Goal: Task Accomplishment & Management: Use online tool/utility

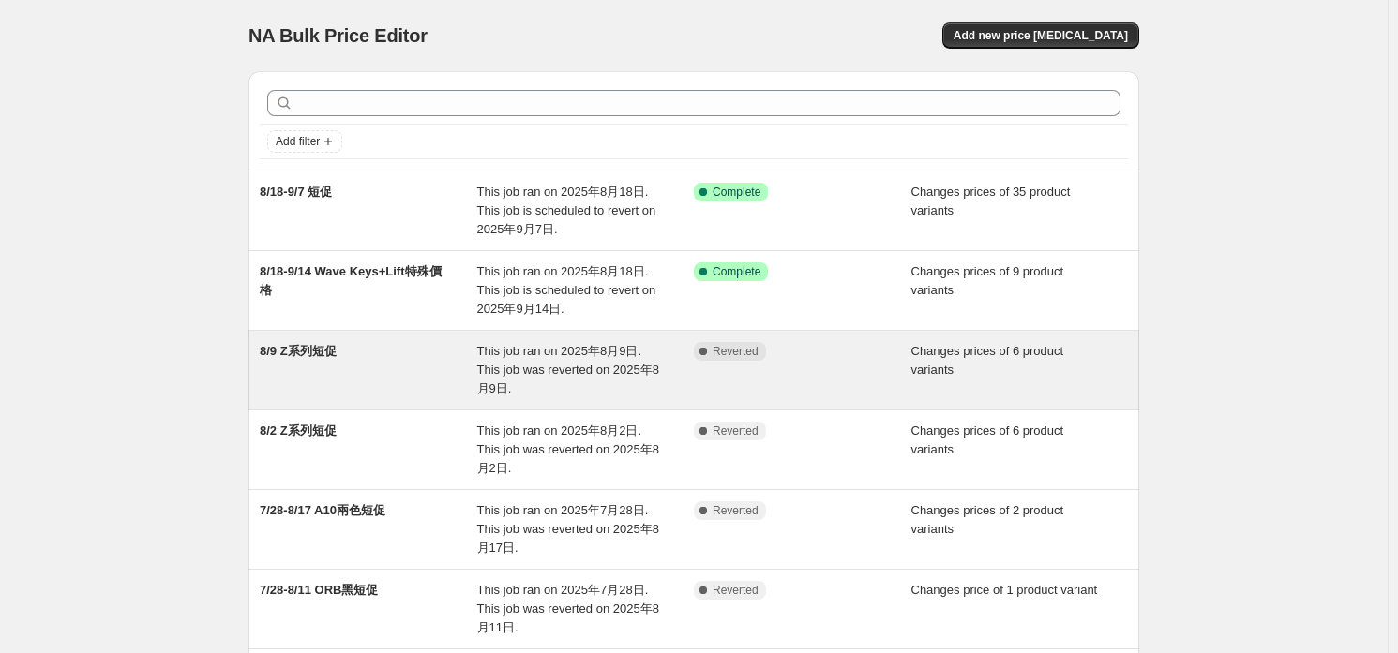
scroll to position [93, 0]
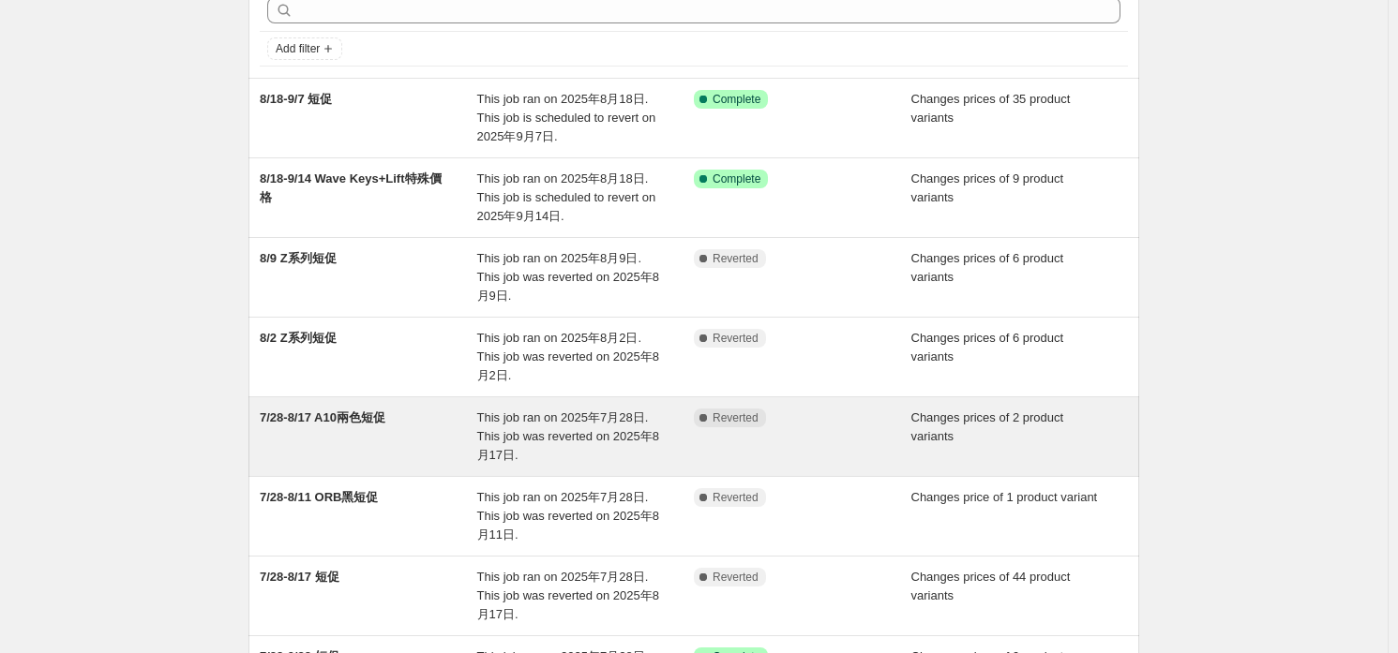
click at [371, 411] on span "7/28-8/17 A10兩色短促" at bounding box center [323, 418] width 126 height 14
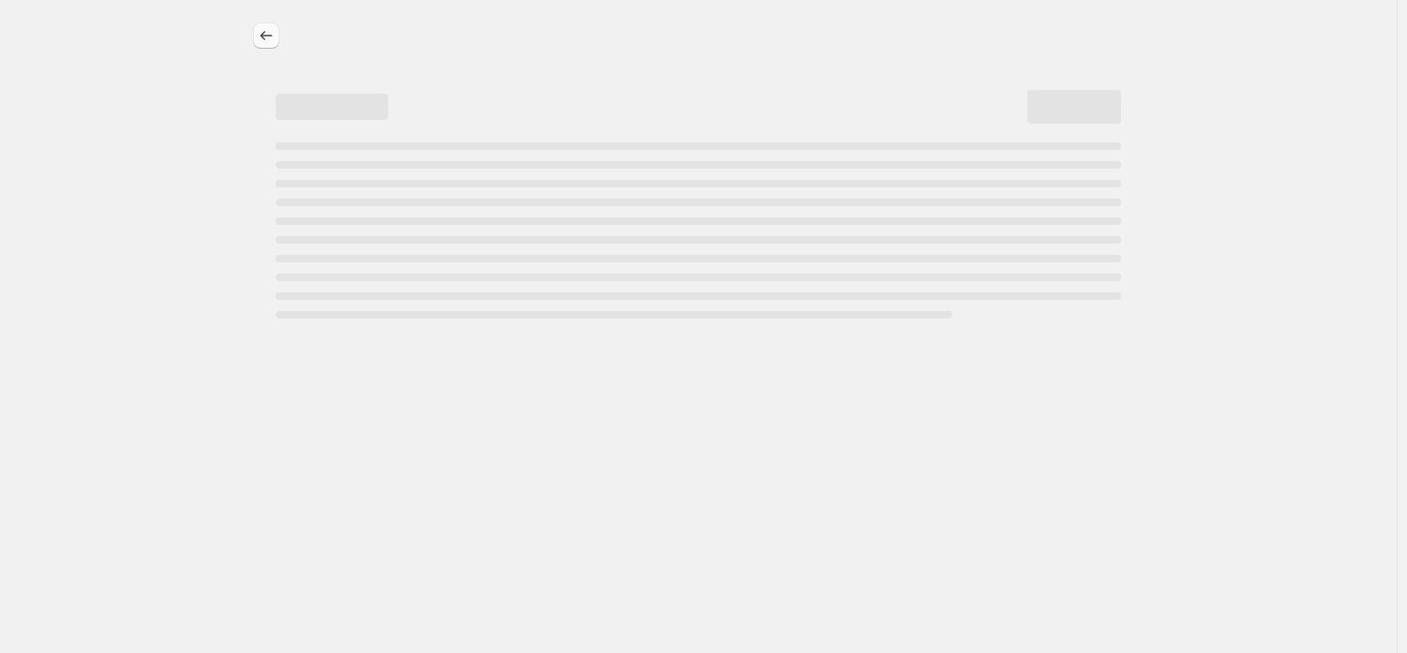
click at [273, 29] on icon "Price change jobs" at bounding box center [266, 35] width 19 height 19
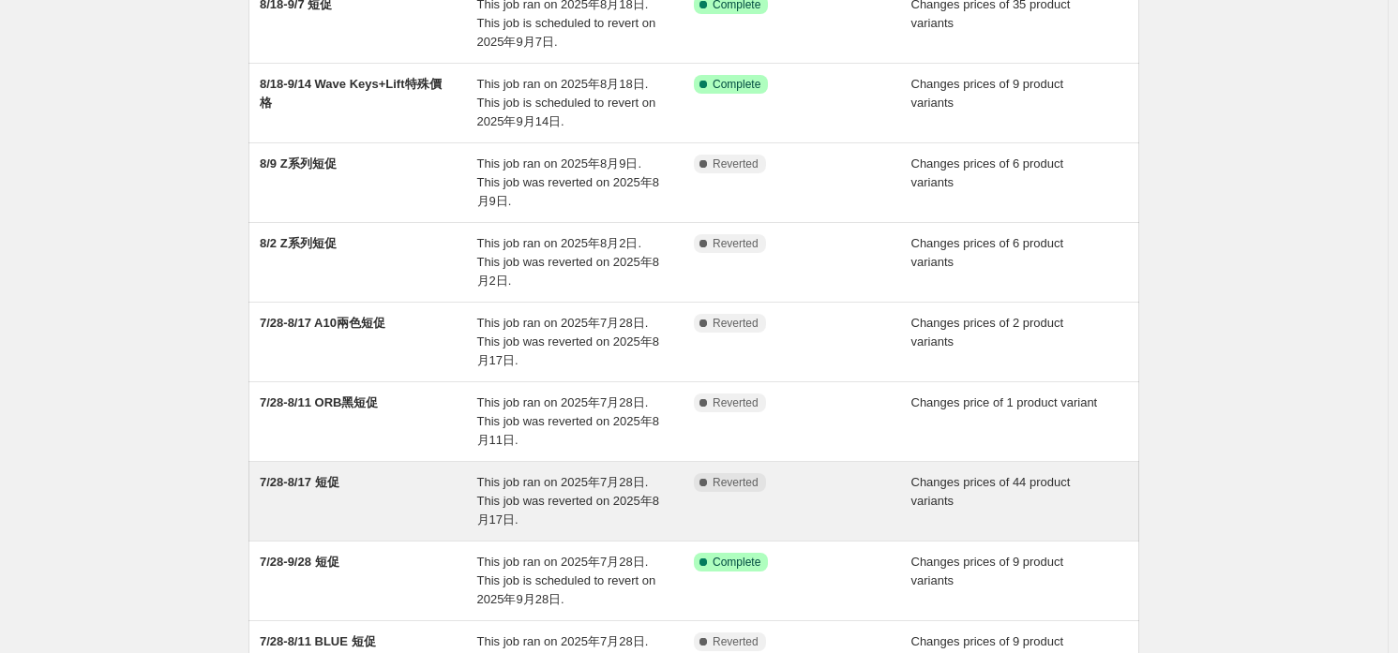
scroll to position [280, 0]
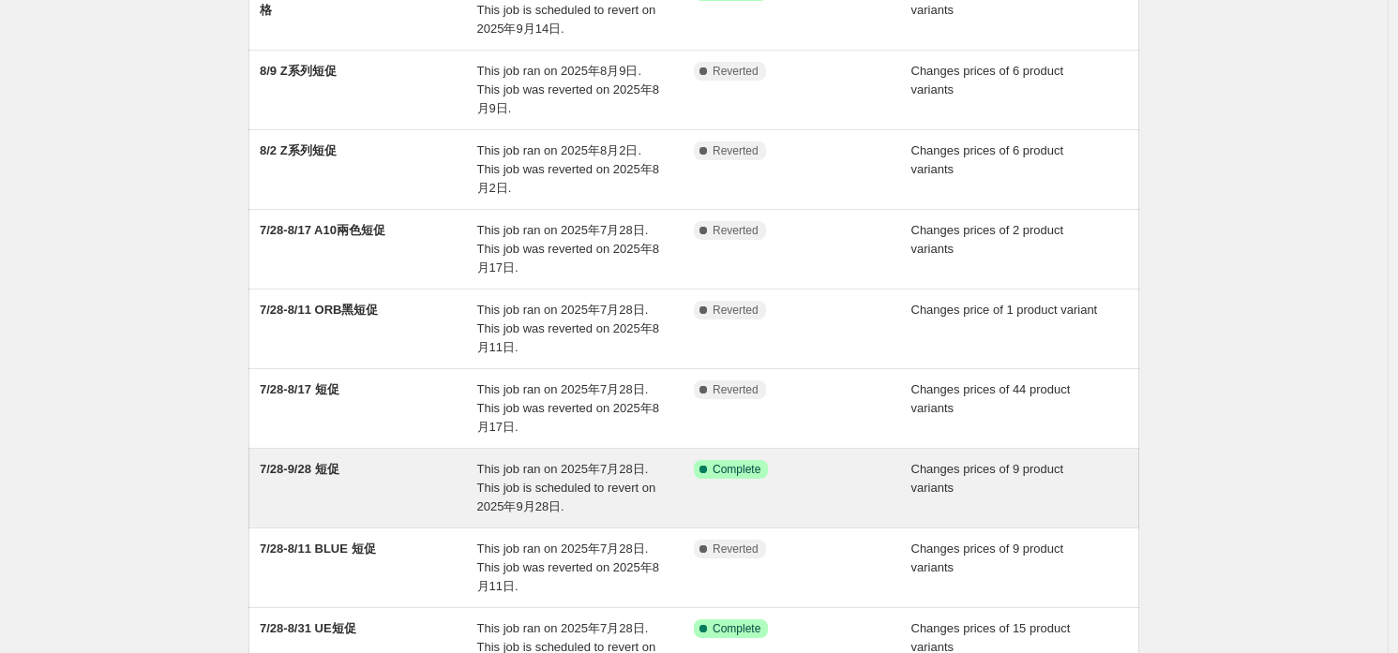
click at [438, 460] on div "7/28-9/28 短促" at bounding box center [368, 488] width 217 height 56
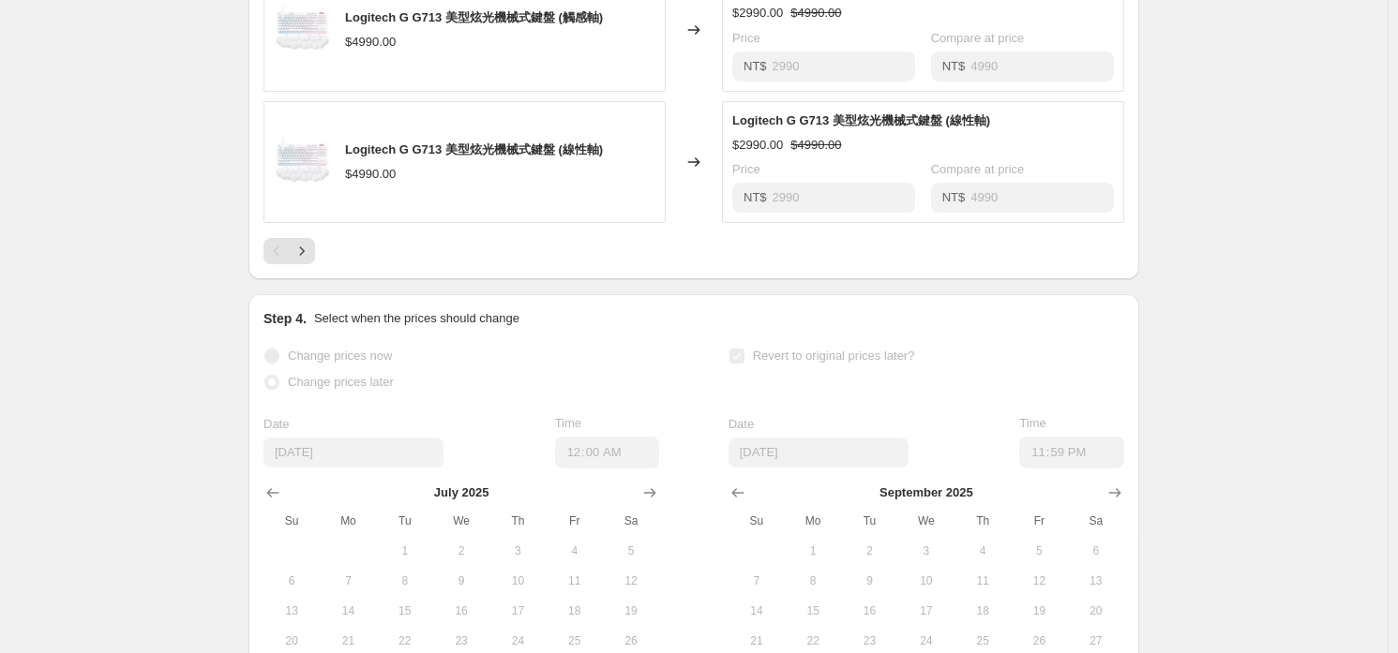
scroll to position [1125, 0]
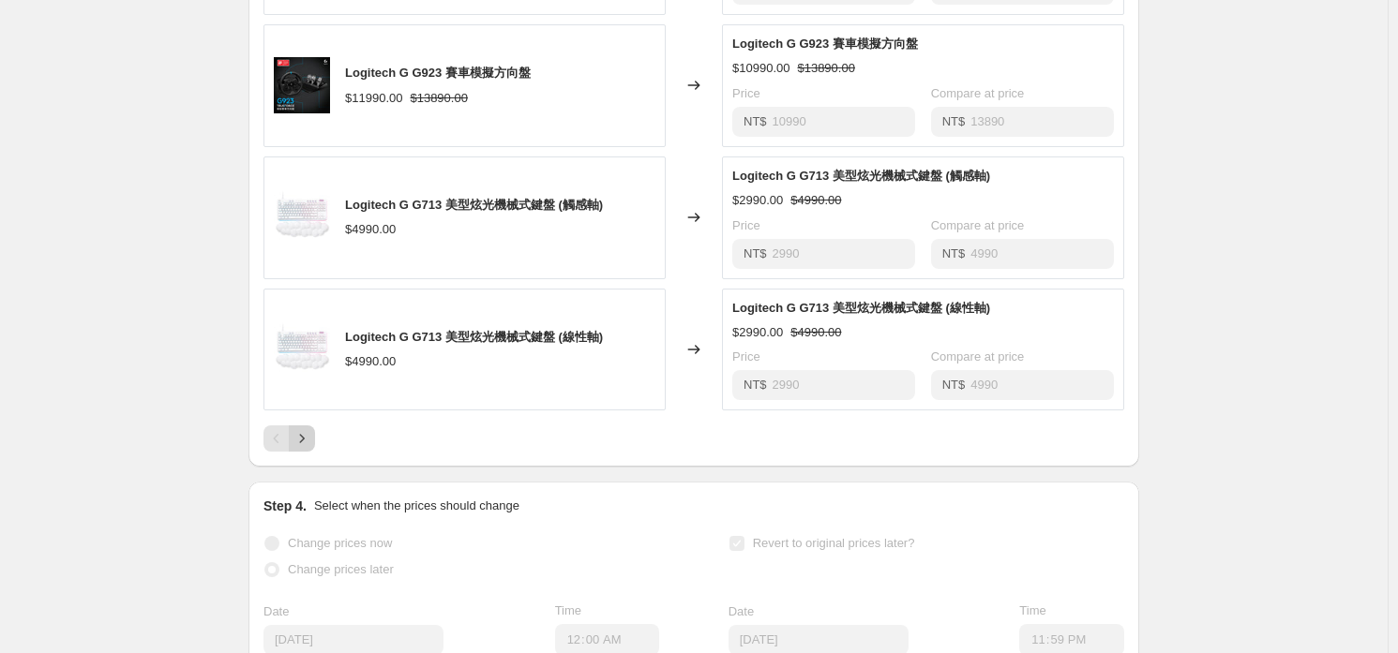
click at [302, 438] on icon "Next" at bounding box center [301, 438] width 19 height 19
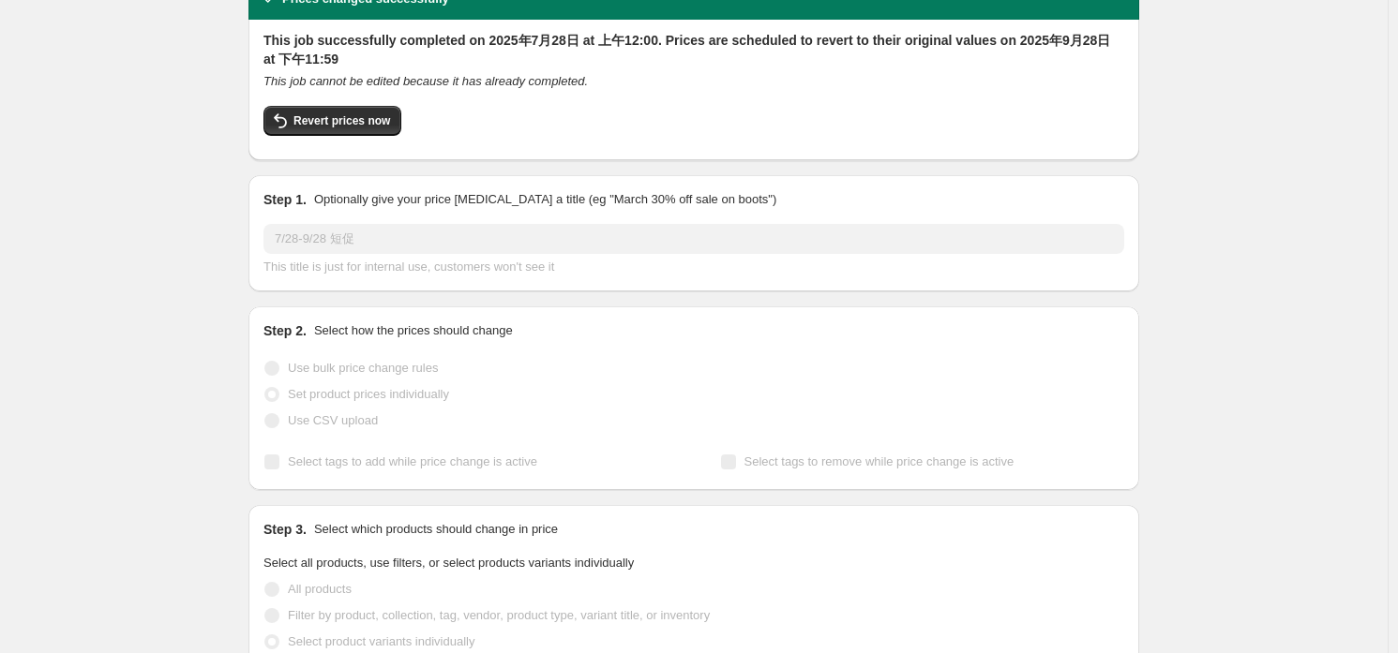
scroll to position [0, 0]
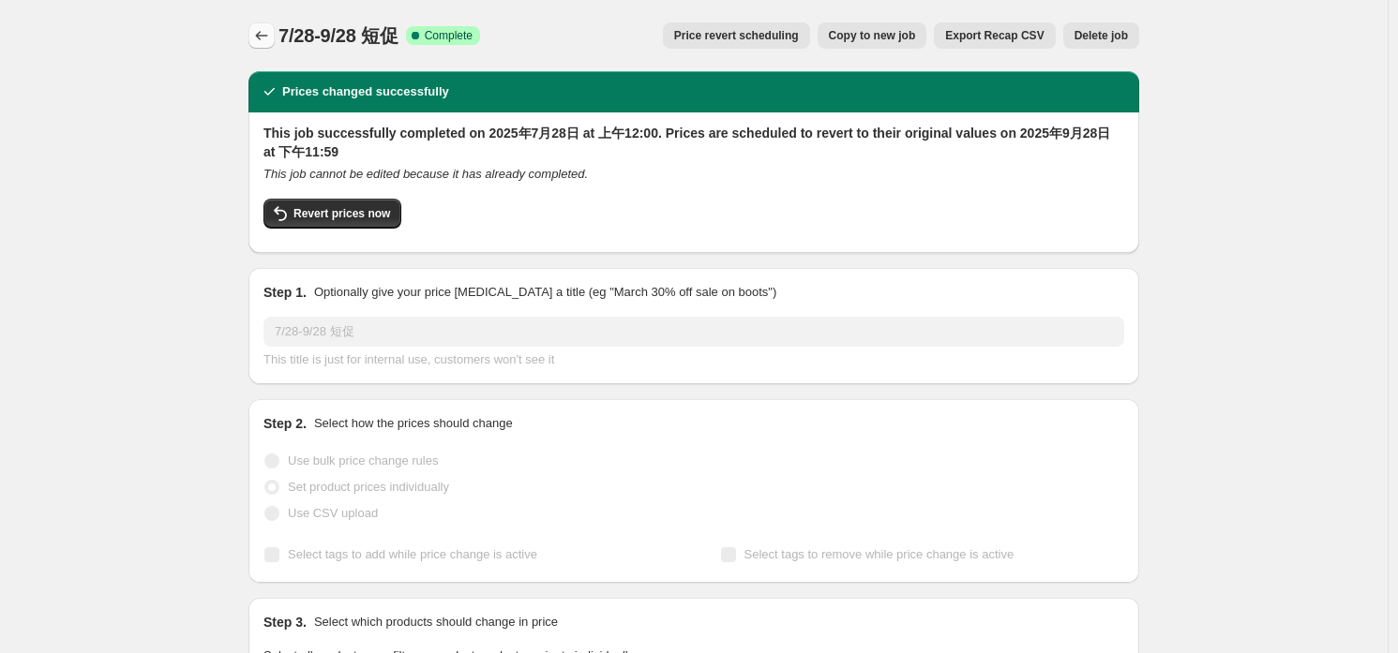
click at [269, 31] on icon "Price change jobs" at bounding box center [261, 35] width 19 height 19
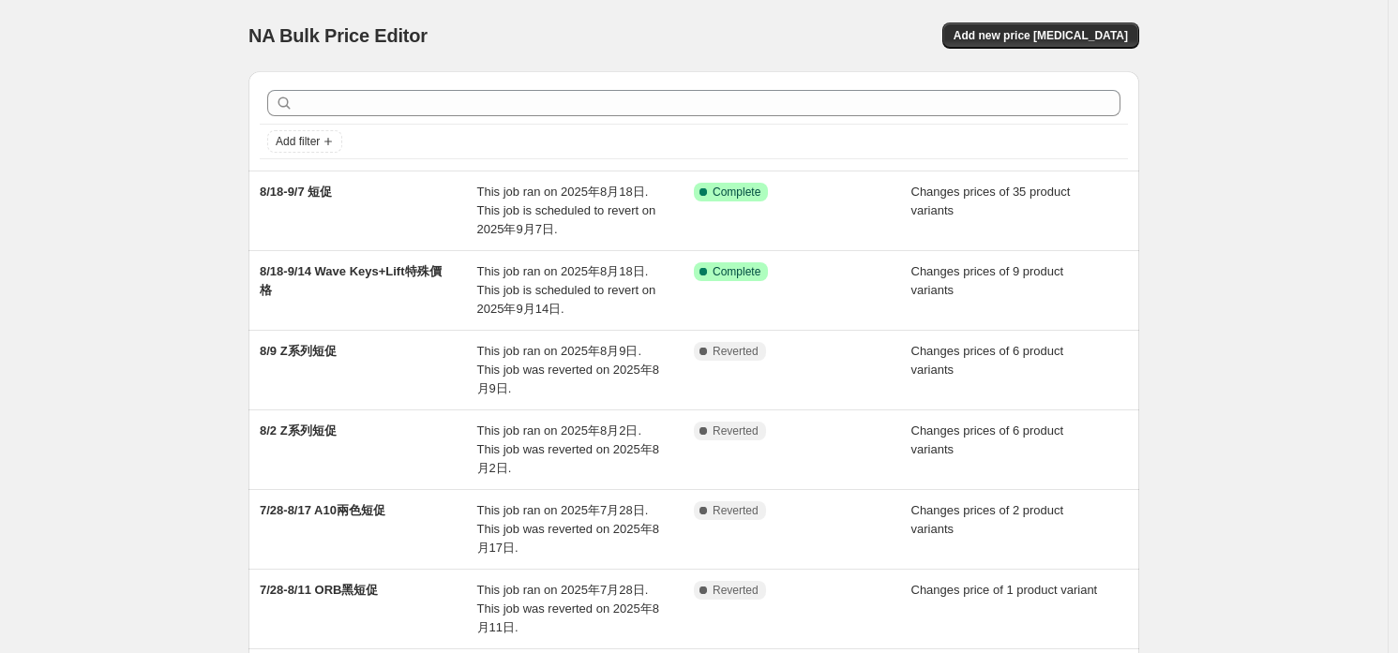
click at [1035, 16] on div "NA Bulk Price Editor. This page is ready NA Bulk Price Editor Add new price cha…" at bounding box center [693, 35] width 891 height 71
click at [1040, 33] on span "Add new price [MEDICAL_DATA]" at bounding box center [1040, 35] width 174 height 15
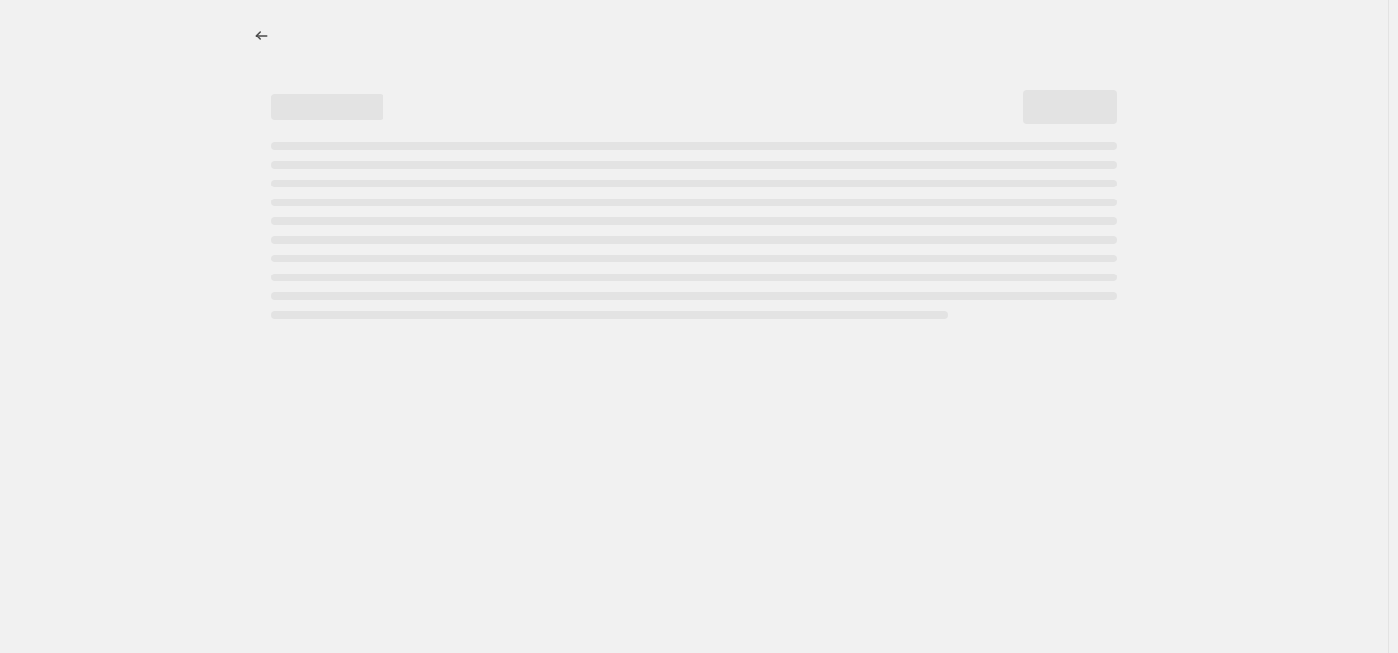
select select "percentage"
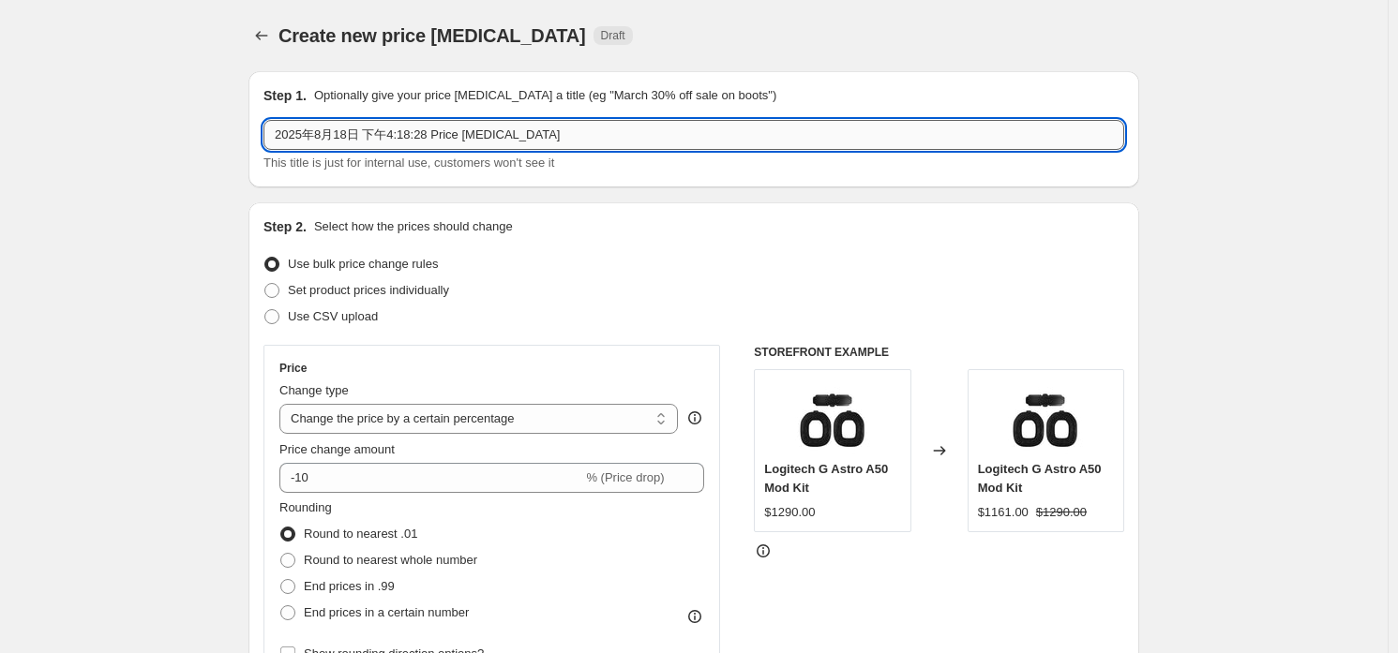
click at [494, 127] on input "2025年8月18日 下午4:18:28 Price change job" at bounding box center [693, 135] width 861 height 30
type input "8/18-9/14 ErgoS短促"
click at [419, 296] on span "Set product prices individually" at bounding box center [368, 290] width 161 height 14
click at [265, 284] on input "Set product prices individually" at bounding box center [264, 283] width 1 height 1
radio input "true"
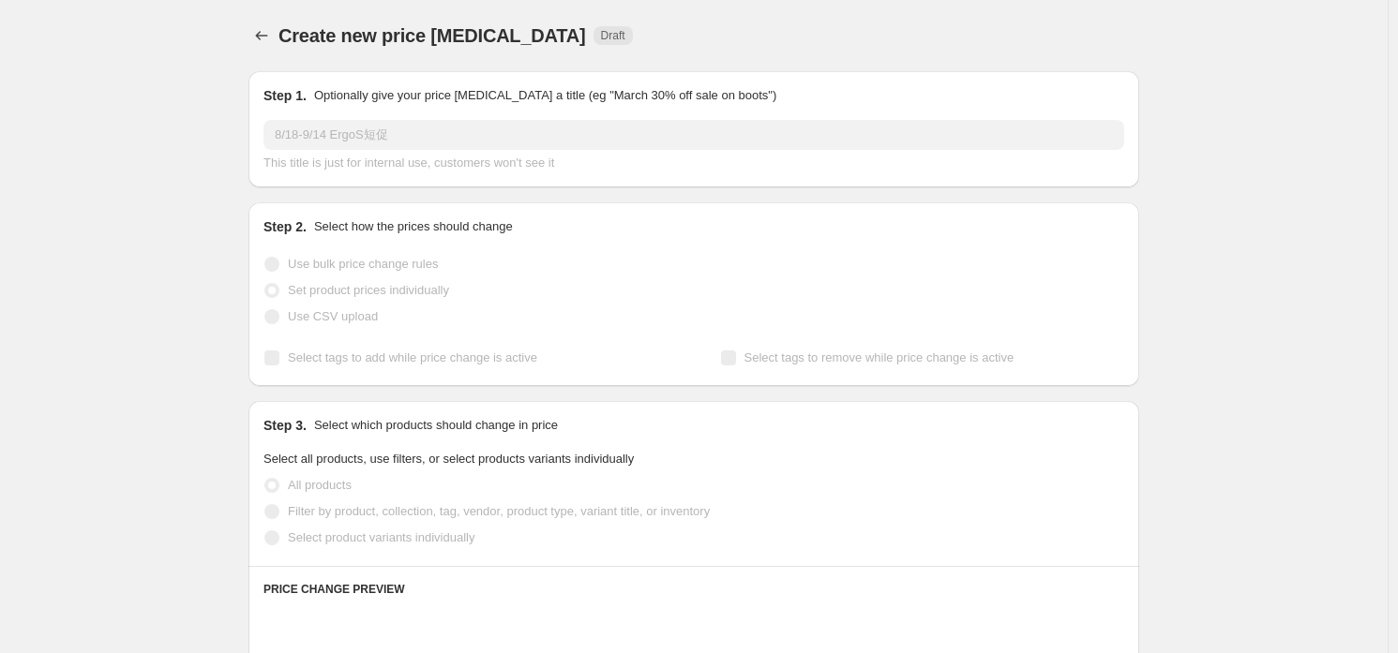
scroll to position [187, 0]
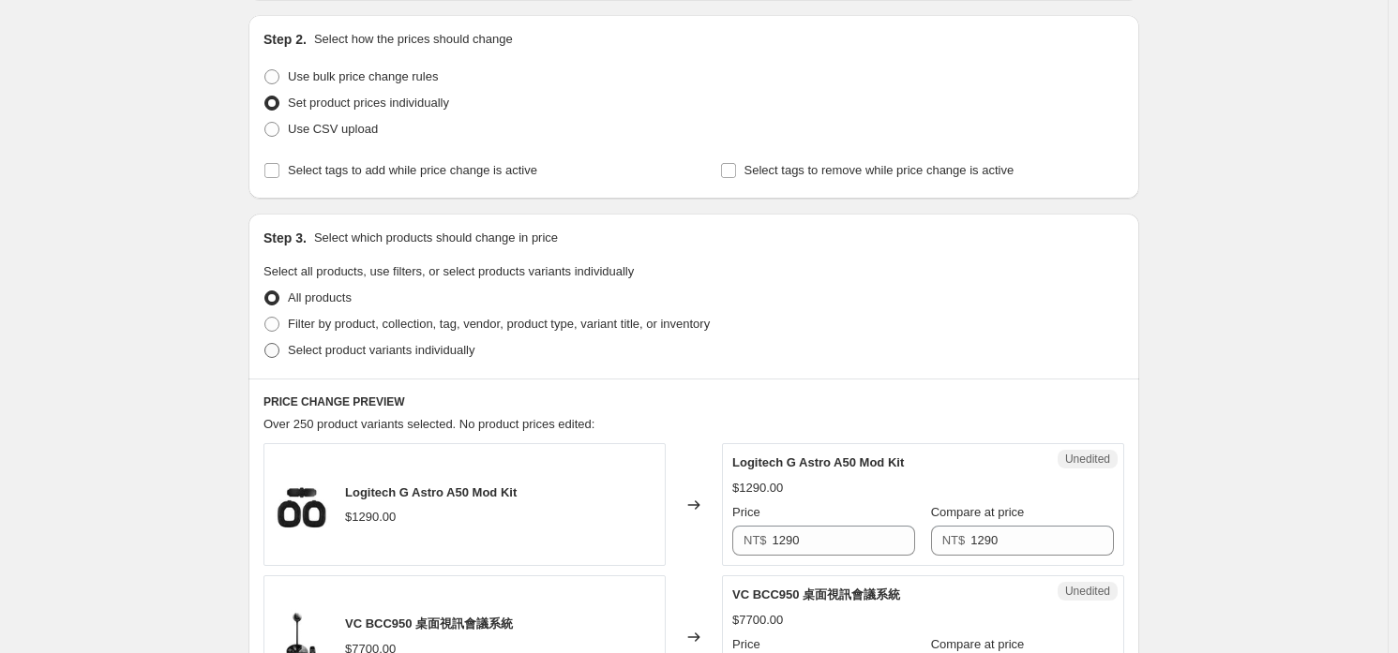
click at [426, 345] on span "Select product variants individually" at bounding box center [381, 350] width 187 height 14
click at [265, 344] on input "Select product variants individually" at bounding box center [264, 343] width 1 height 1
radio input "true"
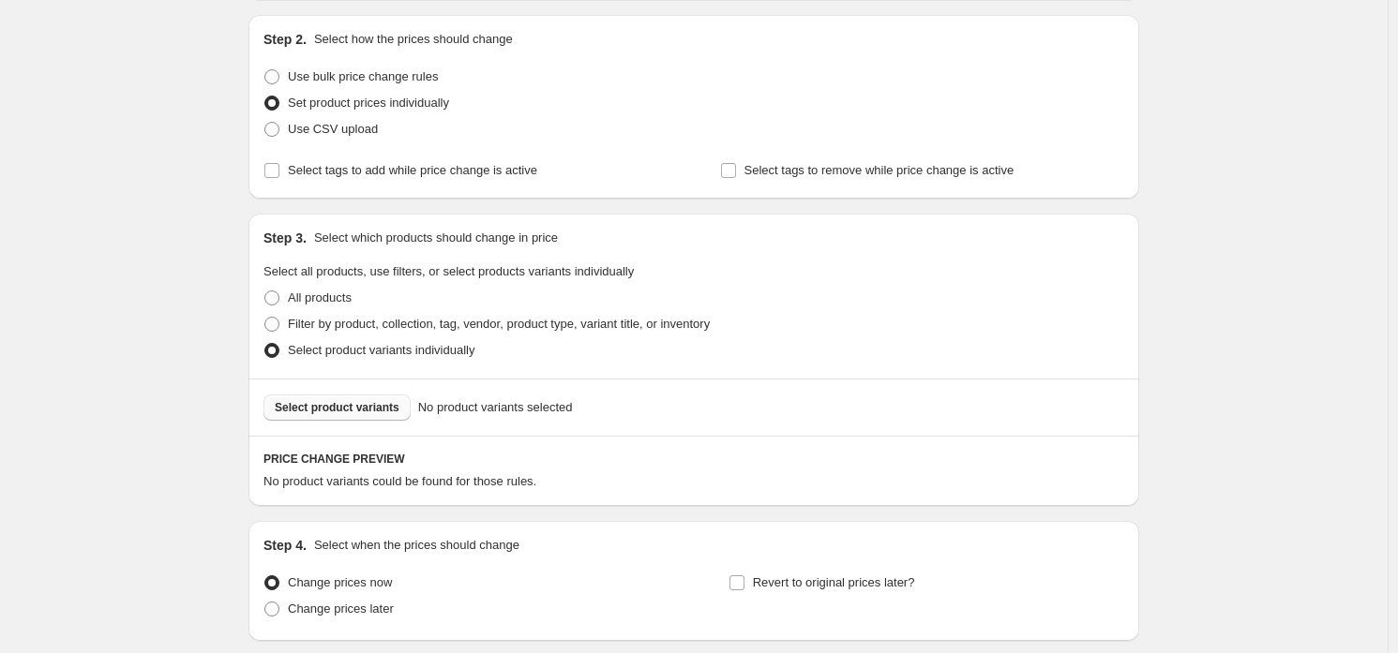
click at [369, 411] on span "Select product variants" at bounding box center [337, 407] width 125 height 15
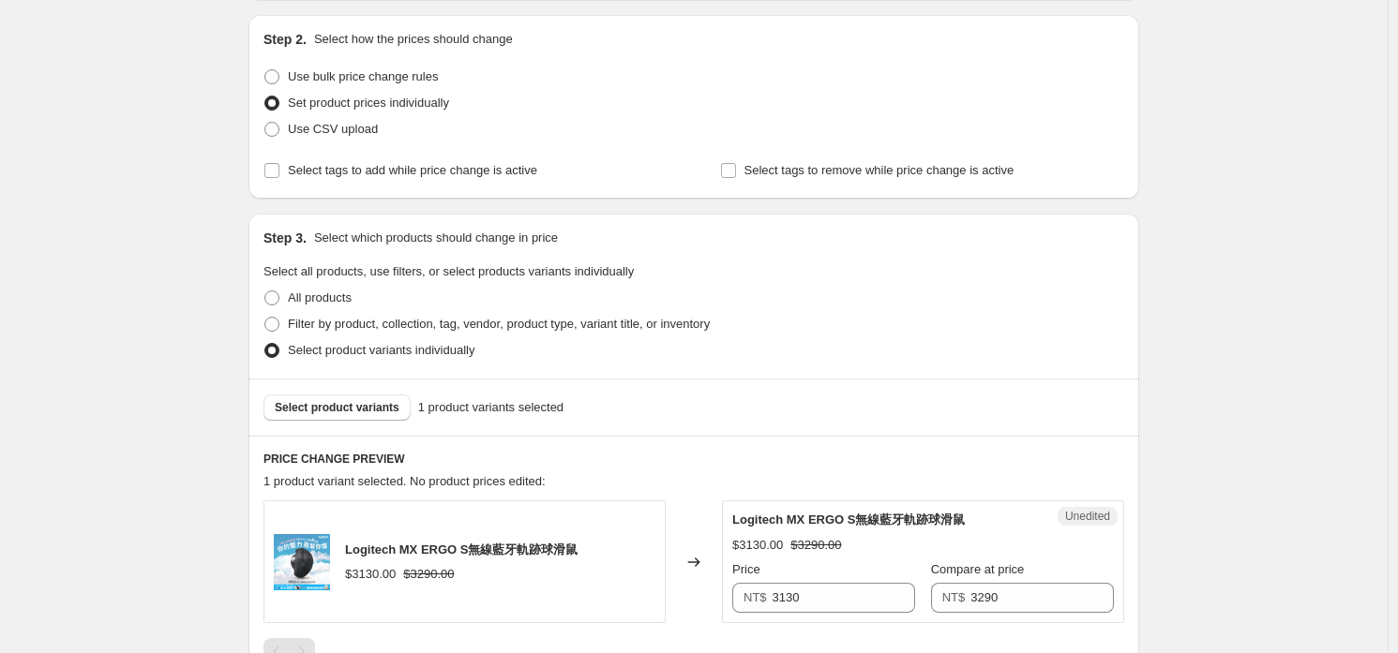
scroll to position [468, 0]
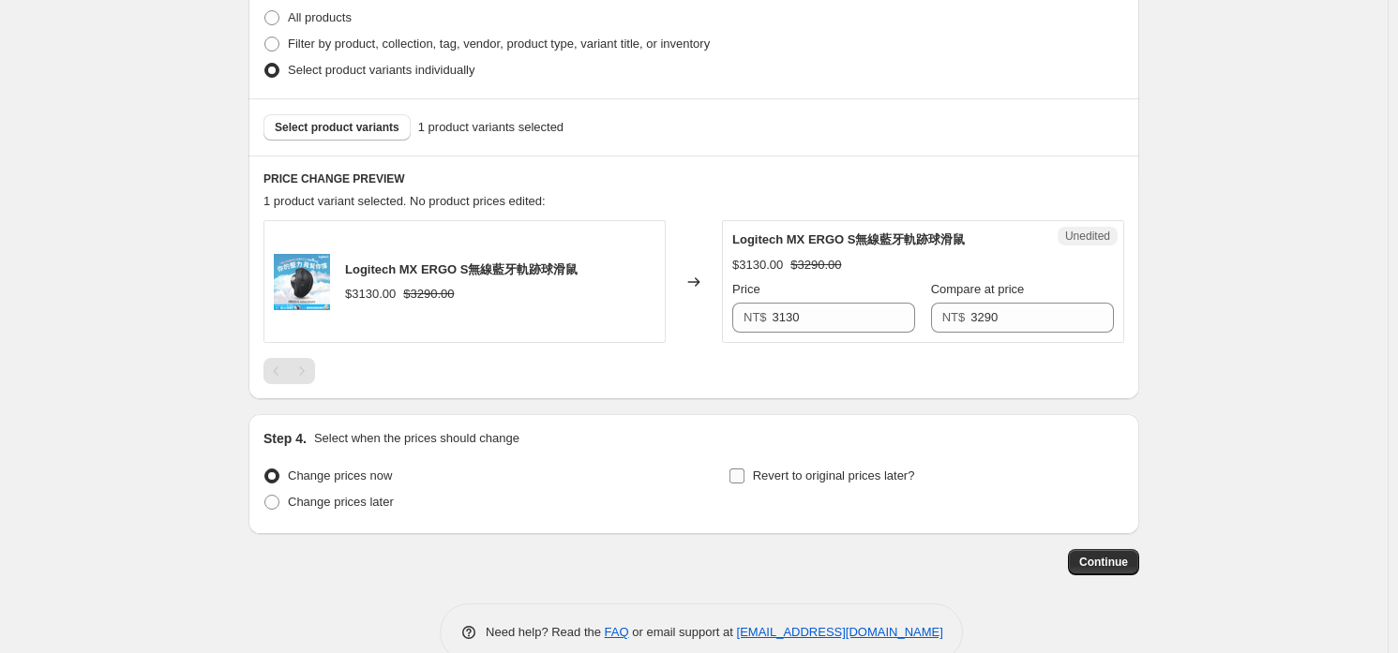
click at [784, 472] on span "Revert to original prices later?" at bounding box center [834, 476] width 162 height 14
click at [744, 472] on input "Revert to original prices later?" at bounding box center [736, 476] width 15 height 15
checkbox input "true"
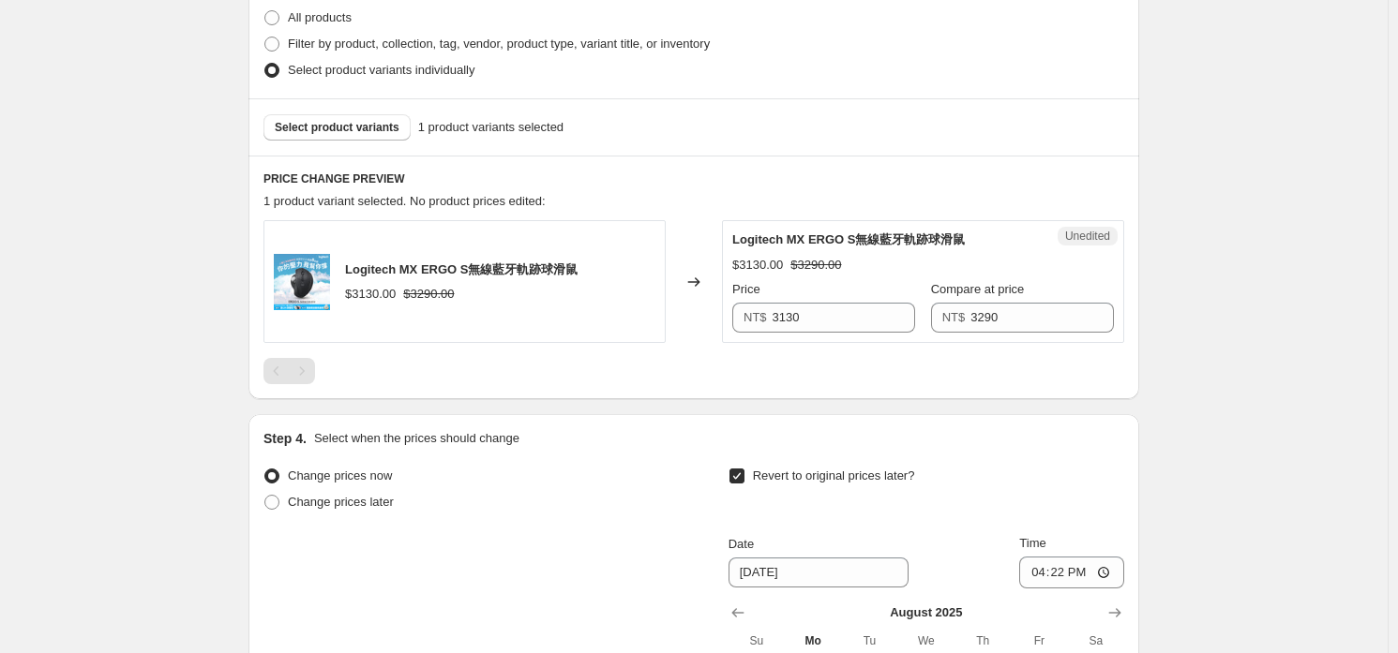
click at [761, 303] on div "NT$ 3130" at bounding box center [823, 318] width 183 height 30
type input "2990"
click at [767, 440] on div "Step 4. Select when the prices should change" at bounding box center [693, 438] width 861 height 19
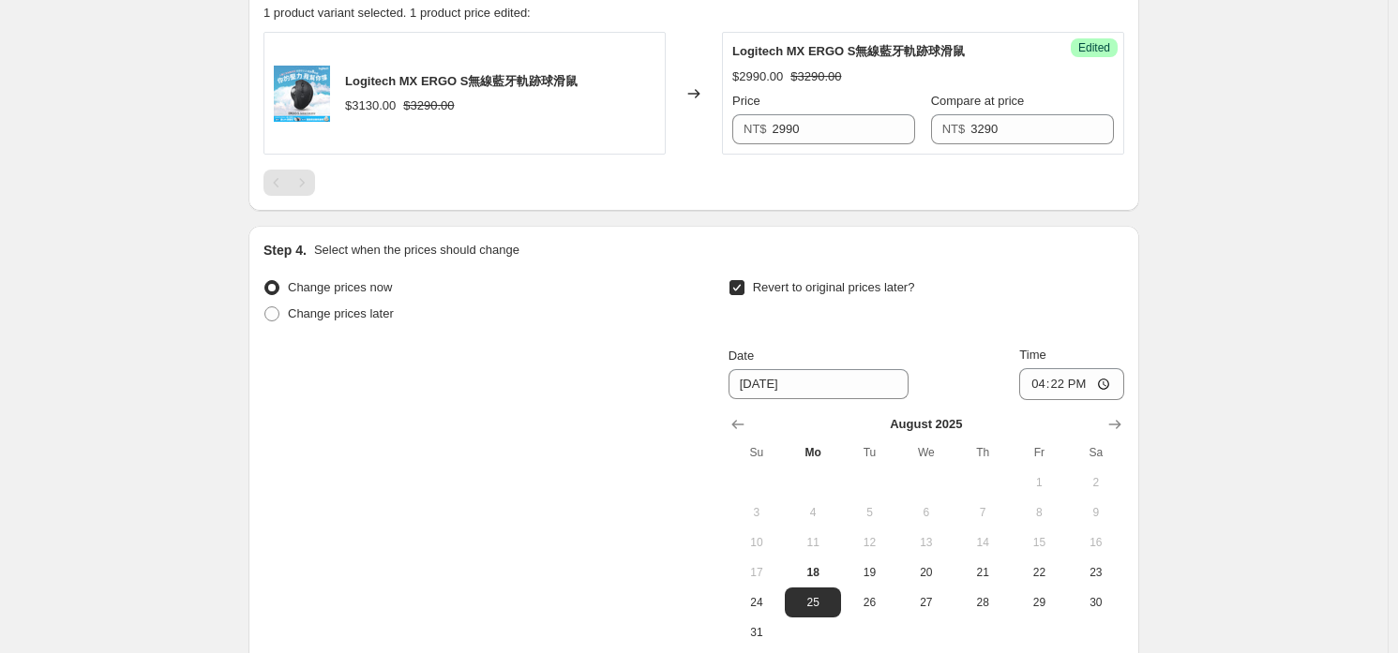
scroll to position [749, 0]
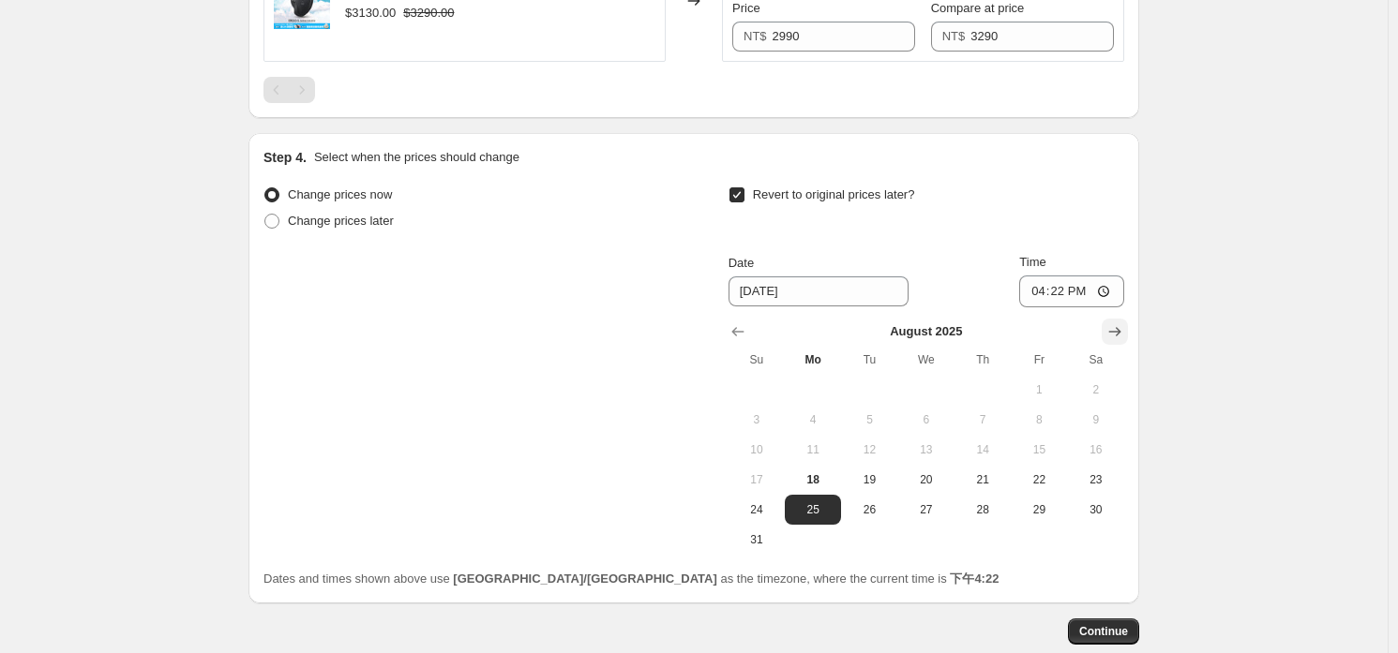
click at [1118, 330] on icon "Show next month, September 2025" at bounding box center [1114, 331] width 19 height 19
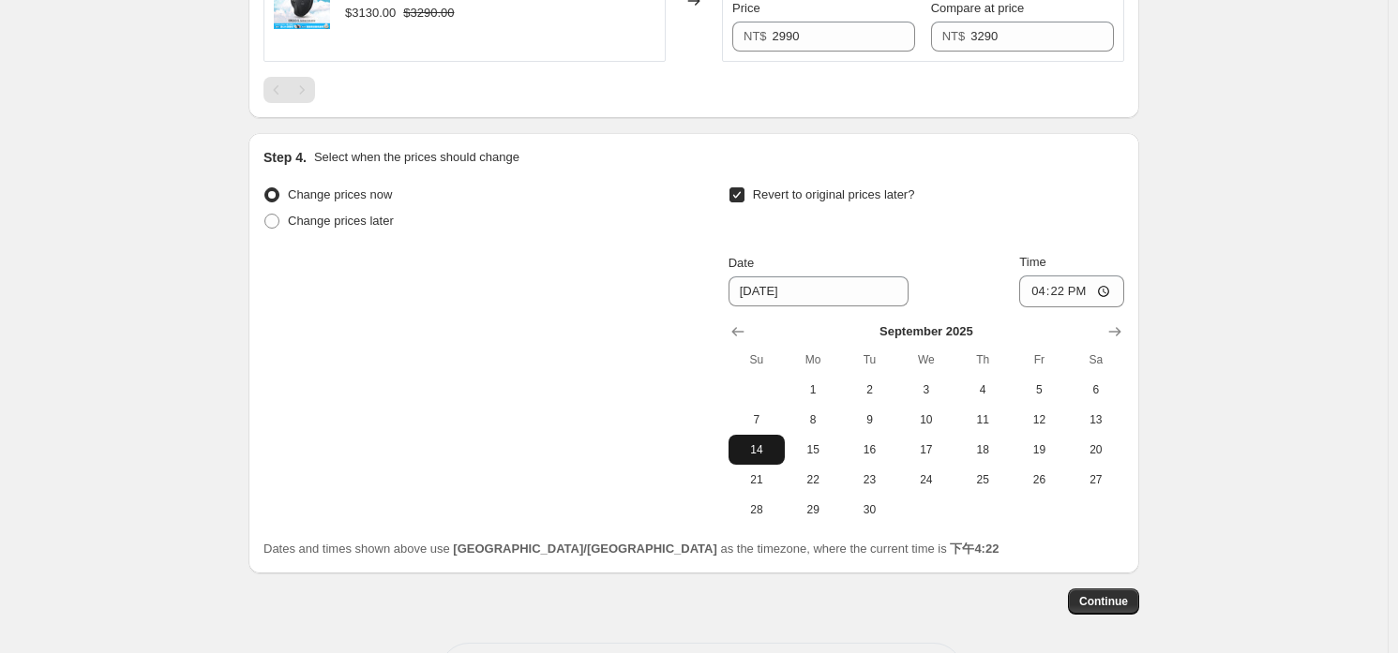
click at [762, 442] on span "14" at bounding box center [756, 449] width 41 height 15
type input "9/14/2025"
click at [1063, 294] on input "16:22" at bounding box center [1071, 292] width 105 height 32
type input "23:59"
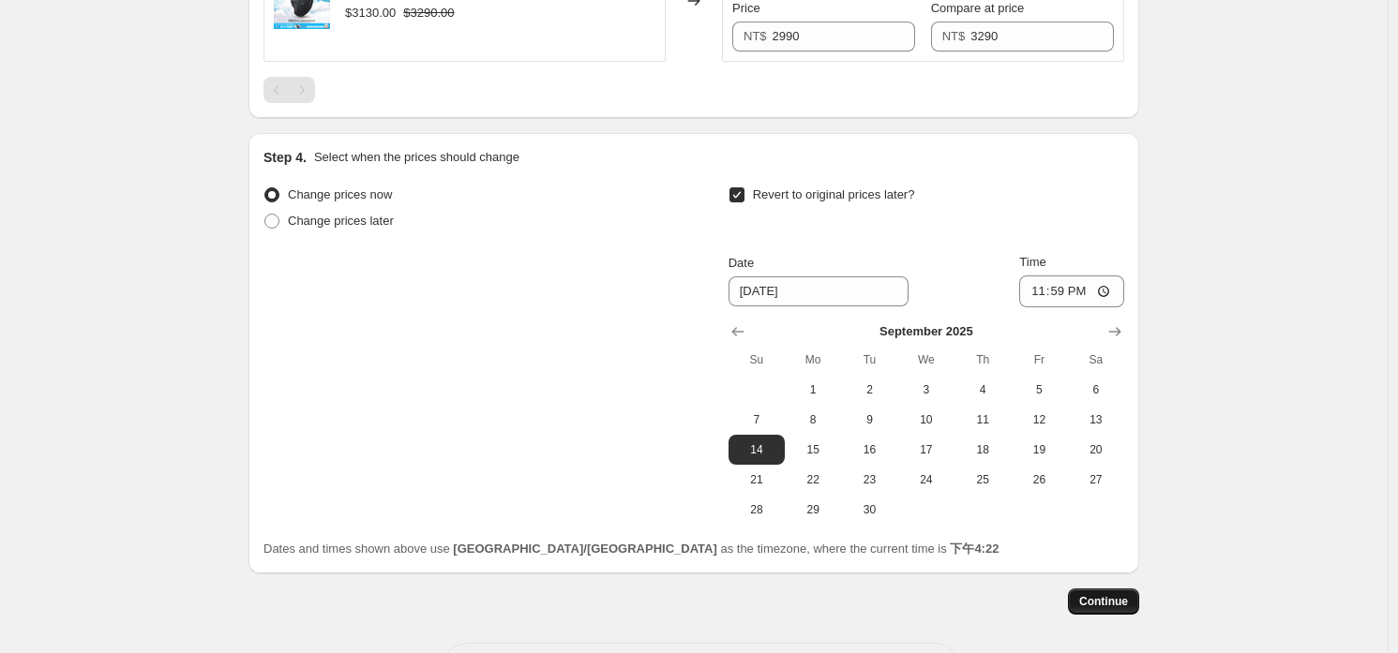
drag, startPoint x: 1116, startPoint y: 618, endPoint x: 1121, endPoint y: 609, distance: 10.1
click at [1116, 616] on div "Step 1. Optionally give your price change job a title (eg "March 30% off sale o…" at bounding box center [693, 4] width 891 height 1394
click at [1119, 600] on span "Continue" at bounding box center [1103, 601] width 49 height 15
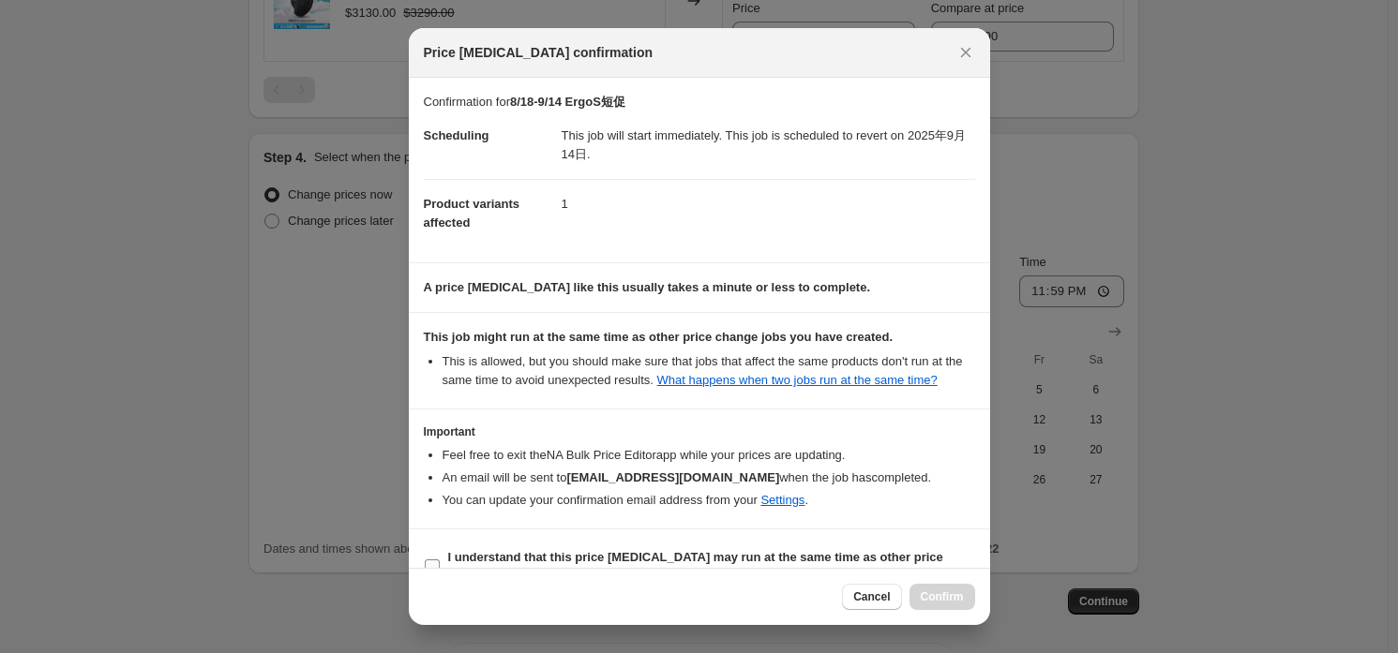
scroll to position [35, 0]
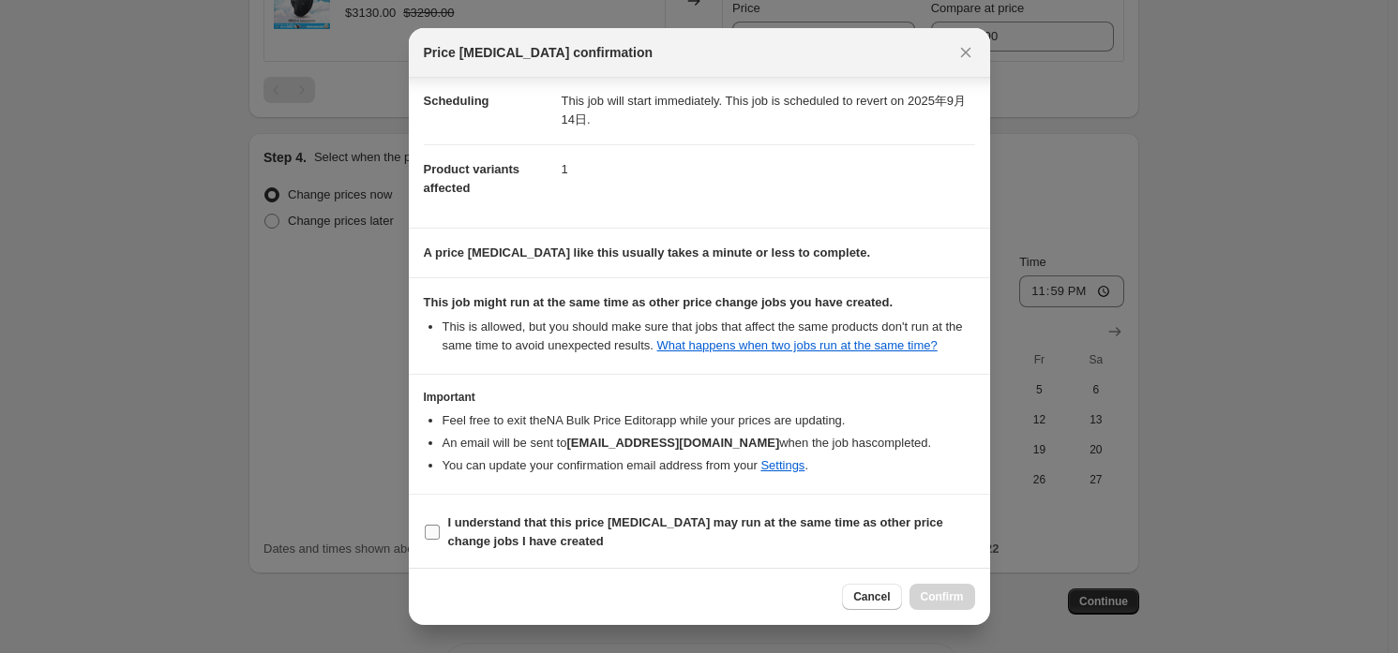
click at [588, 524] on b "I understand that this price [MEDICAL_DATA] may run at the same time as other p…" at bounding box center [695, 532] width 495 height 33
click at [440, 525] on input "I understand that this price [MEDICAL_DATA] may run at the same time as other p…" at bounding box center [432, 532] width 15 height 15
checkbox input "true"
click at [935, 577] on div "Cancel Confirm" at bounding box center [699, 596] width 581 height 57
click at [939, 590] on span "Confirm" at bounding box center [942, 597] width 43 height 15
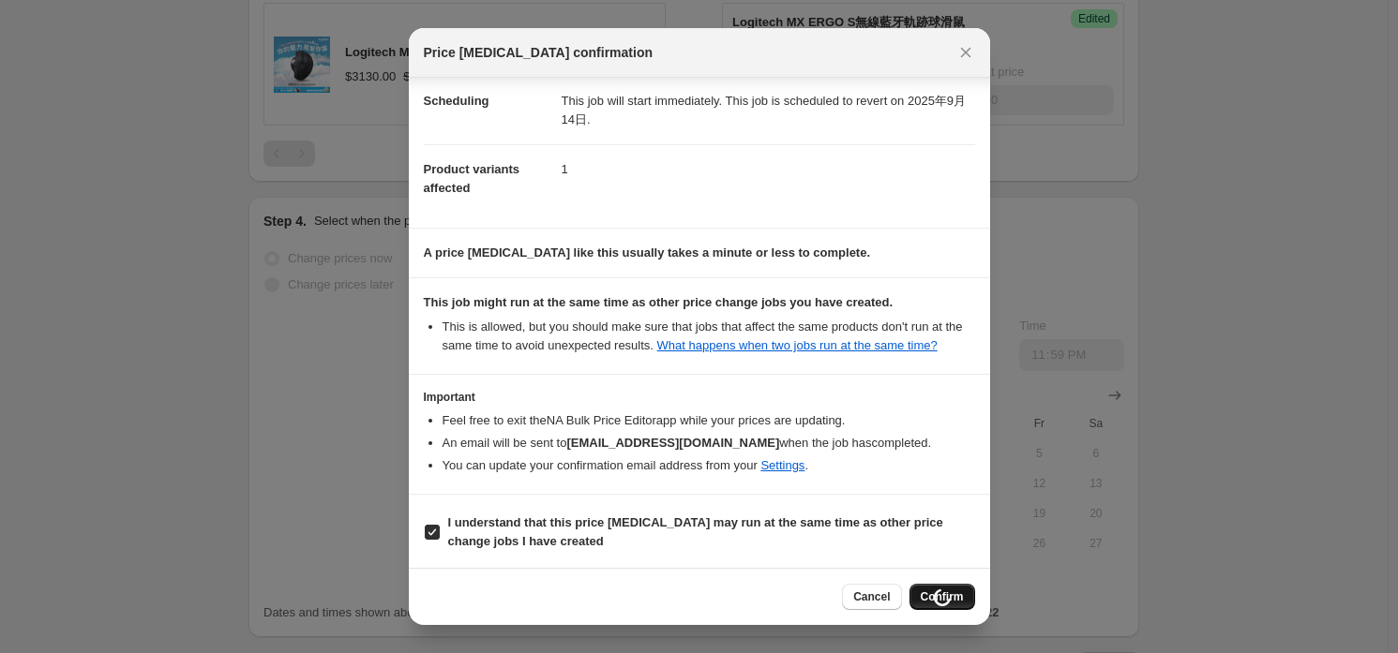
scroll to position [813, 0]
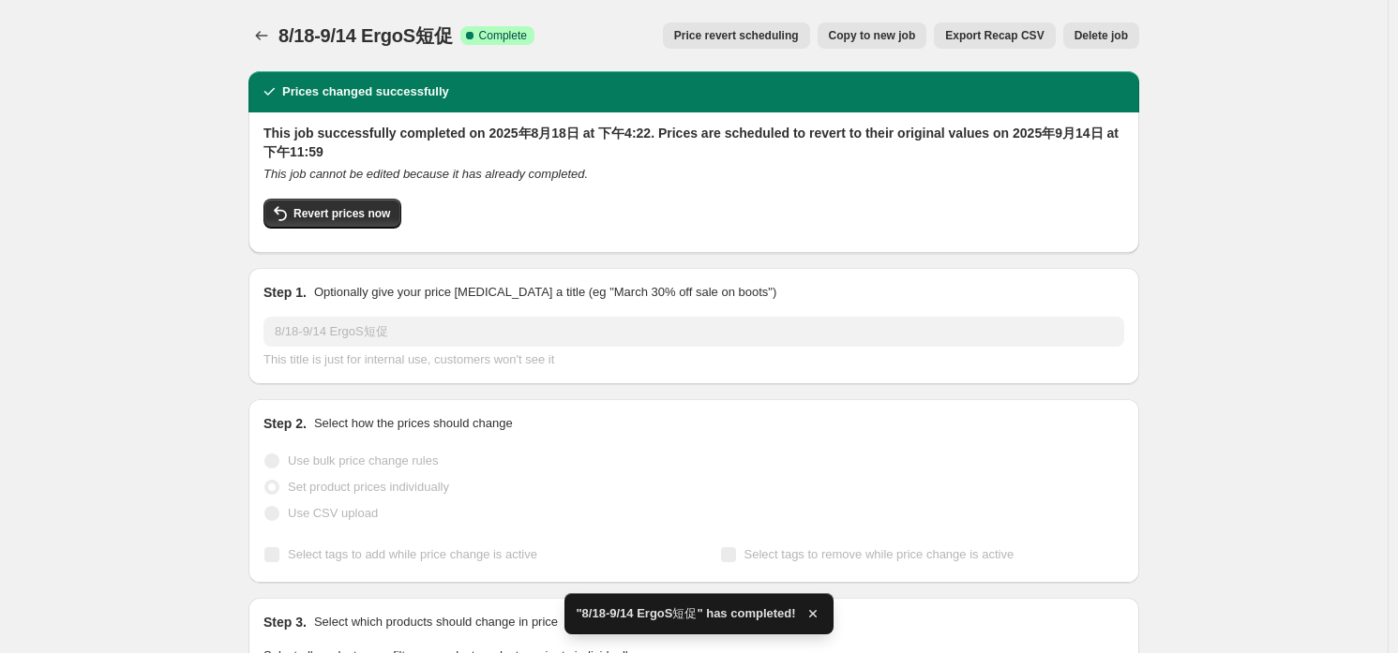
click at [271, 20] on div "8/18-9/14 ErgoS短促. This page is ready 8/18-9/14 ErgoS短促 Success Complete Comple…" at bounding box center [693, 35] width 891 height 71
click at [269, 34] on icon "Price change jobs" at bounding box center [261, 35] width 19 height 19
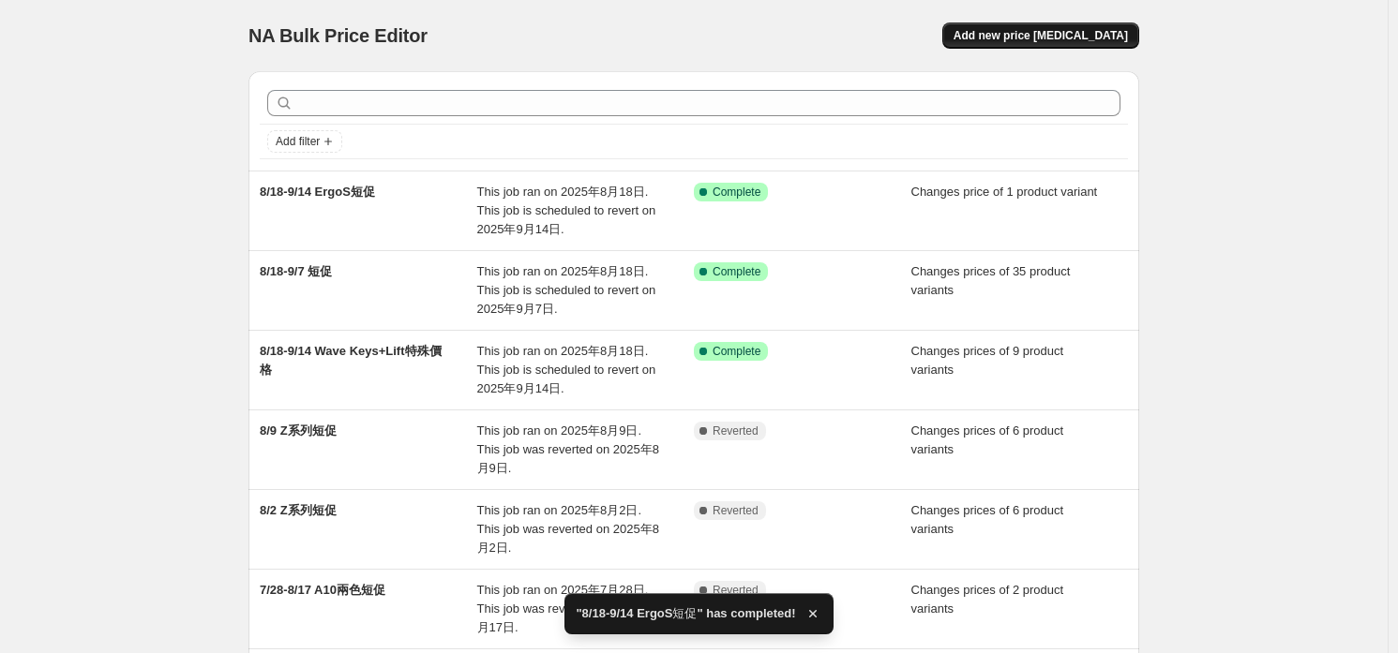
click at [1114, 43] on button "Add new price [MEDICAL_DATA]" at bounding box center [1040, 35] width 197 height 26
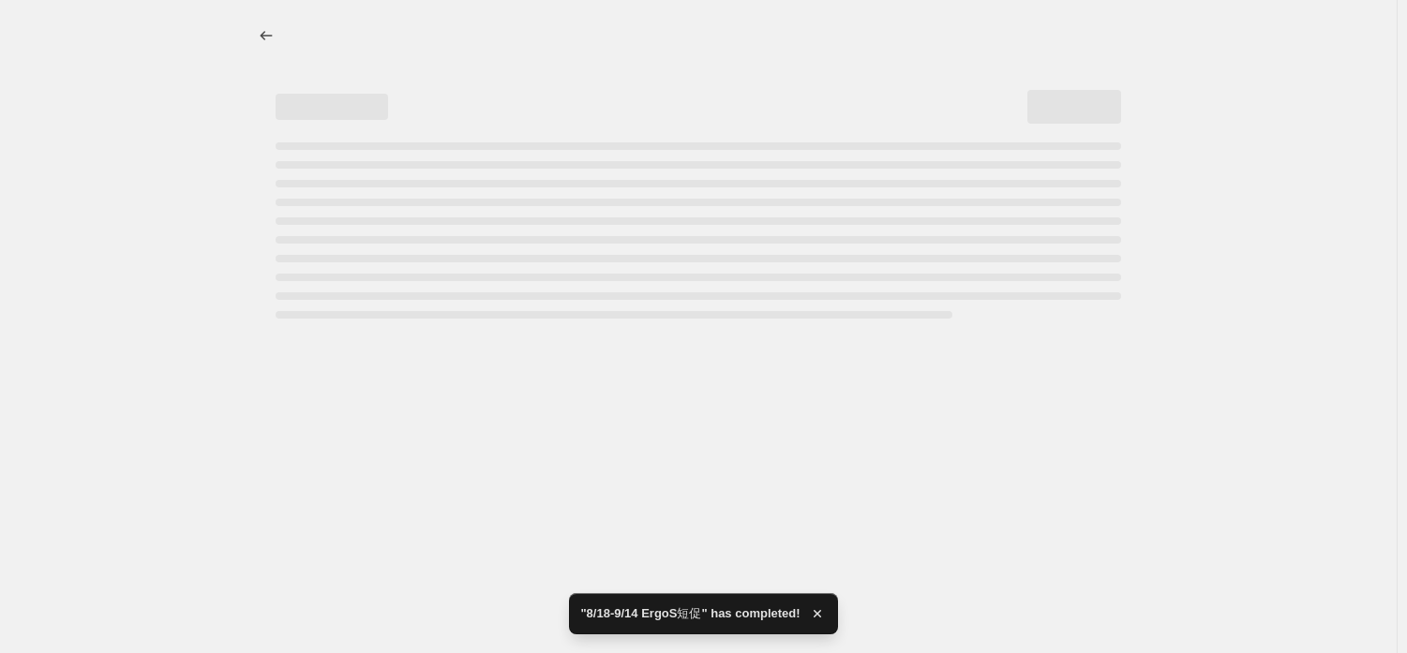
select select "percentage"
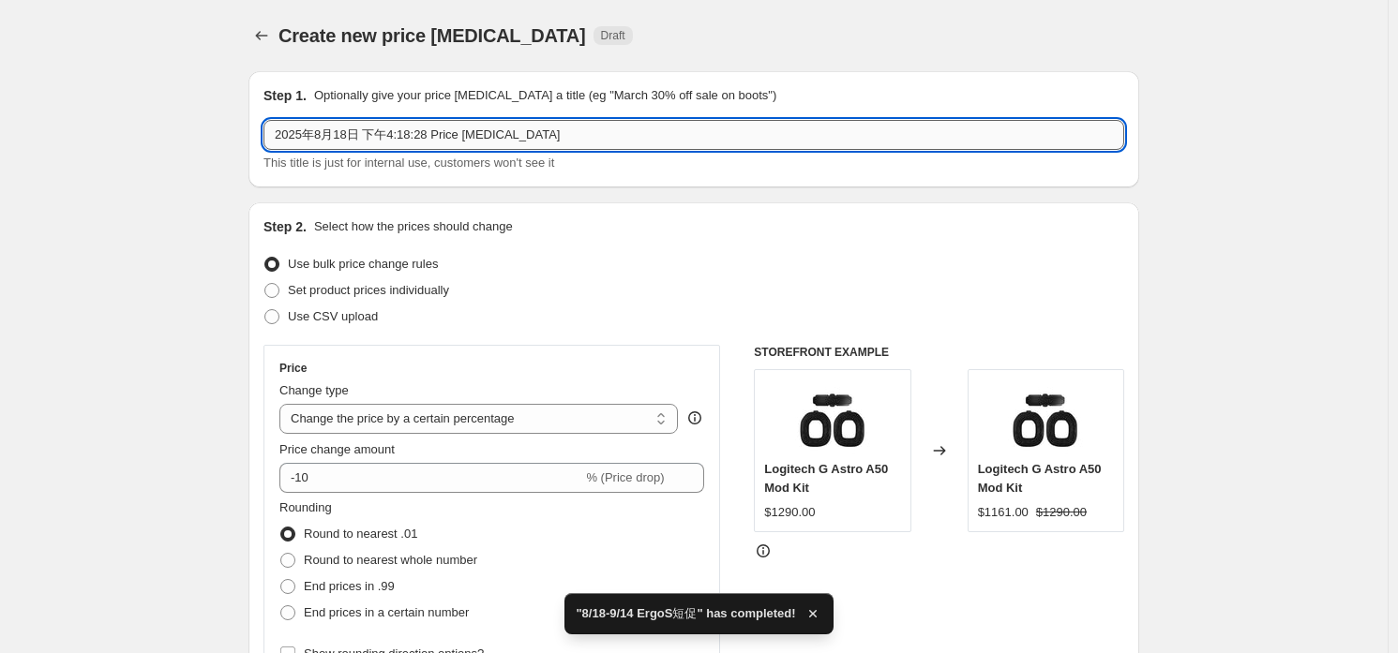
click at [433, 138] on input "2025年8月18日 下午4:18:28 Price change job" at bounding box center [693, 135] width 861 height 30
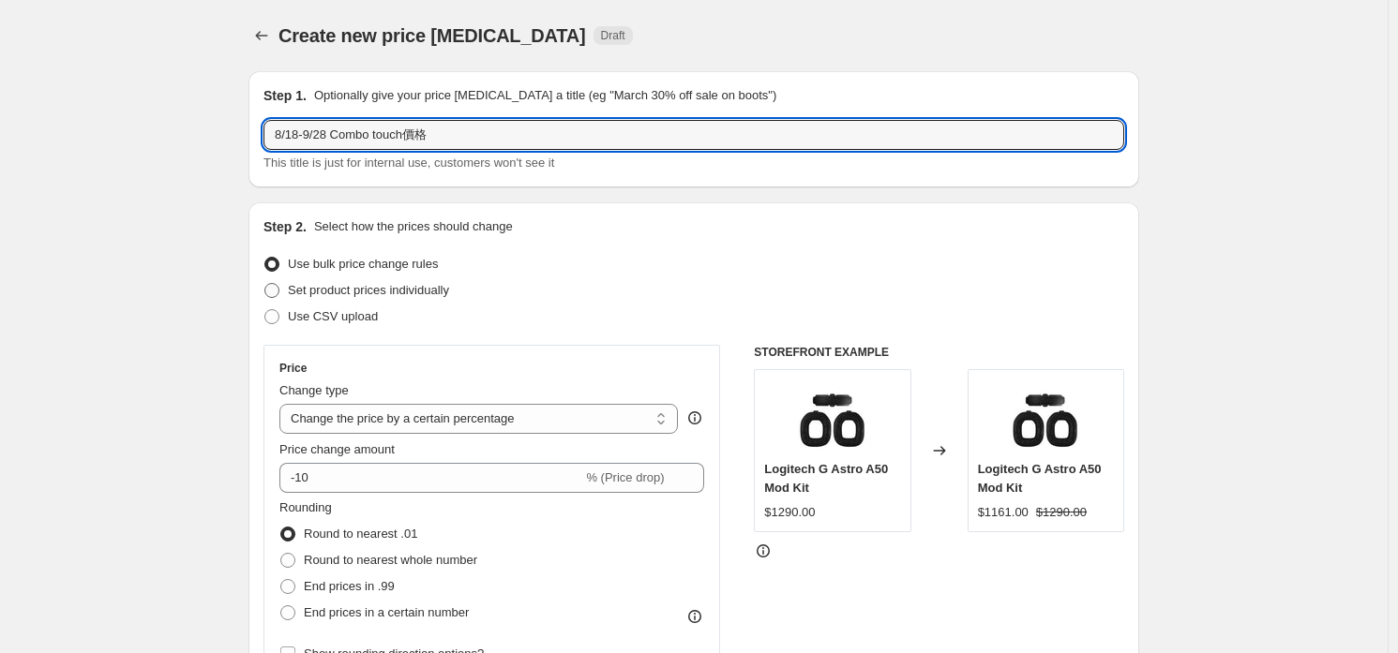
type input "8/18-9/28 Combo touch價格"
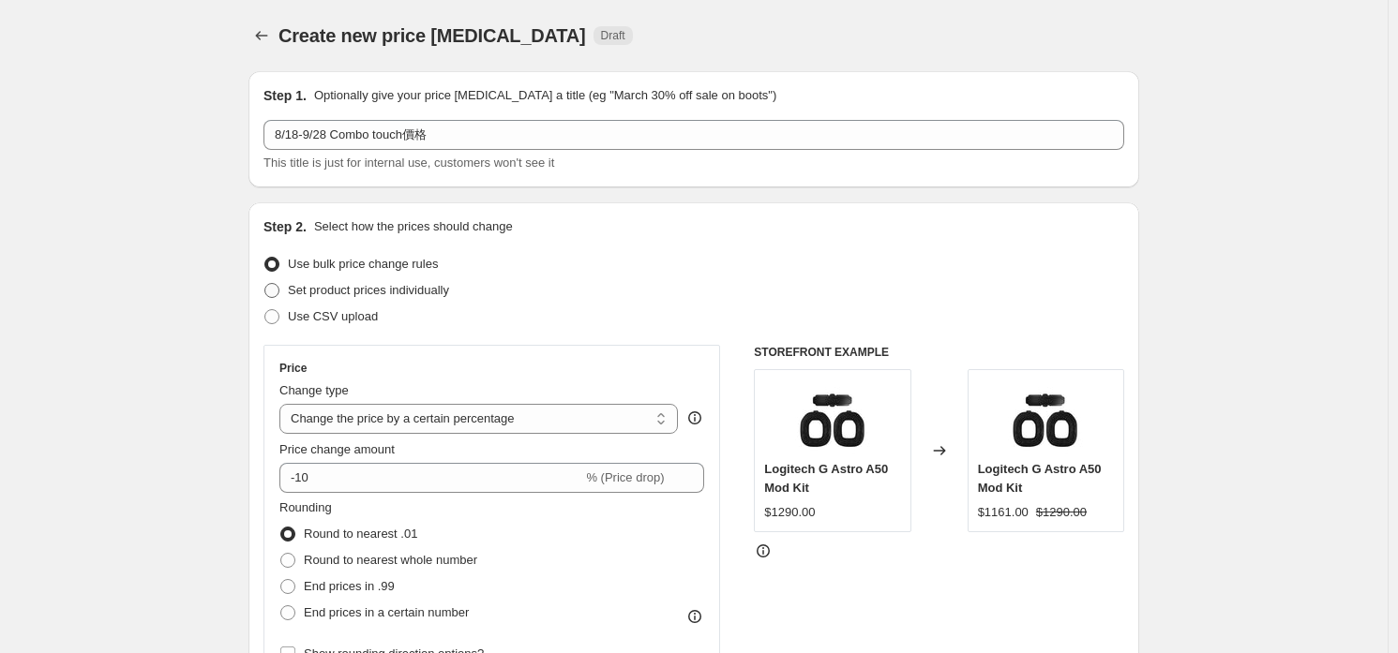
click at [419, 291] on span "Set product prices individually" at bounding box center [368, 290] width 161 height 14
click at [265, 284] on input "Set product prices individually" at bounding box center [264, 283] width 1 height 1
radio input "true"
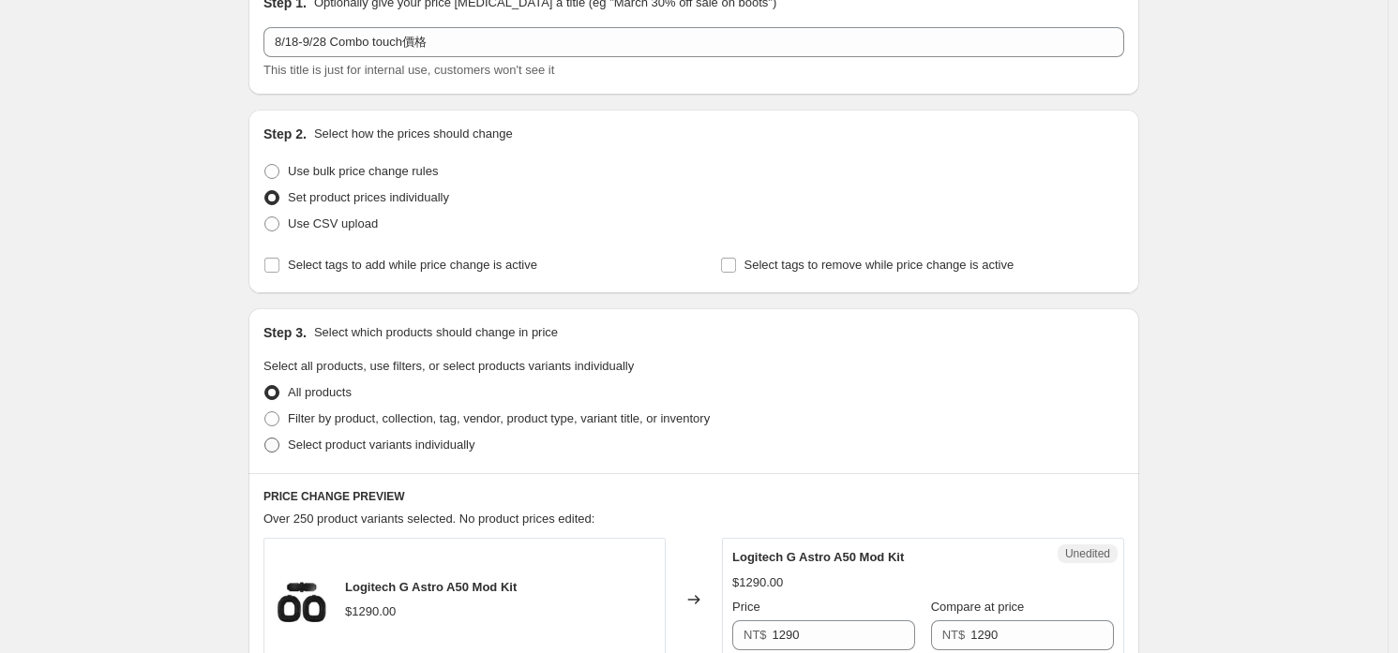
click at [367, 445] on span "Select product variants individually" at bounding box center [381, 445] width 187 height 14
click at [265, 439] on input "Select product variants individually" at bounding box center [264, 438] width 1 height 1
radio input "true"
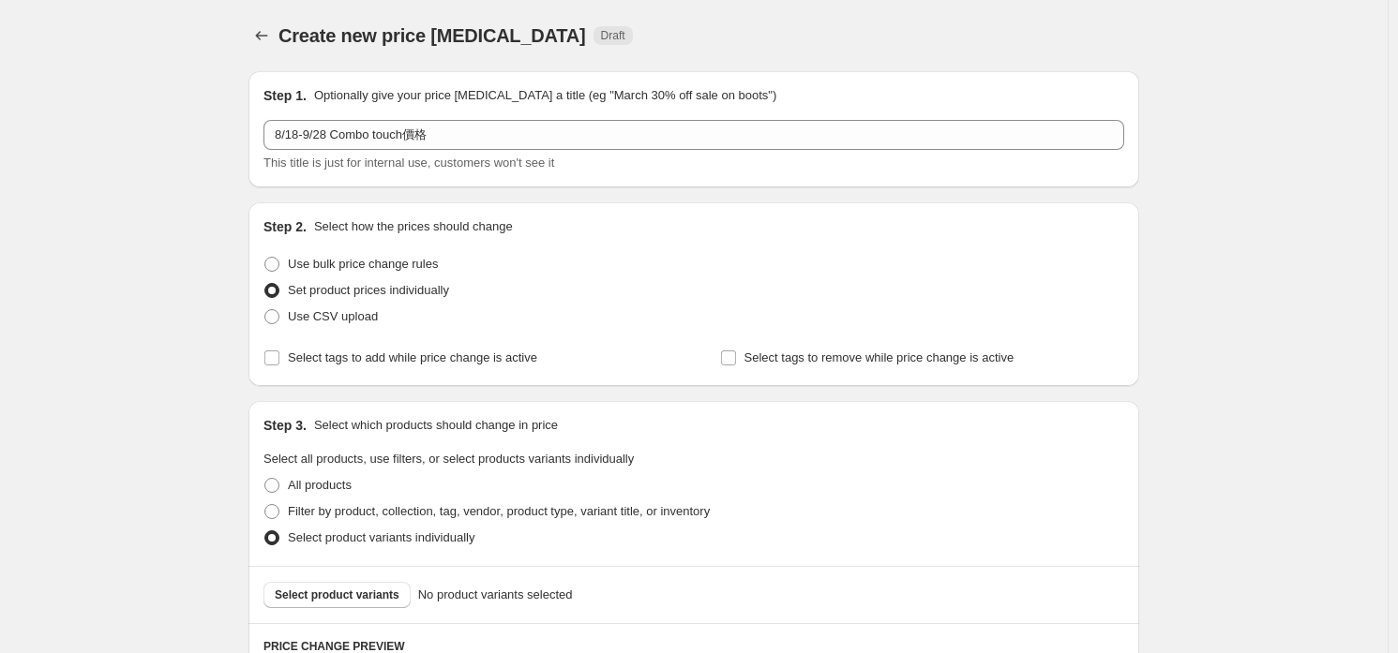
scroll to position [330, 0]
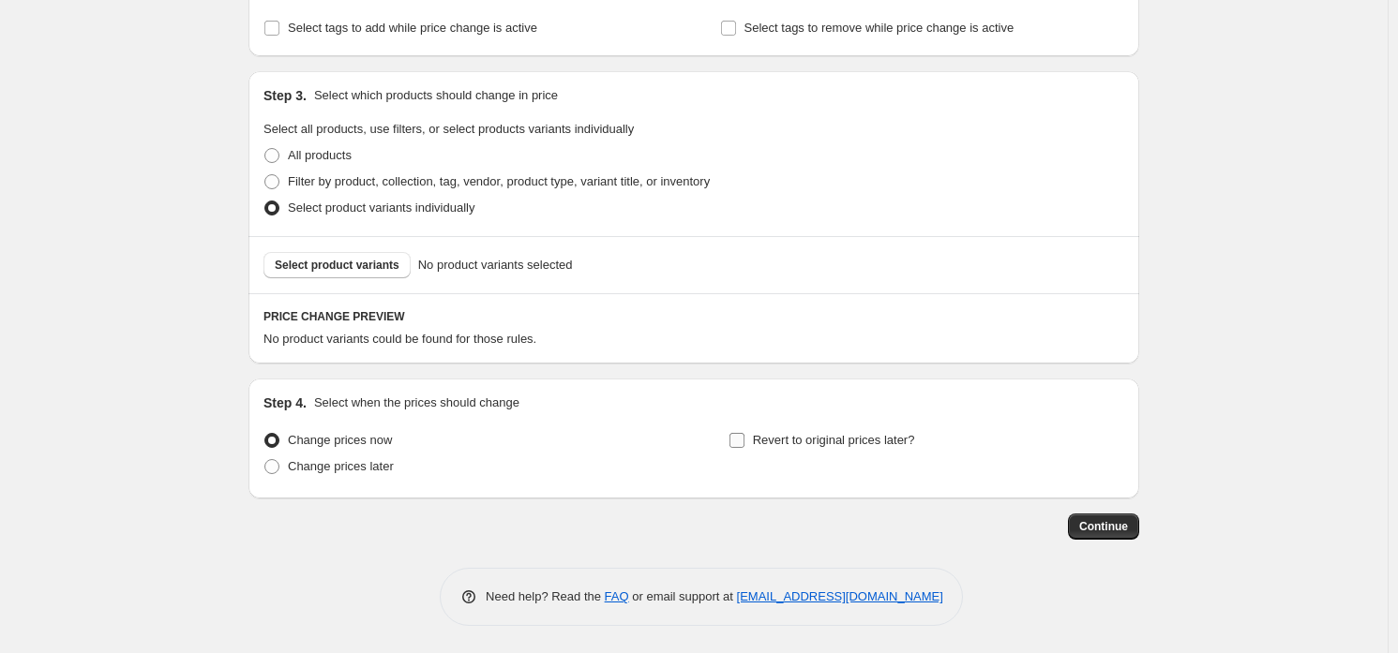
click at [828, 451] on label "Revert to original prices later?" at bounding box center [821, 440] width 187 height 26
click at [744, 448] on input "Revert to original prices later?" at bounding box center [736, 440] width 15 height 15
checkbox input "true"
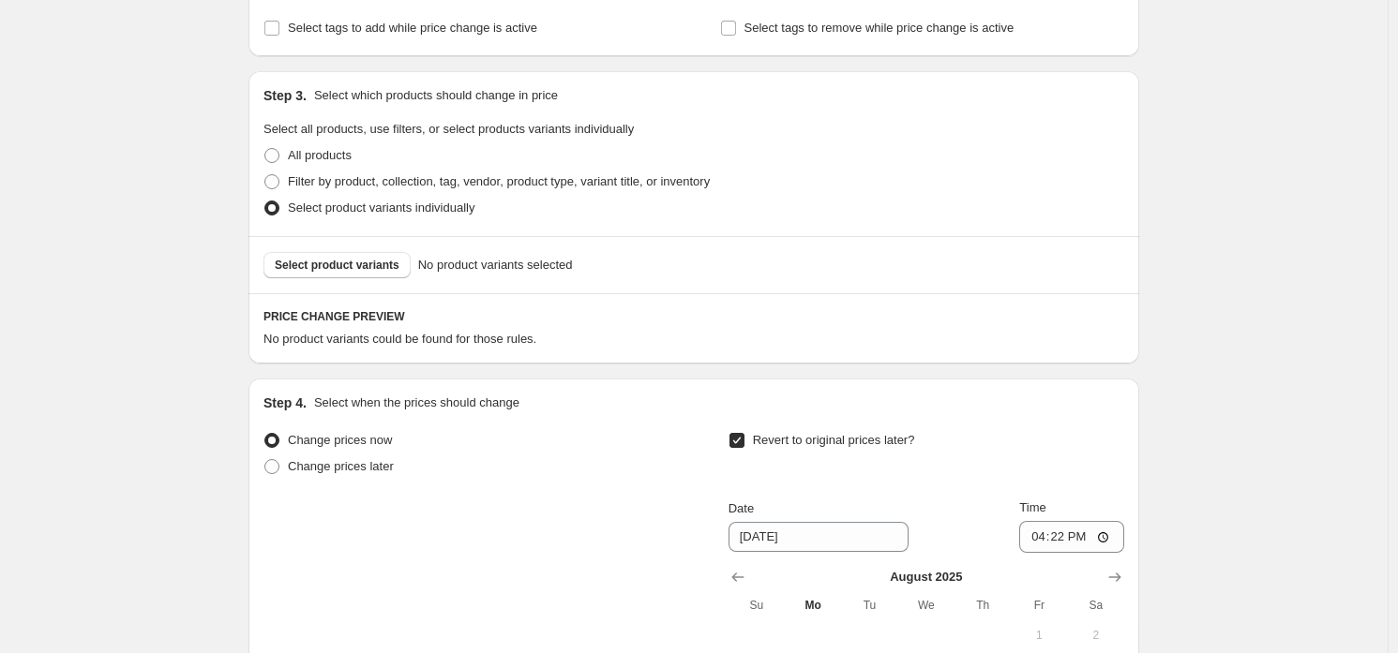
scroll to position [0, 0]
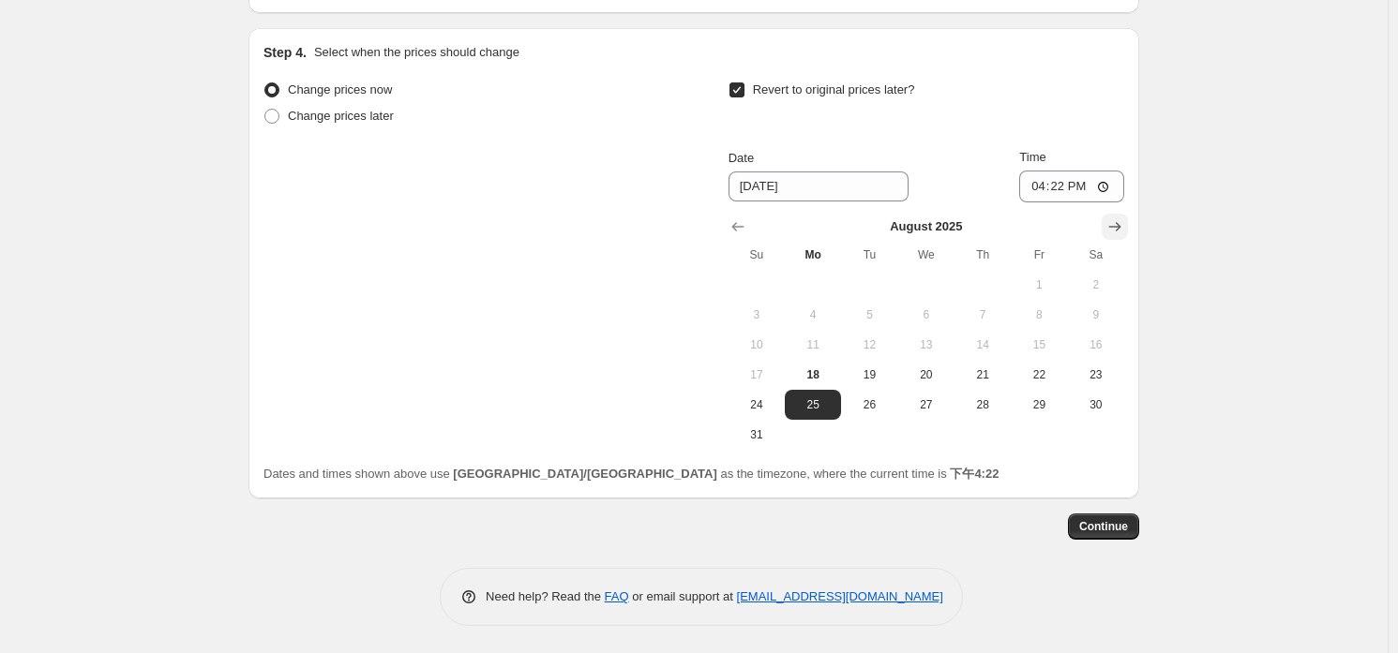
click at [1124, 223] on icon "Show next month, September 2025" at bounding box center [1114, 226] width 19 height 19
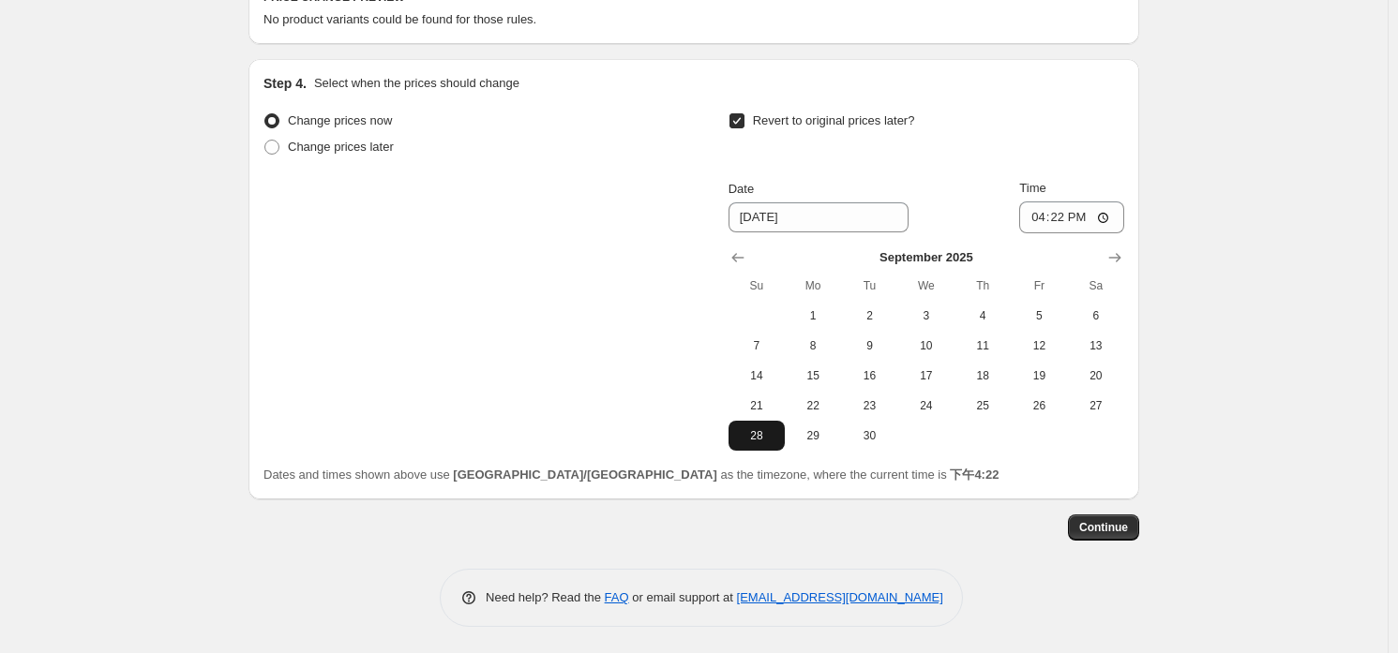
click at [746, 442] on span "28" at bounding box center [756, 435] width 41 height 15
type input "[DATE]"
click at [1078, 209] on input "16:22" at bounding box center [1071, 218] width 105 height 32
click at [1070, 214] on input "16:04" at bounding box center [1071, 218] width 105 height 32
type input "23:59"
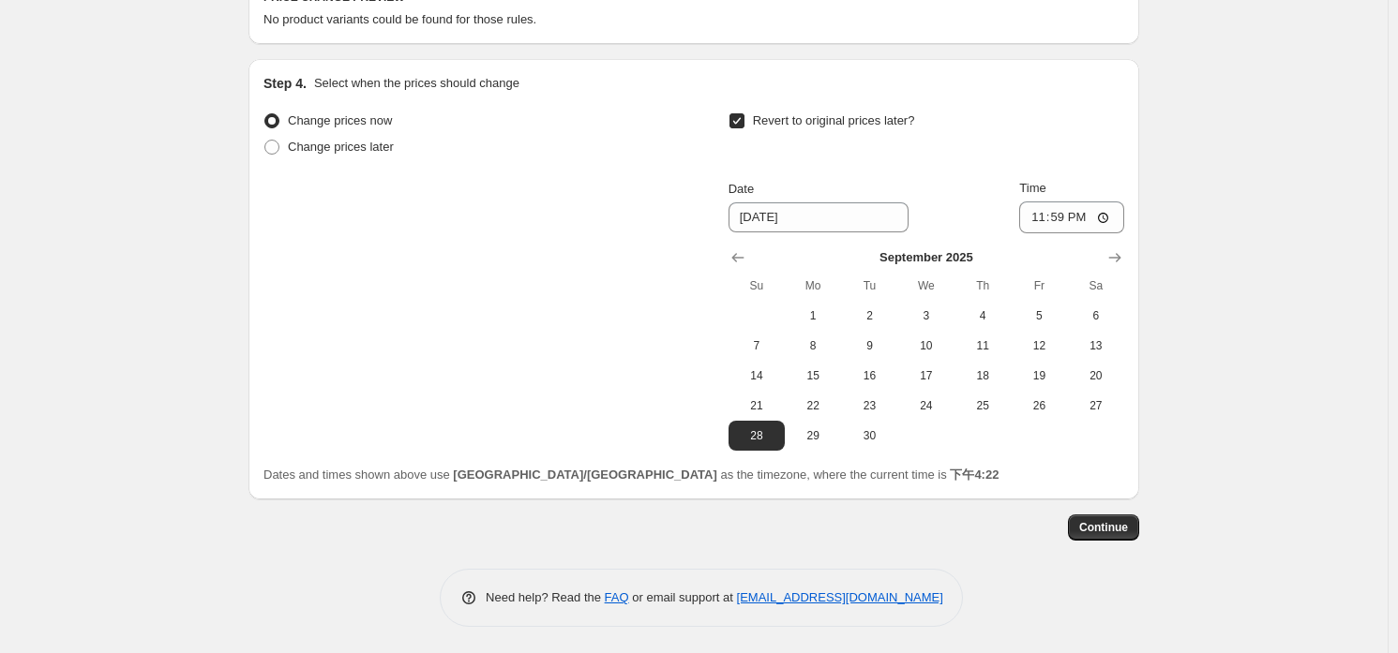
click at [1161, 201] on div "Create new price change job. This page is ready Create new price change job Dra…" at bounding box center [694, 2] width 936 height 1305
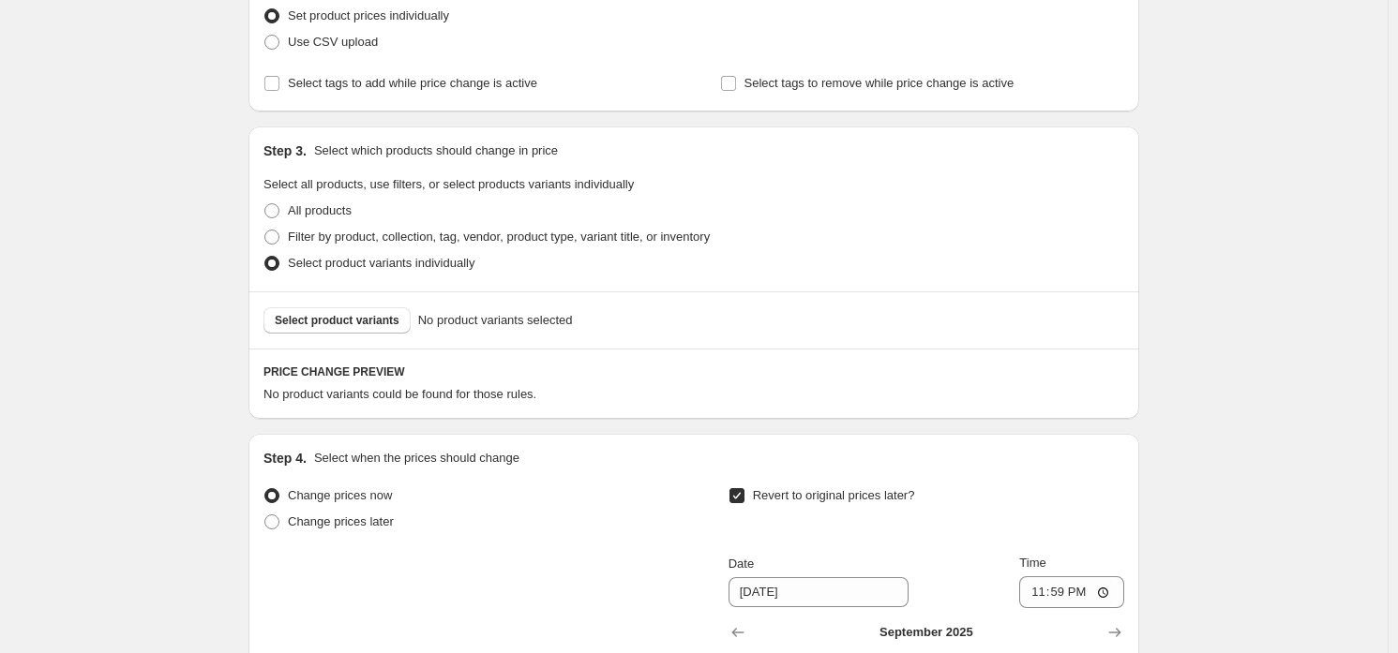
click at [360, 335] on div "Select product variants No product variants selected" at bounding box center [693, 320] width 891 height 57
click at [374, 323] on span "Select product variants" at bounding box center [337, 320] width 125 height 15
click at [333, 326] on span "Select product variants" at bounding box center [337, 320] width 125 height 15
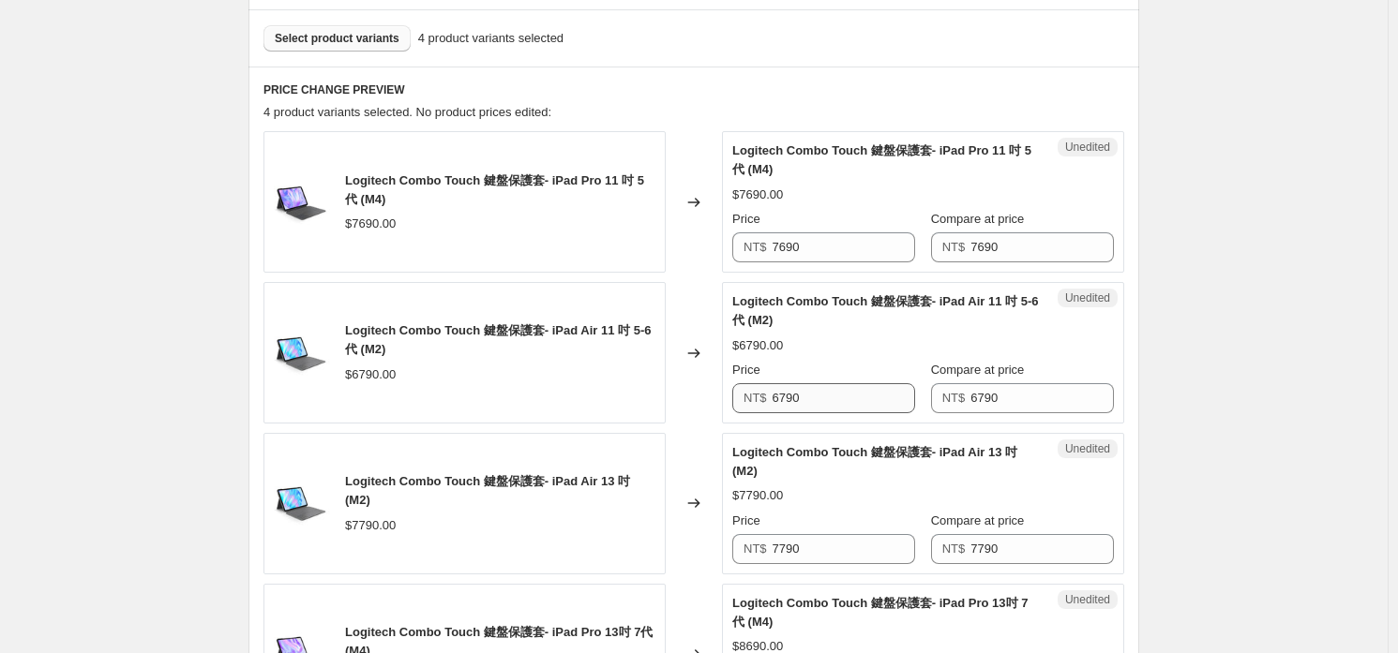
scroll to position [650, 0]
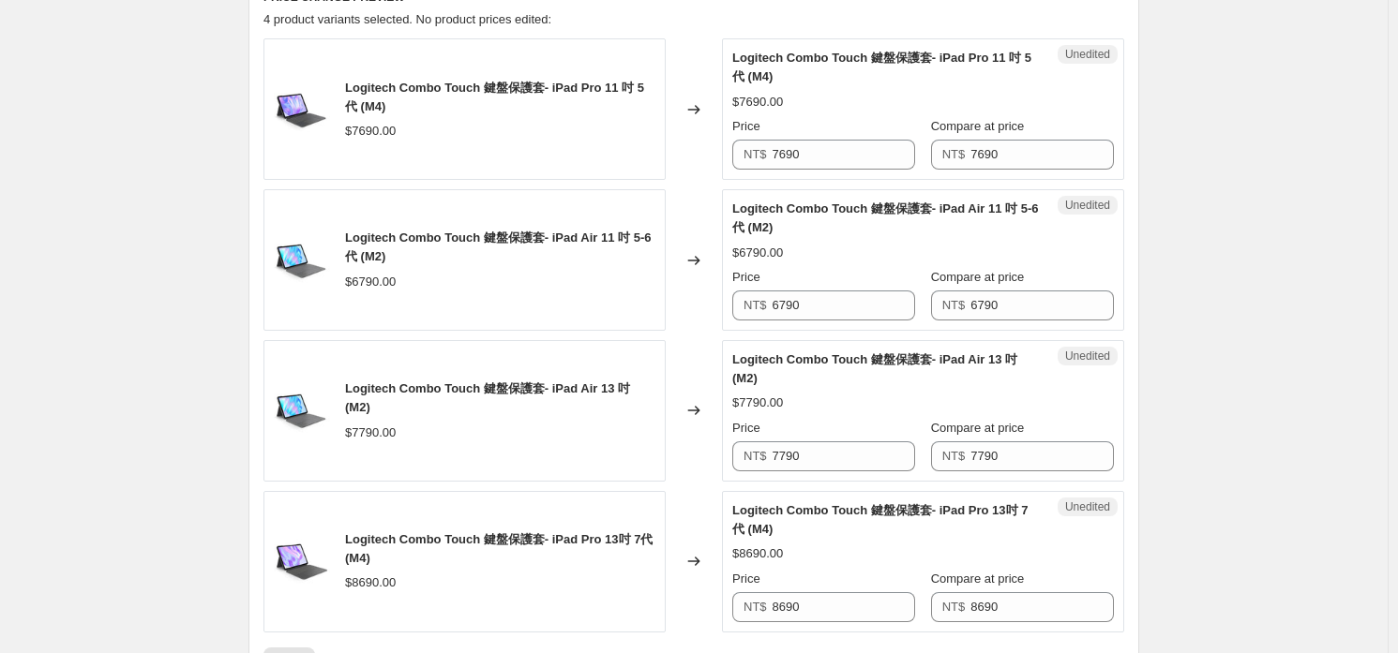
click at [865, 136] on div "Price NT$ 7690" at bounding box center [823, 143] width 183 height 52
click at [859, 147] on input "7690" at bounding box center [843, 155] width 143 height 30
type input "6990"
click at [846, 239] on div "Logitech Combo Touch 鍵盤保護套- iPad Air 11 吋 5-6代 (M2) $6790.00 Price NT$ 6790 Com…" at bounding box center [923, 260] width 382 height 121
drag, startPoint x: 873, startPoint y: 338, endPoint x: 852, endPoint y: 299, distance: 44.4
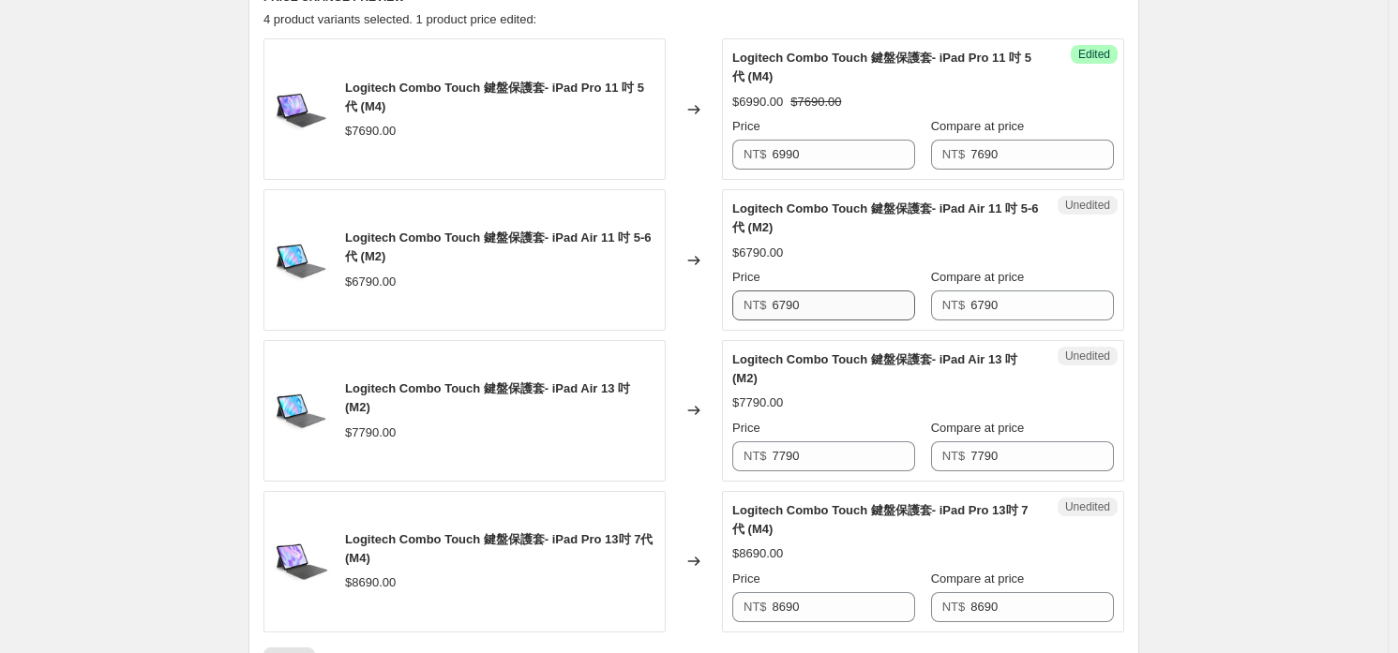
click at [872, 340] on div "Unedited Logitech Combo Touch 鍵盤保護套- iPad Air 13 吋 (M2) $7790.00 Price NT$ 7790…" at bounding box center [923, 411] width 402 height 142
click at [852, 299] on input "6790" at bounding box center [843, 306] width 143 height 30
type input "6490"
click at [840, 391] on div "Logitech Combo Touch 鍵盤保護套- iPad Air 13 吋 (M2) $7790.00 Price NT$ 7790 Compare …" at bounding box center [923, 411] width 382 height 121
click at [839, 453] on input "7790" at bounding box center [843, 457] width 143 height 30
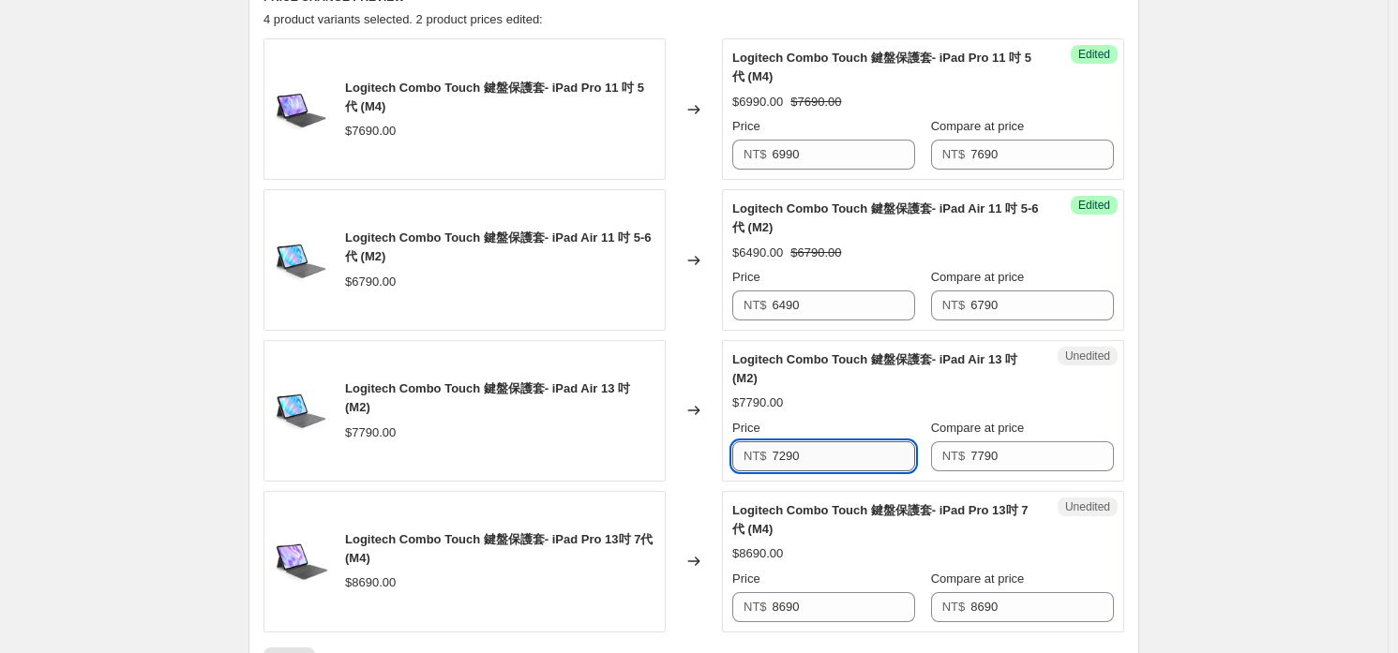
type input "7290"
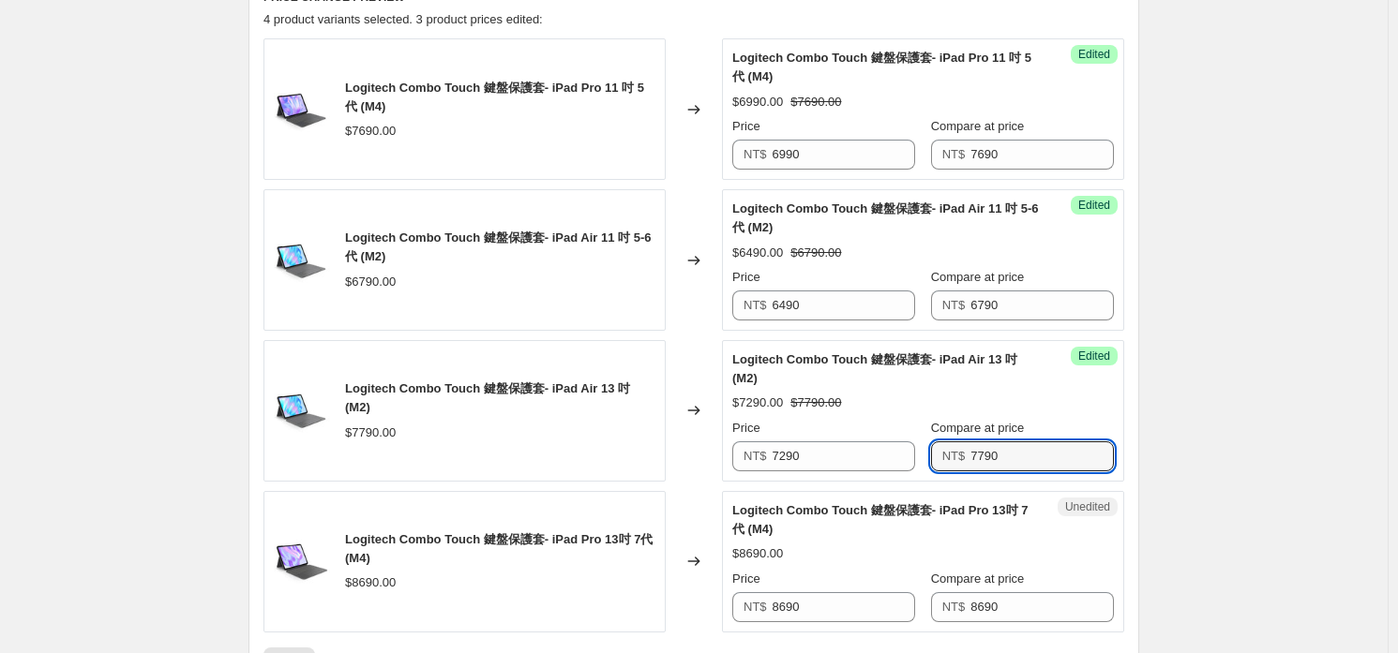
scroll to position [837, 0]
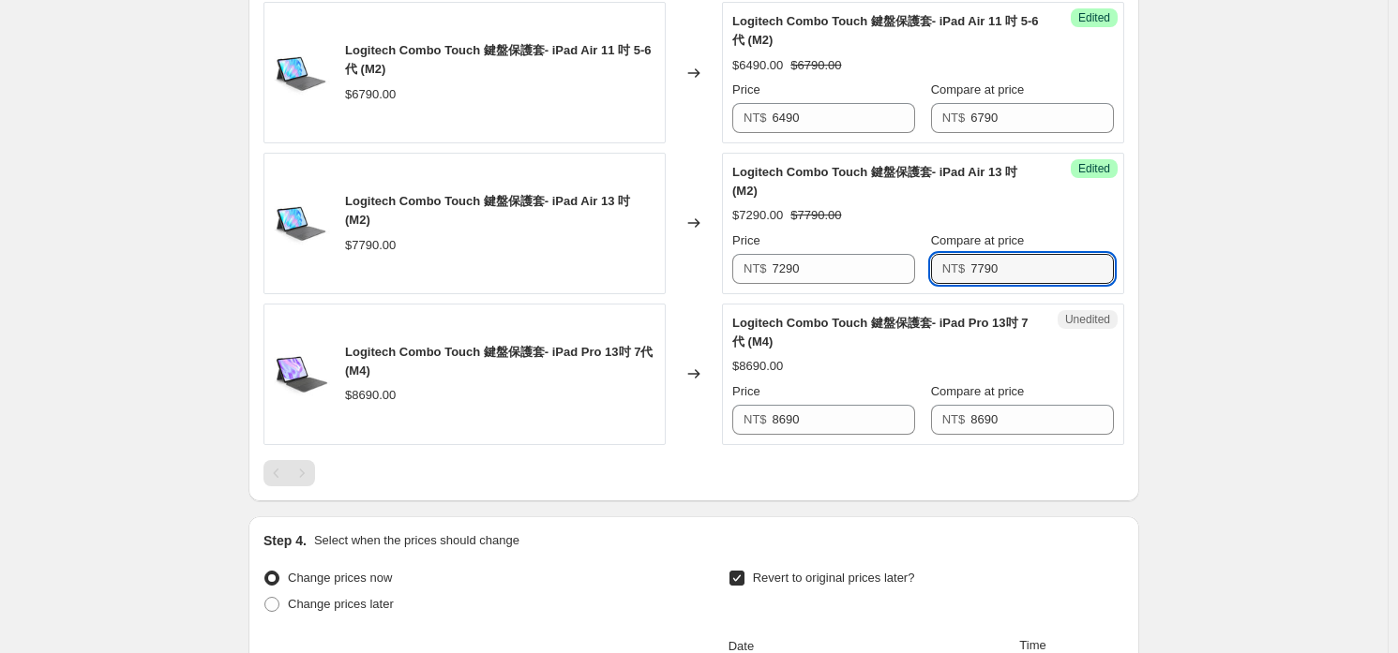
click at [844, 433] on div "Unedited Logitech Combo Touch 鍵盤保護套- iPad Pro 13吋 7代 (M4) $8690.00 Price NT$ 86…" at bounding box center [923, 375] width 402 height 142
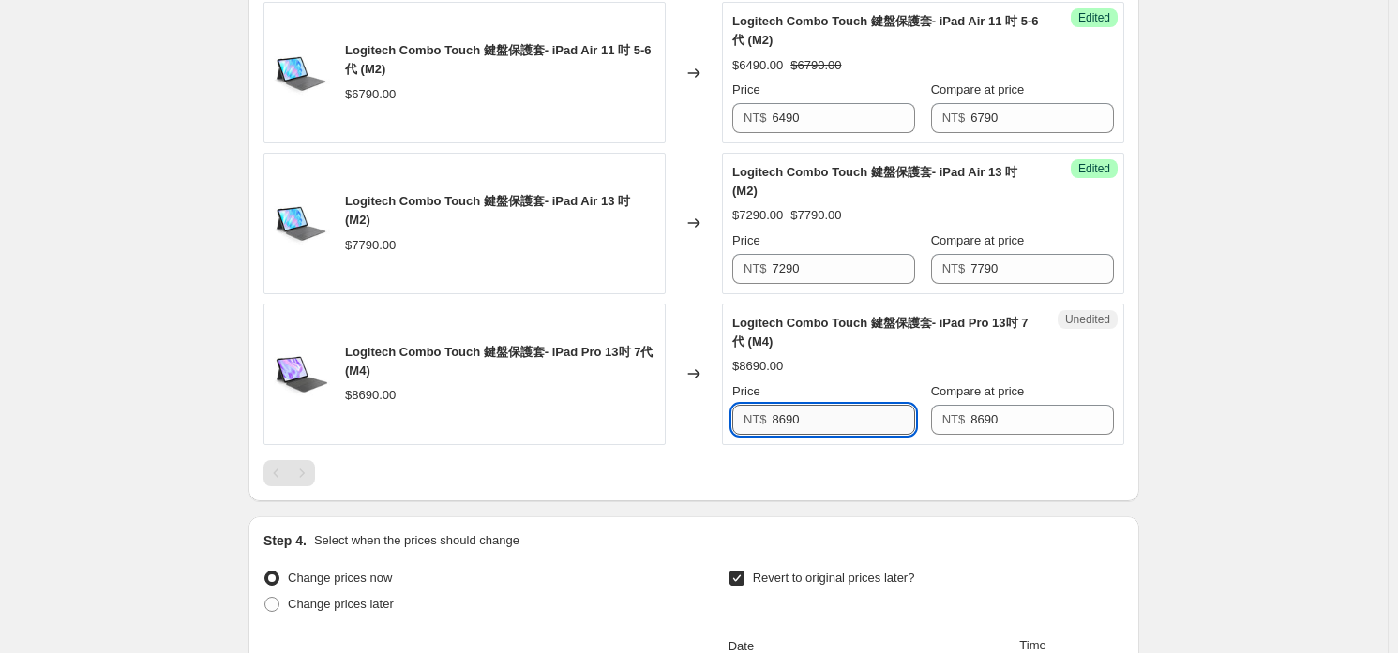
click at [816, 425] on input "8690" at bounding box center [843, 420] width 143 height 30
paste input "6,9"
click at [680, 481] on div at bounding box center [693, 473] width 861 height 26
click at [889, 394] on div "Price" at bounding box center [823, 391] width 183 height 19
click at [893, 410] on input "8690" at bounding box center [843, 420] width 143 height 30
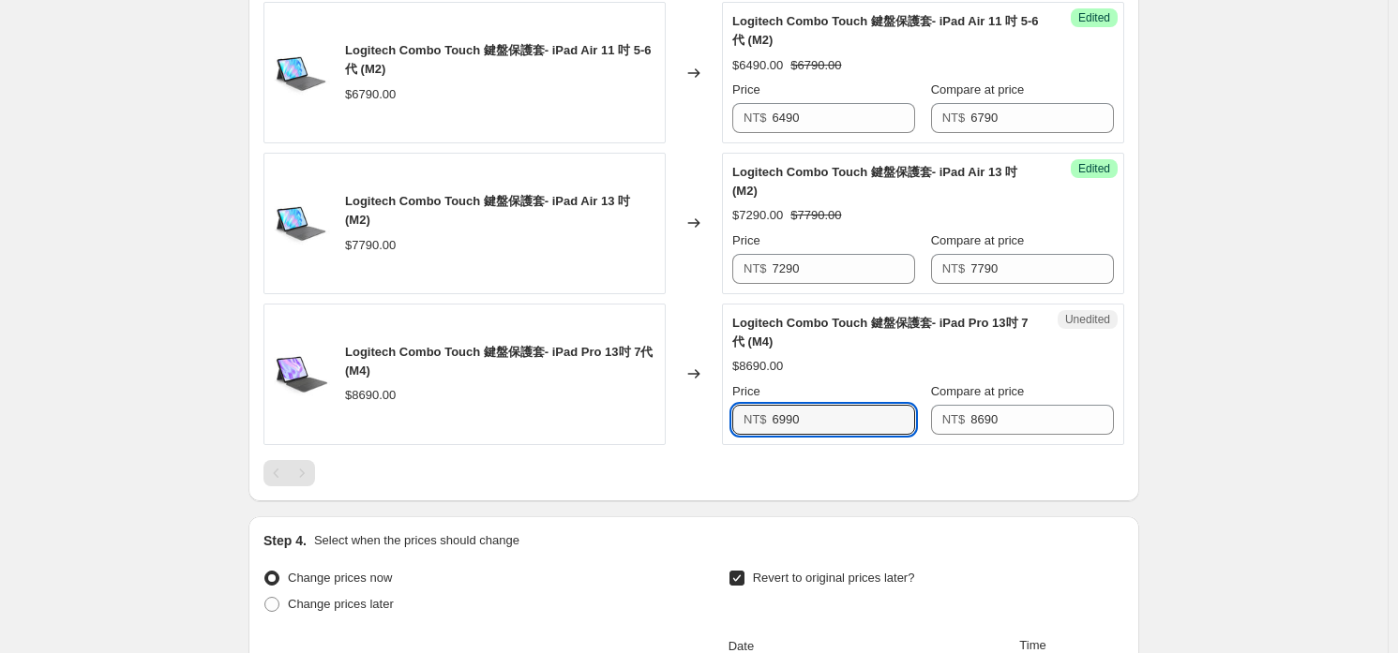
type input "6990"
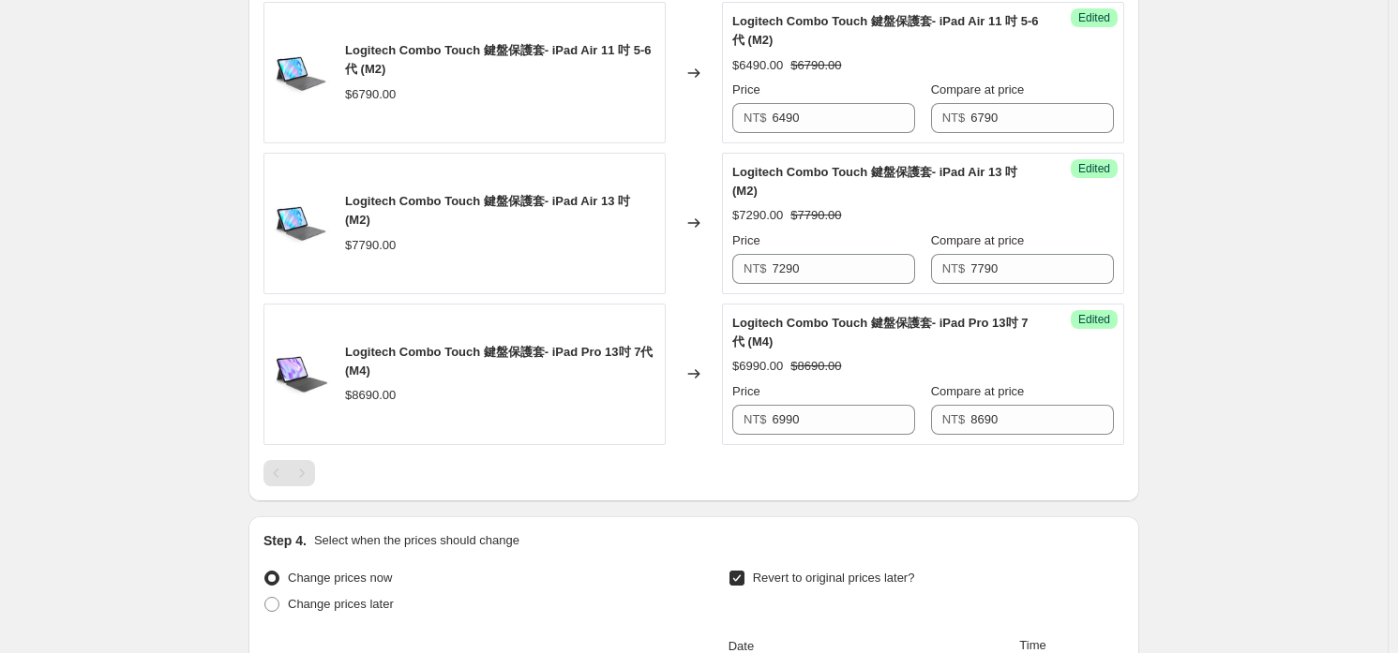
click at [846, 510] on div "Step 1. Optionally give your price change job a title (eg "March 30% off sale o…" at bounding box center [686, 108] width 906 height 1779
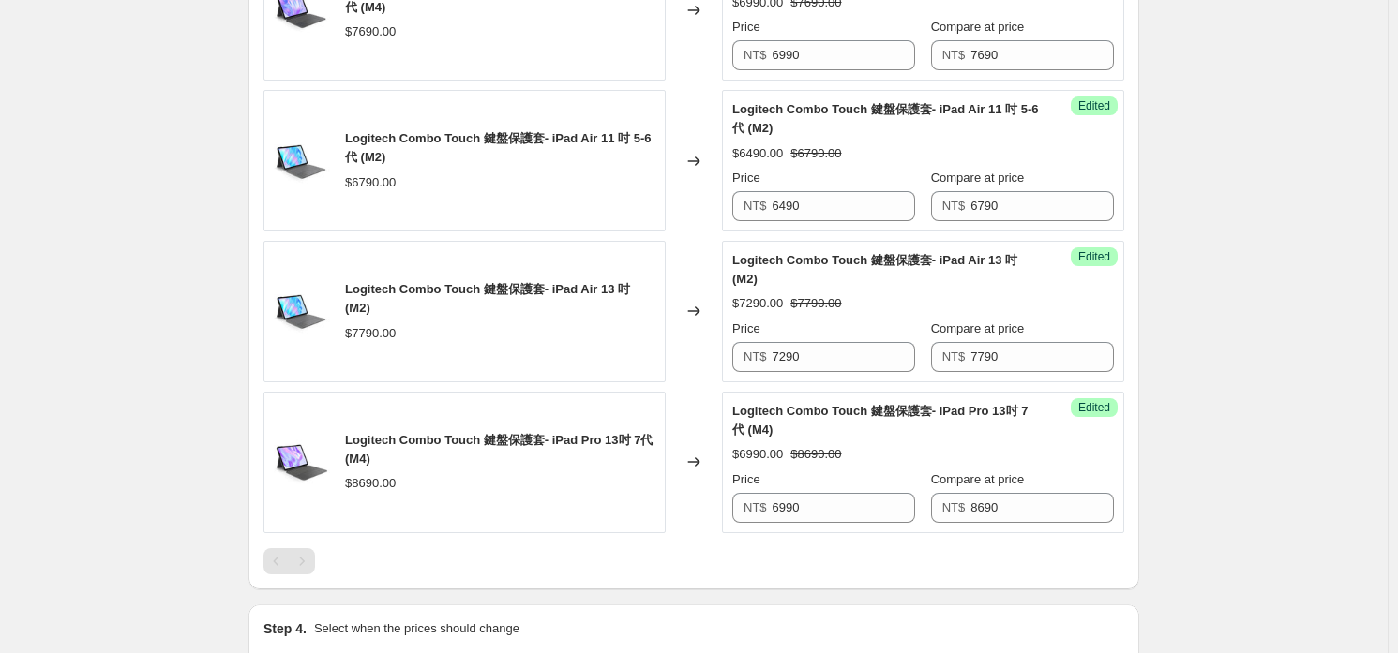
scroll to position [1218, 0]
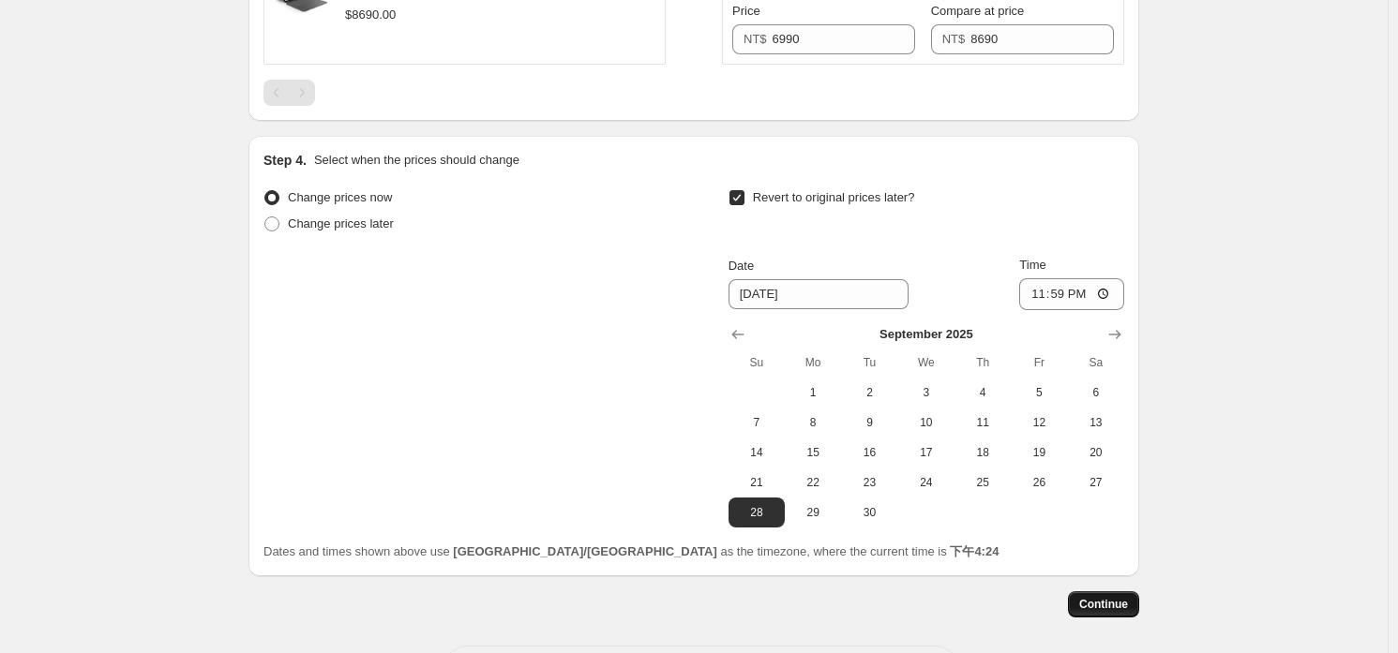
click at [1088, 609] on span "Continue" at bounding box center [1103, 604] width 49 height 15
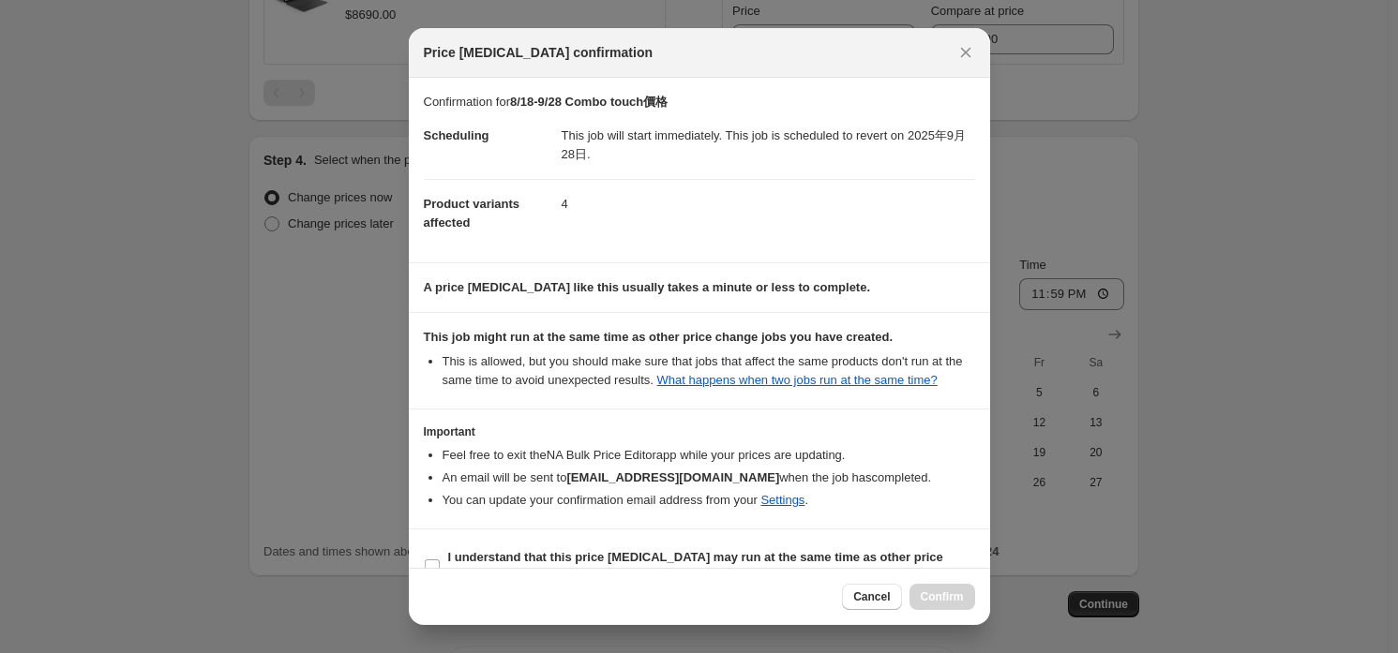
scroll to position [35, 0]
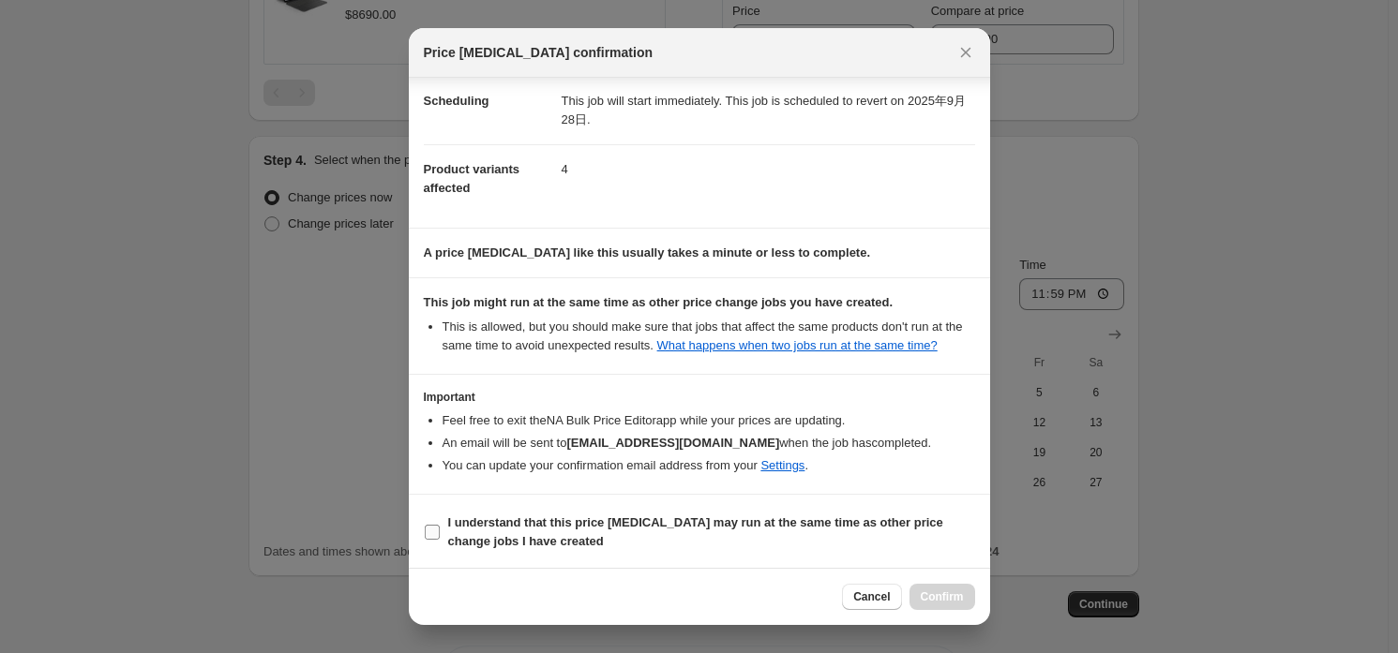
click at [498, 519] on b "I understand that this price [MEDICAL_DATA] may run at the same time as other p…" at bounding box center [695, 532] width 495 height 33
click at [440, 525] on input "I understand that this price [MEDICAL_DATA] may run at the same time as other p…" at bounding box center [432, 532] width 15 height 15
checkbox input "true"
click at [948, 592] on span "Confirm" at bounding box center [942, 597] width 43 height 15
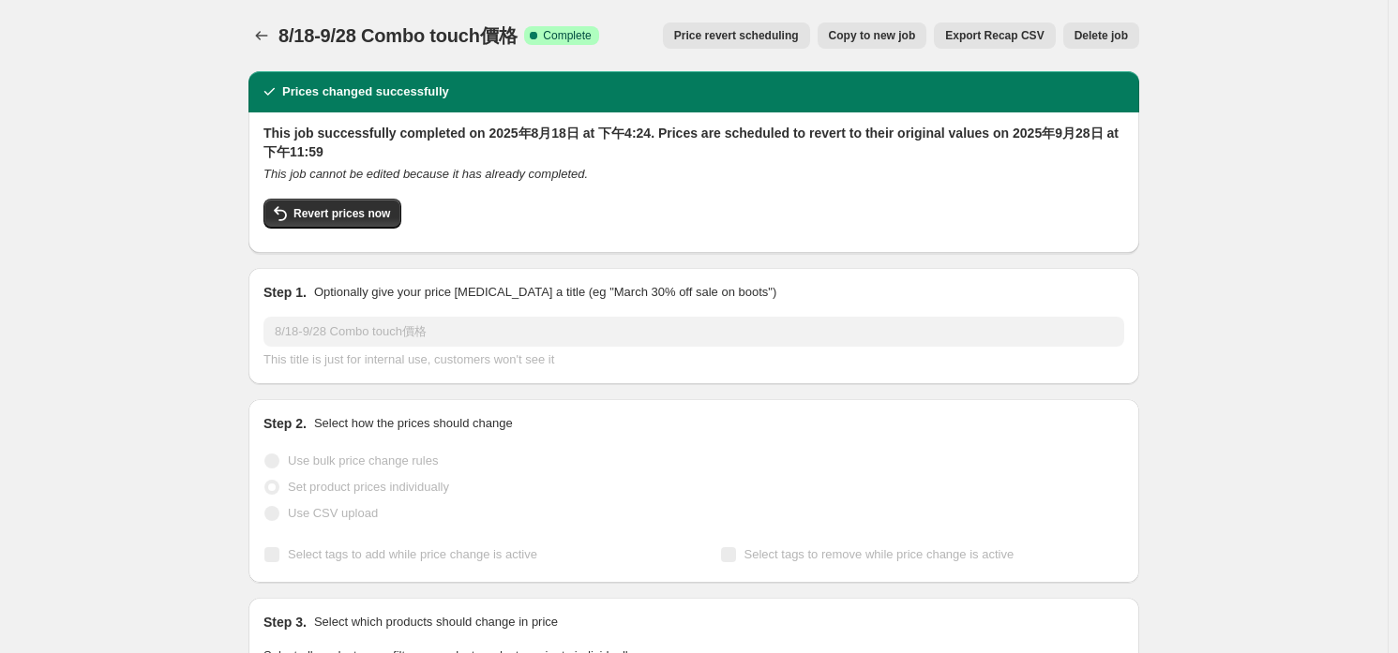
click at [255, 22] on div at bounding box center [263, 35] width 30 height 26
click at [268, 27] on icon "Price change jobs" at bounding box center [261, 35] width 19 height 19
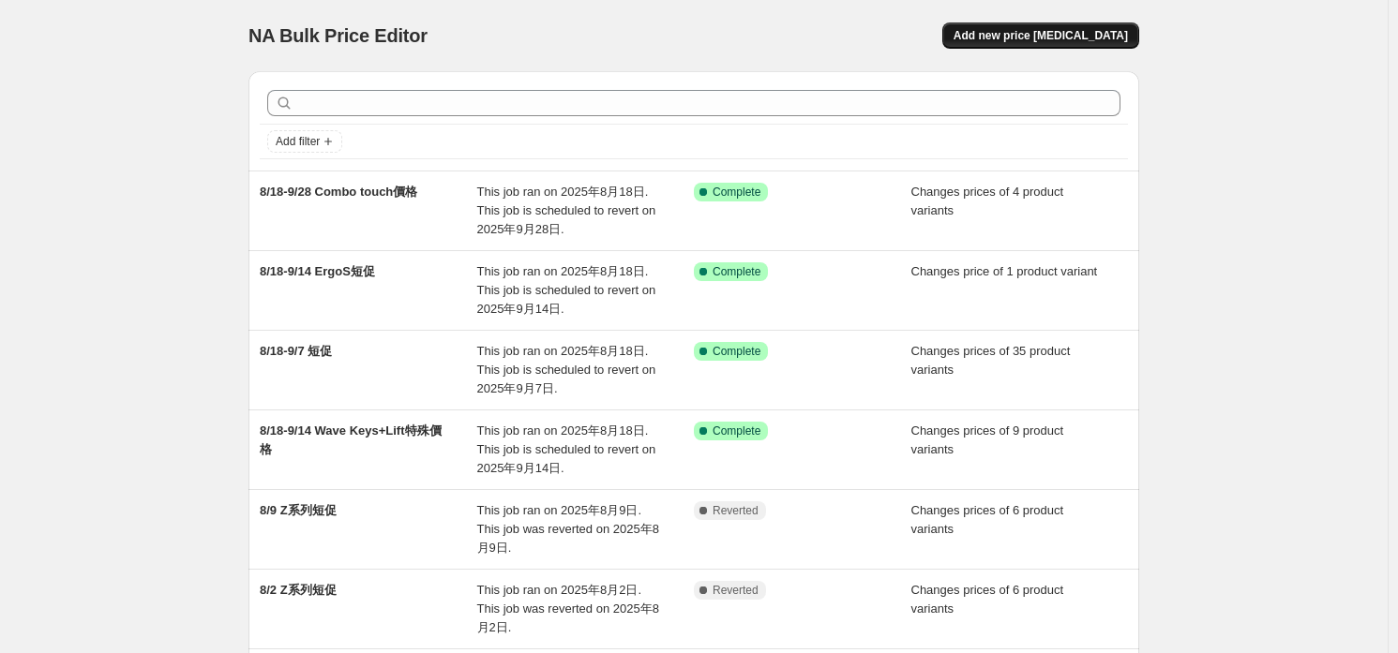
click at [1113, 43] on button "Add new price [MEDICAL_DATA]" at bounding box center [1040, 35] width 197 height 26
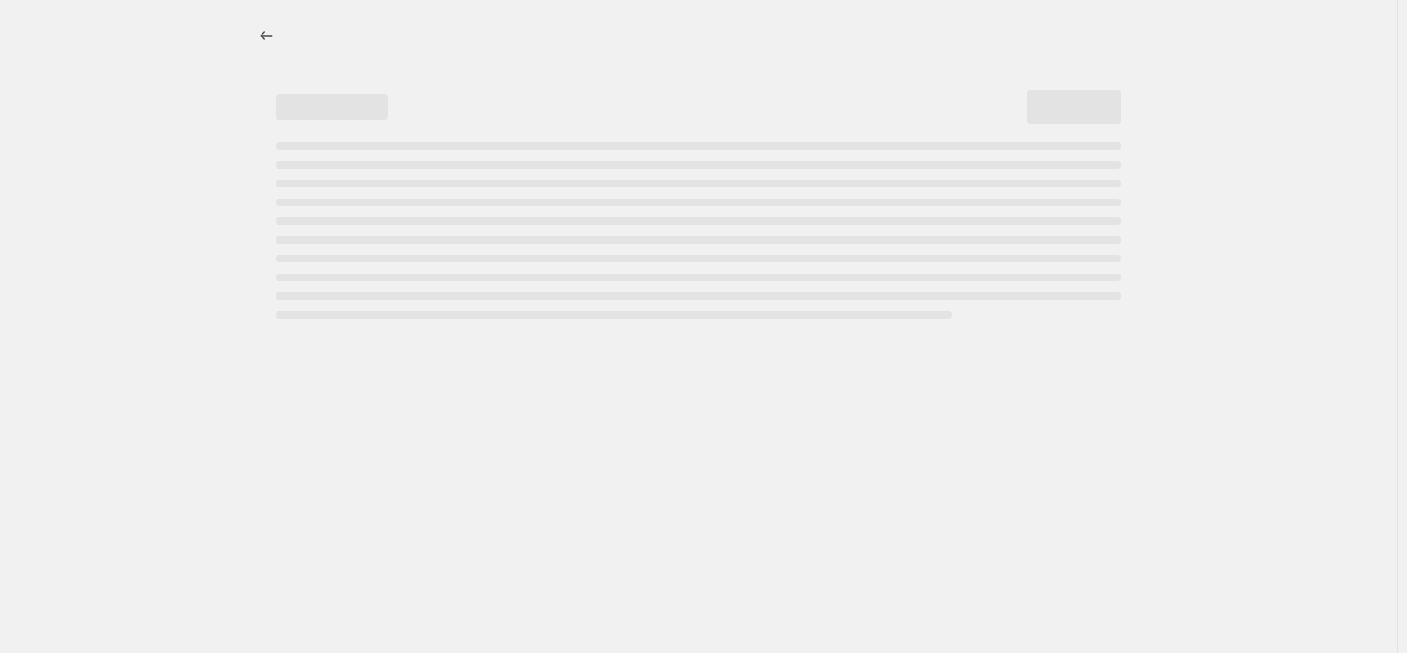
select select "percentage"
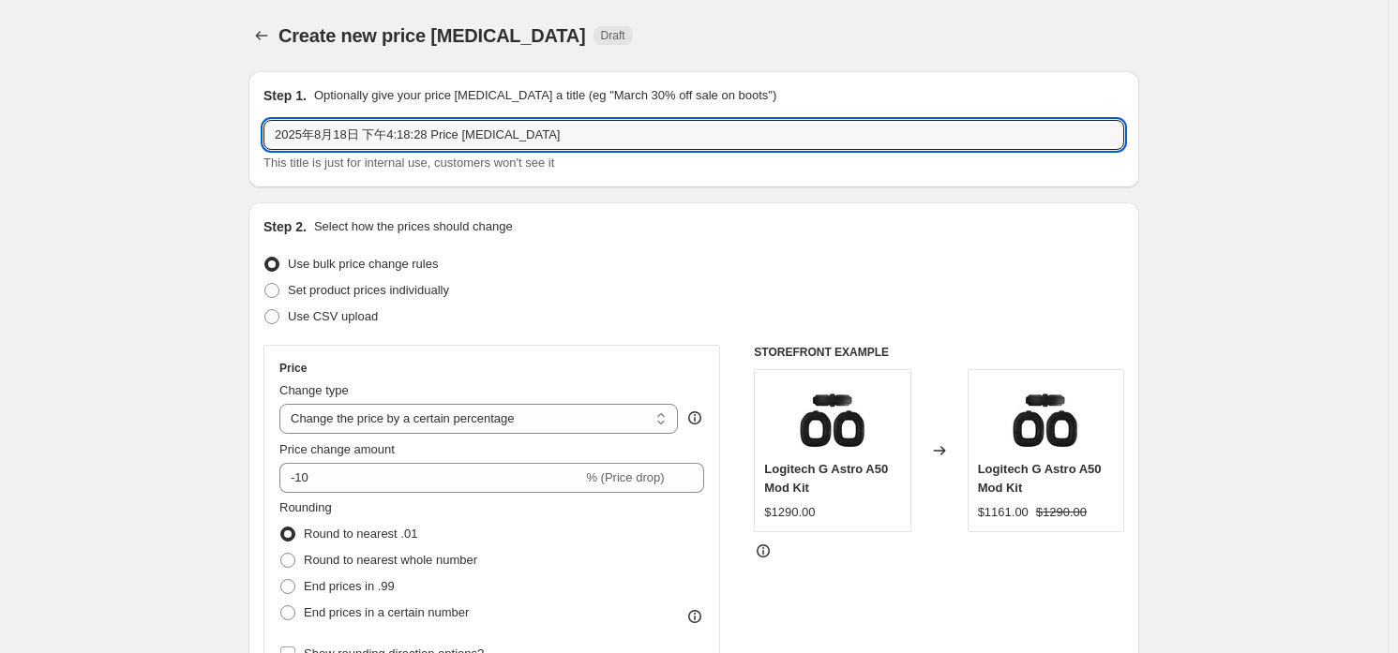
drag, startPoint x: 482, startPoint y: 127, endPoint x: 474, endPoint y: 151, distance: 24.6
click at [480, 128] on input "2025年8月18日 下午4:18:28 Price change job" at bounding box center [693, 135] width 861 height 30
drag, startPoint x: 474, startPoint y: 151, endPoint x: 462, endPoint y: 147, distance: 12.8
click at [470, 151] on div "2025年8月18日 下午4:18:28 Price change job This title is just for internal use, cust…" at bounding box center [693, 146] width 861 height 52
click at [479, 141] on input "2025年8月18日 下午4:18:28 Price change job" at bounding box center [693, 135] width 861 height 30
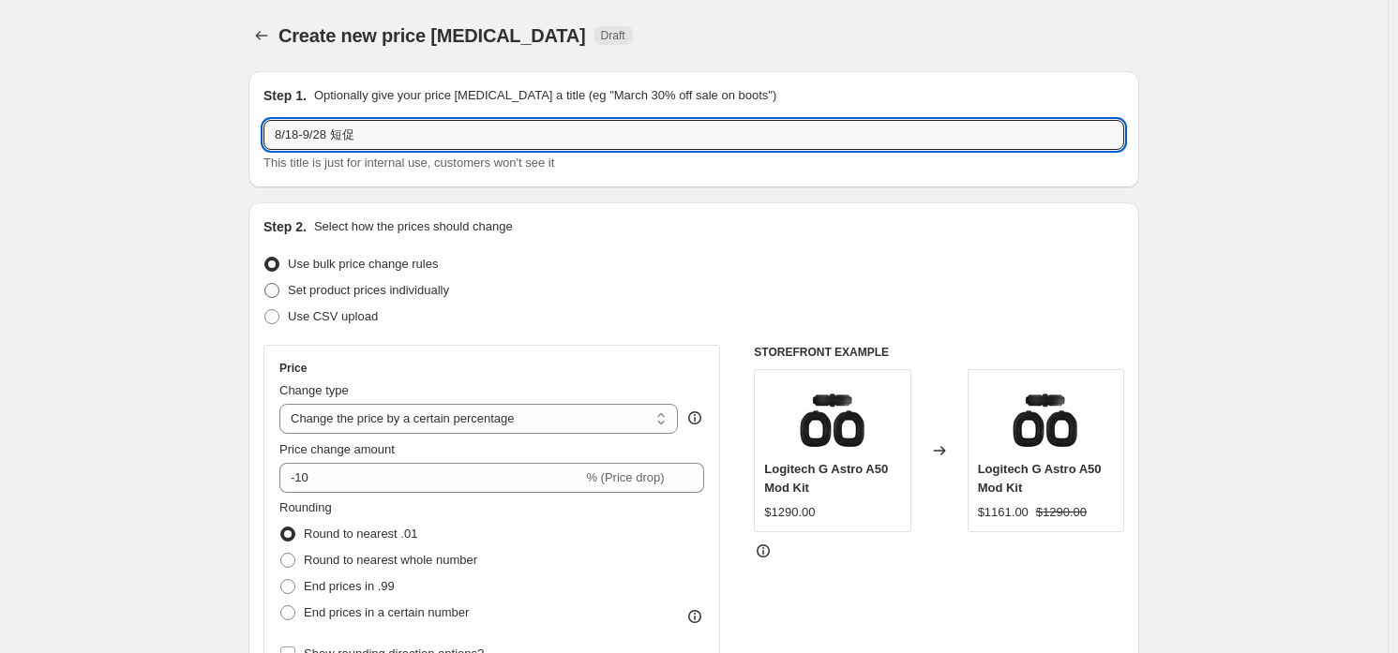
type input "8/18-9/28 短促"
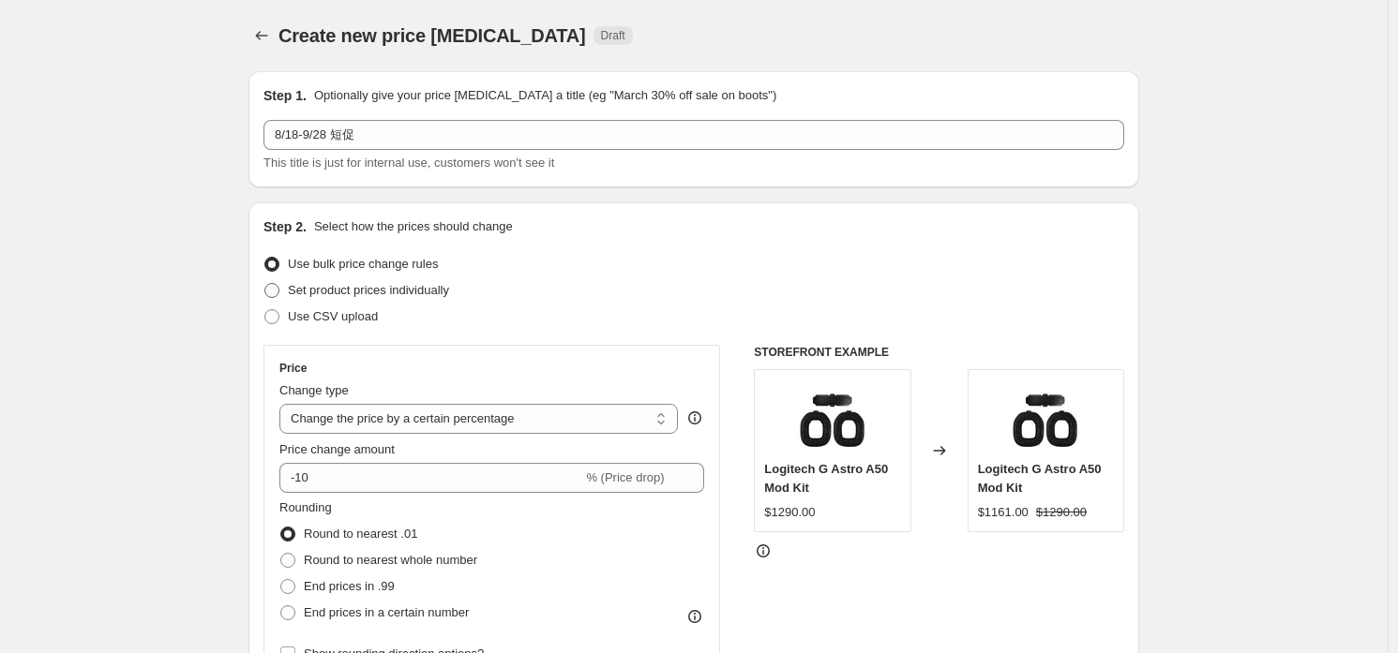
click at [399, 292] on span "Set product prices individually" at bounding box center [368, 290] width 161 height 14
click at [265, 284] on input "Set product prices individually" at bounding box center [264, 283] width 1 height 1
radio input "true"
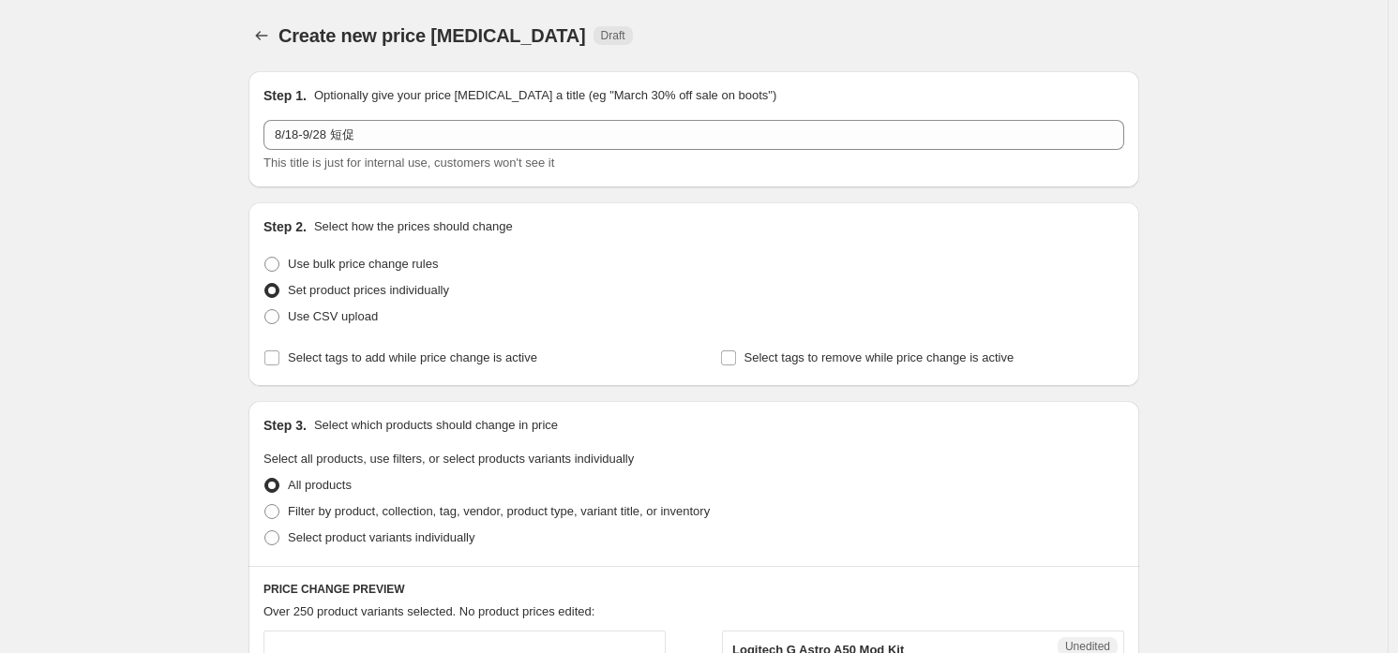
scroll to position [187, 0]
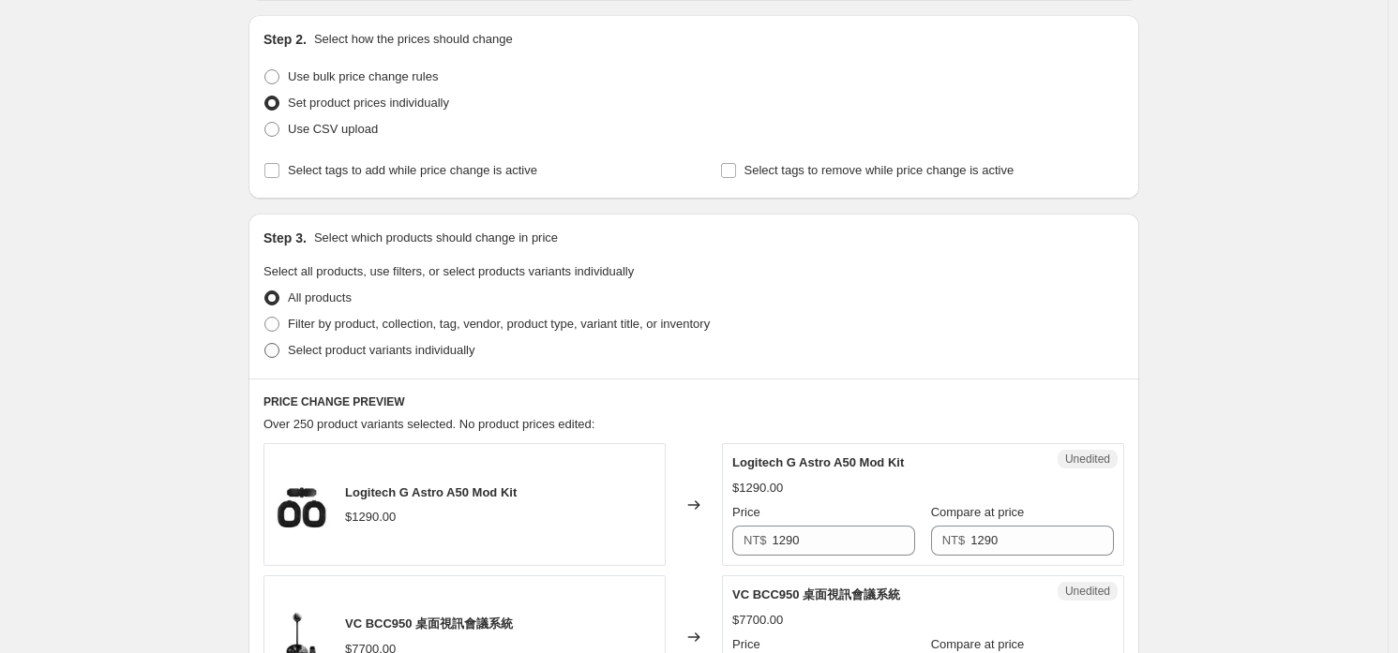
click at [431, 344] on span "Select product variants individually" at bounding box center [381, 350] width 187 height 14
click at [265, 344] on input "Select product variants individually" at bounding box center [264, 343] width 1 height 1
radio input "true"
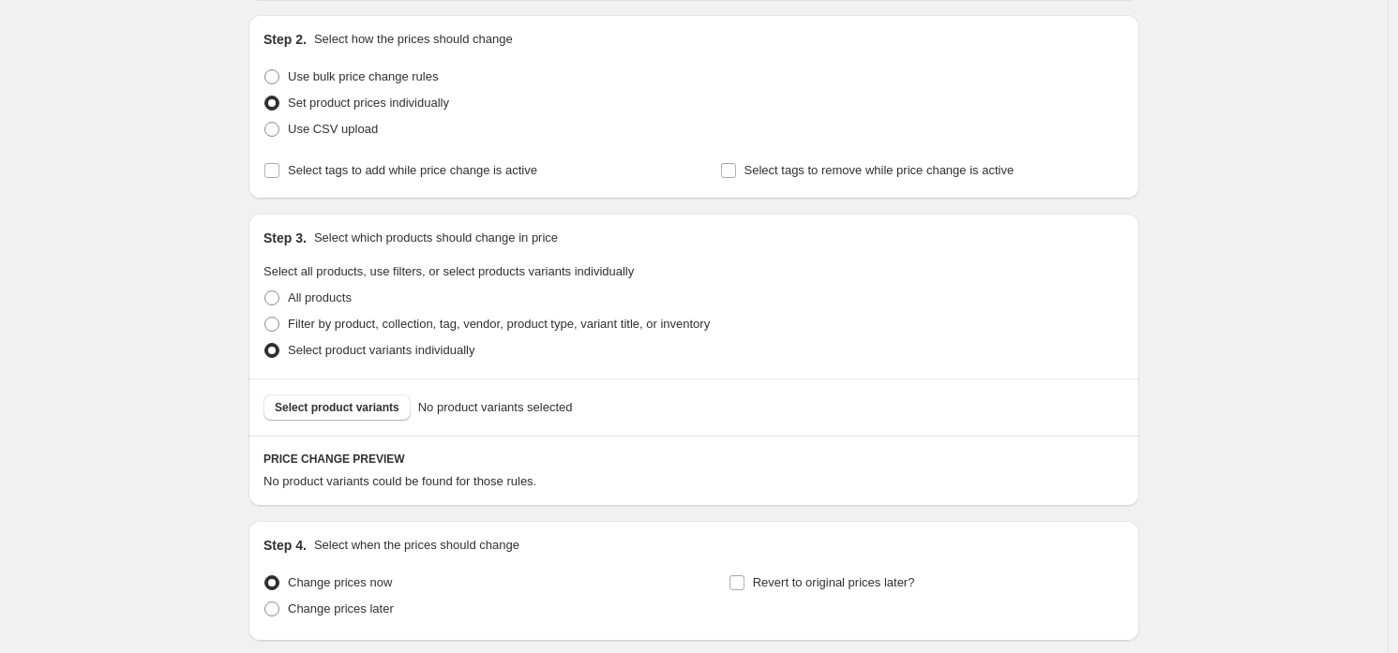
click at [378, 392] on div "Select product variants No product variants selected" at bounding box center [693, 407] width 891 height 57
click at [378, 407] on span "Select product variants" at bounding box center [337, 407] width 125 height 15
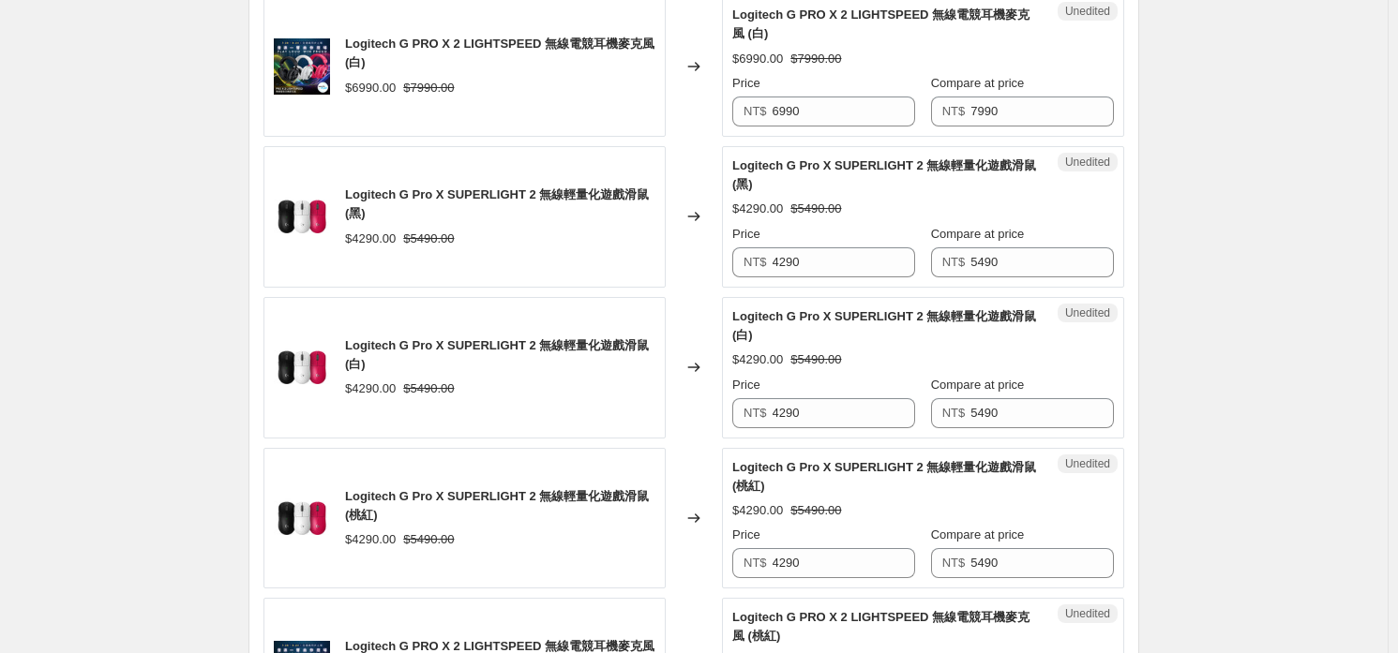
scroll to position [936, 0]
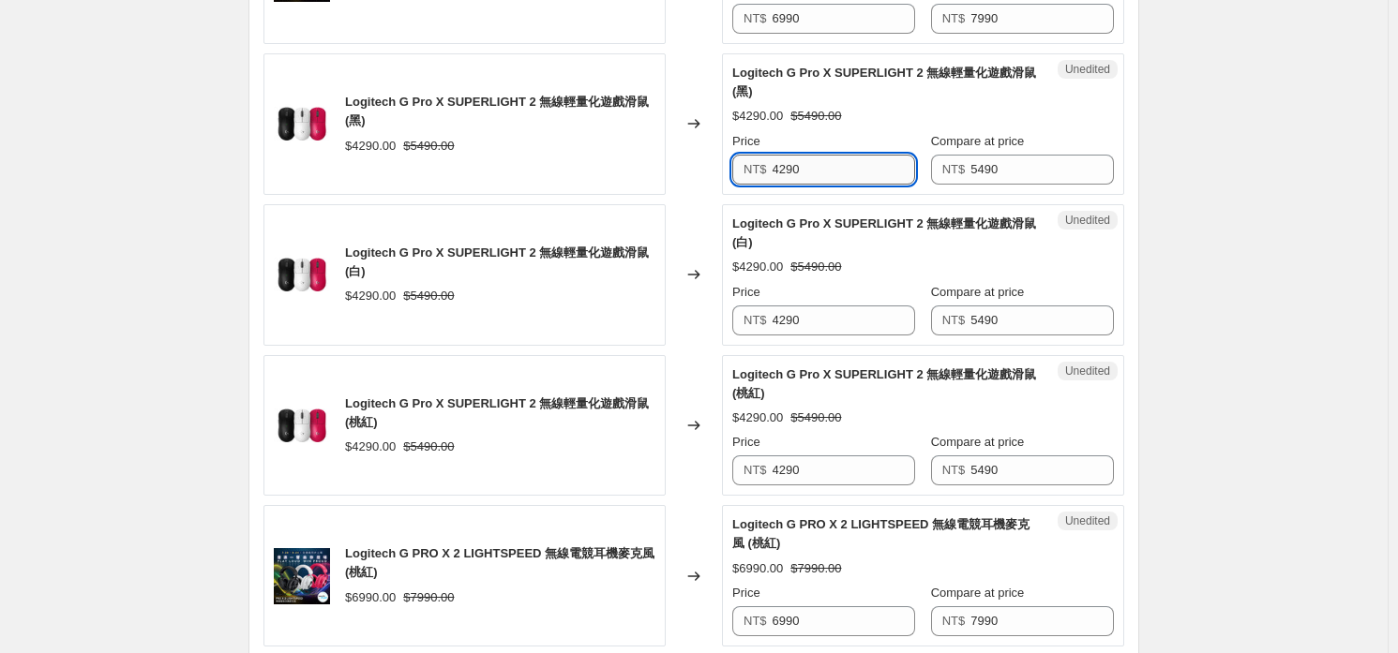
click at [834, 172] on input "4290" at bounding box center [843, 170] width 143 height 30
type input "3990"
click at [834, 172] on input "3990" at bounding box center [843, 170] width 143 height 30
click at [845, 313] on input "4290" at bounding box center [843, 321] width 143 height 30
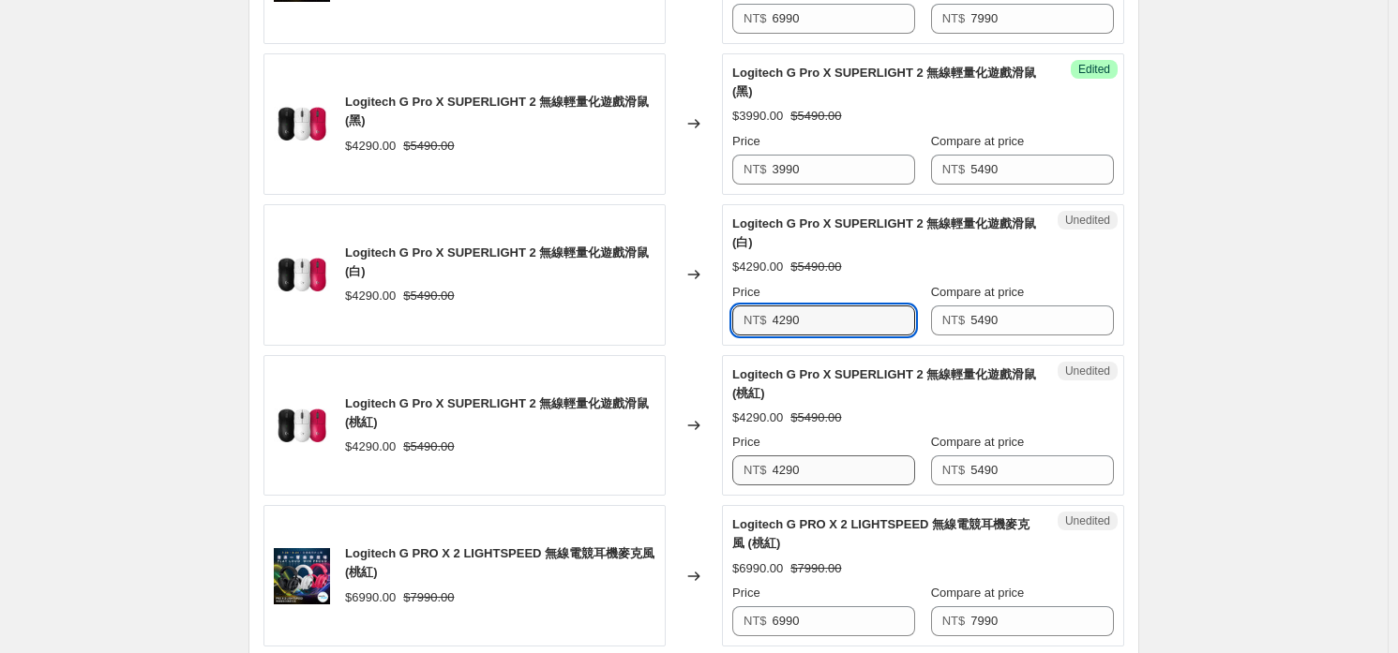
paste input "39"
type input "3990"
click at [841, 475] on input "4290" at bounding box center [843, 471] width 143 height 30
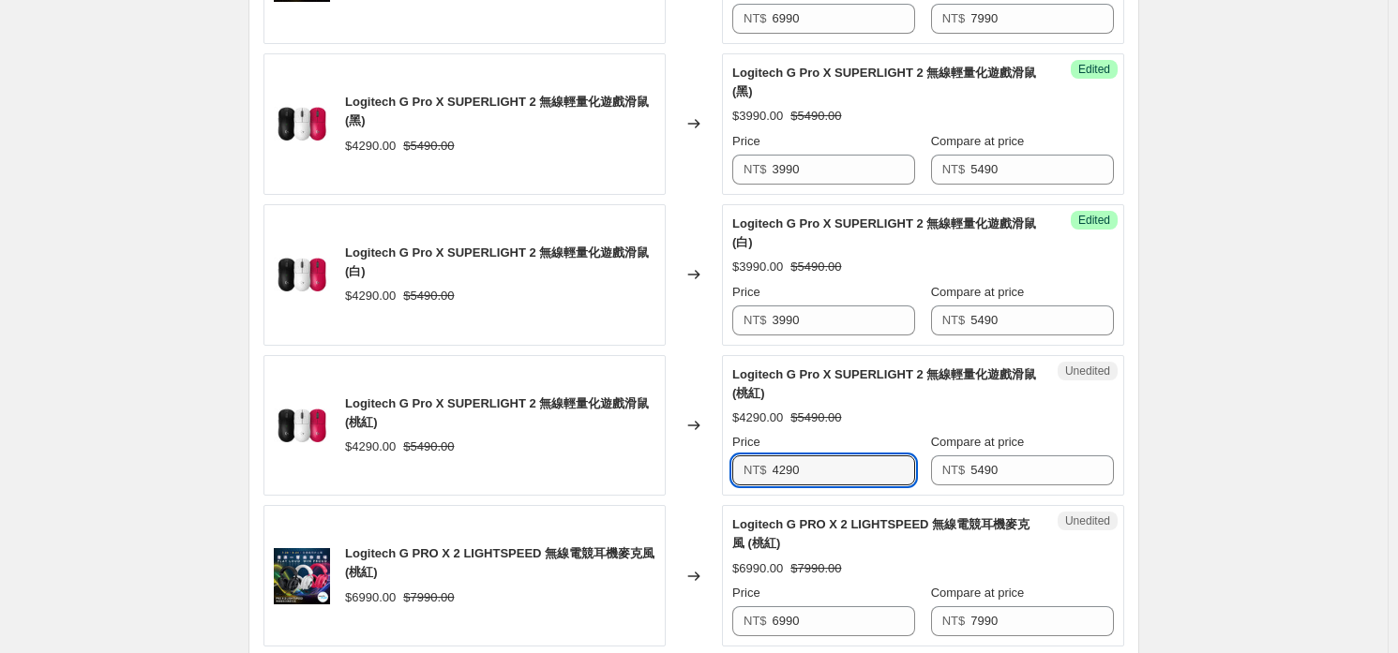
paste input "39"
type input "3990"
click at [824, 418] on strike "$5490.00" at bounding box center [815, 418] width 51 height 19
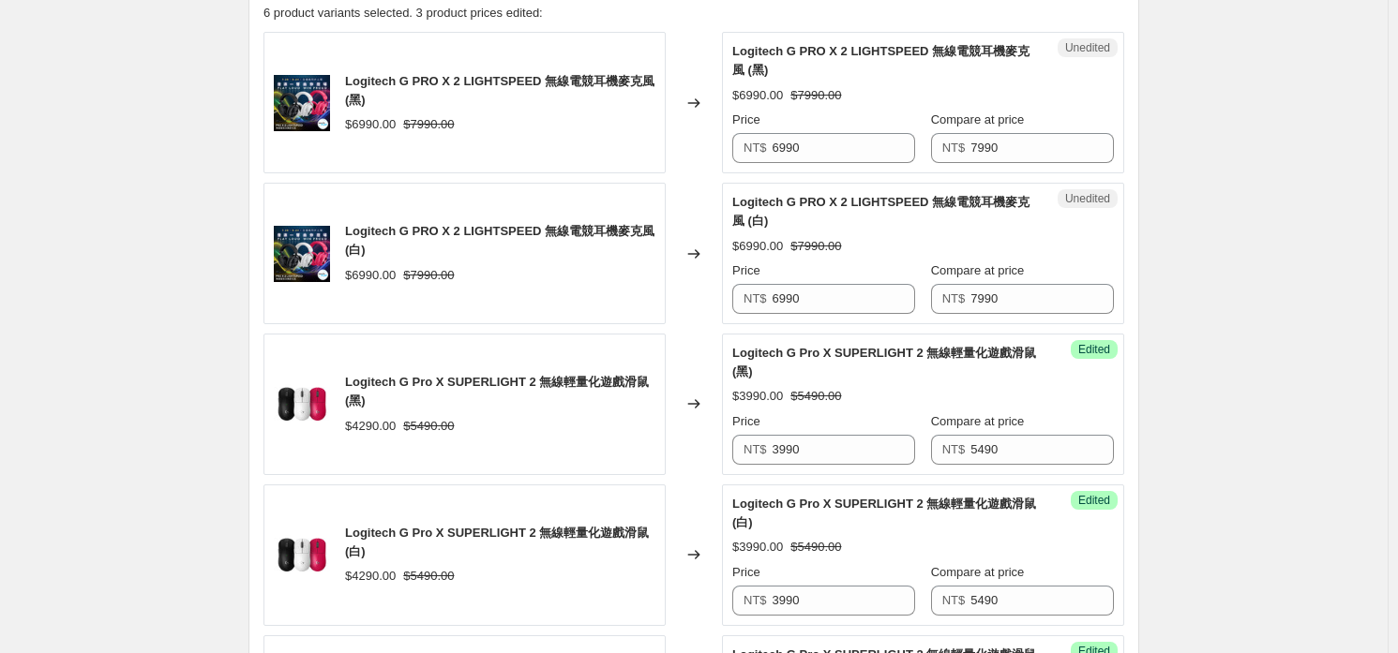
click at [842, 168] on div "Unedited Logitech G PRO X 2 LIGHTSPEED 無線電競耳機麥克風 (黑) $6990.00 $7990.00 Price NT…" at bounding box center [923, 103] width 402 height 142
click at [856, 149] on input "6990" at bounding box center [843, 148] width 143 height 30
type input "5990"
click at [856, 149] on input "5990" at bounding box center [843, 148] width 143 height 30
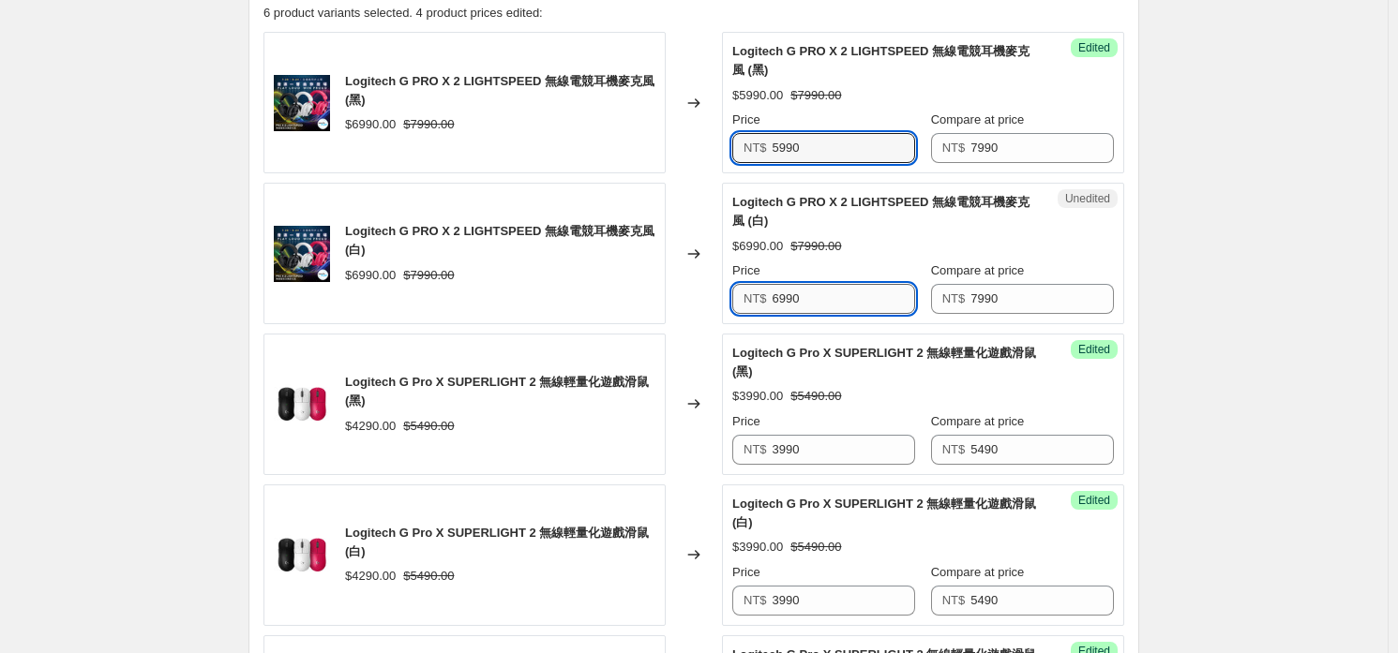
click at [863, 294] on input "6990" at bounding box center [843, 299] width 143 height 30
paste input "5"
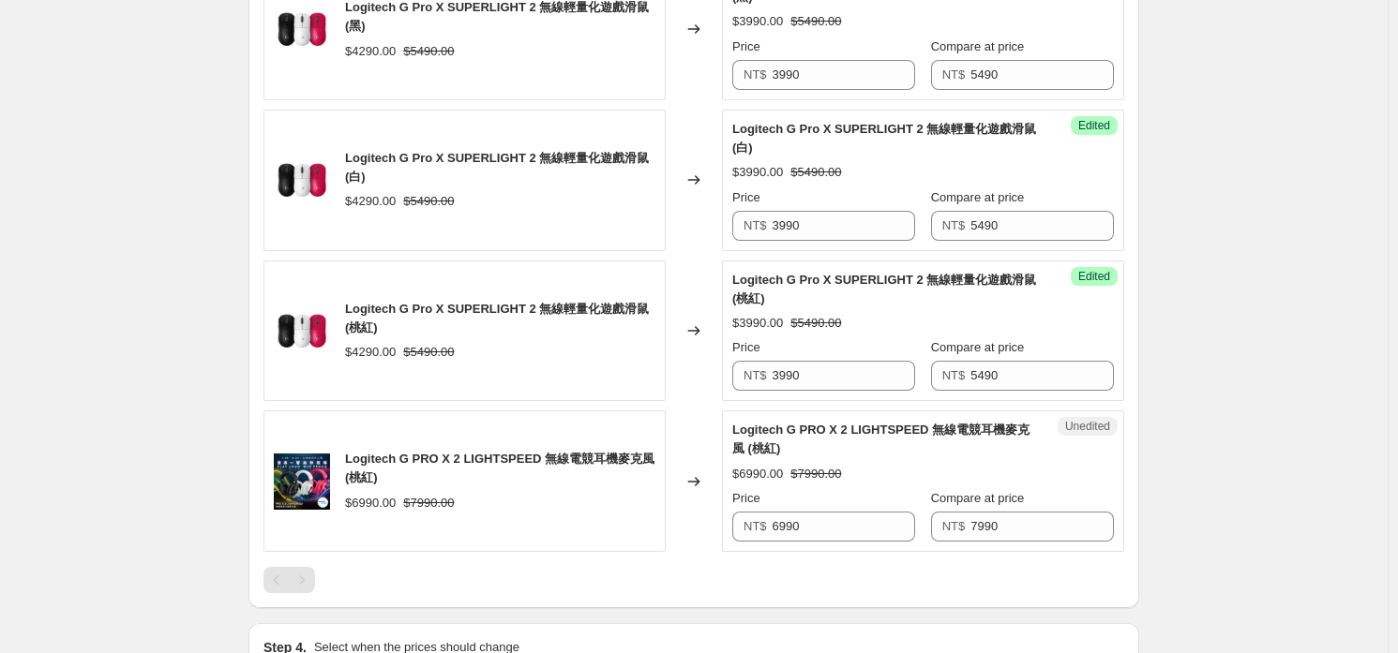
type input "5990"
click at [864, 500] on div "Price" at bounding box center [823, 498] width 183 height 19
click at [861, 529] on input "6990" at bounding box center [843, 527] width 143 height 30
paste input "5"
type input "5990"
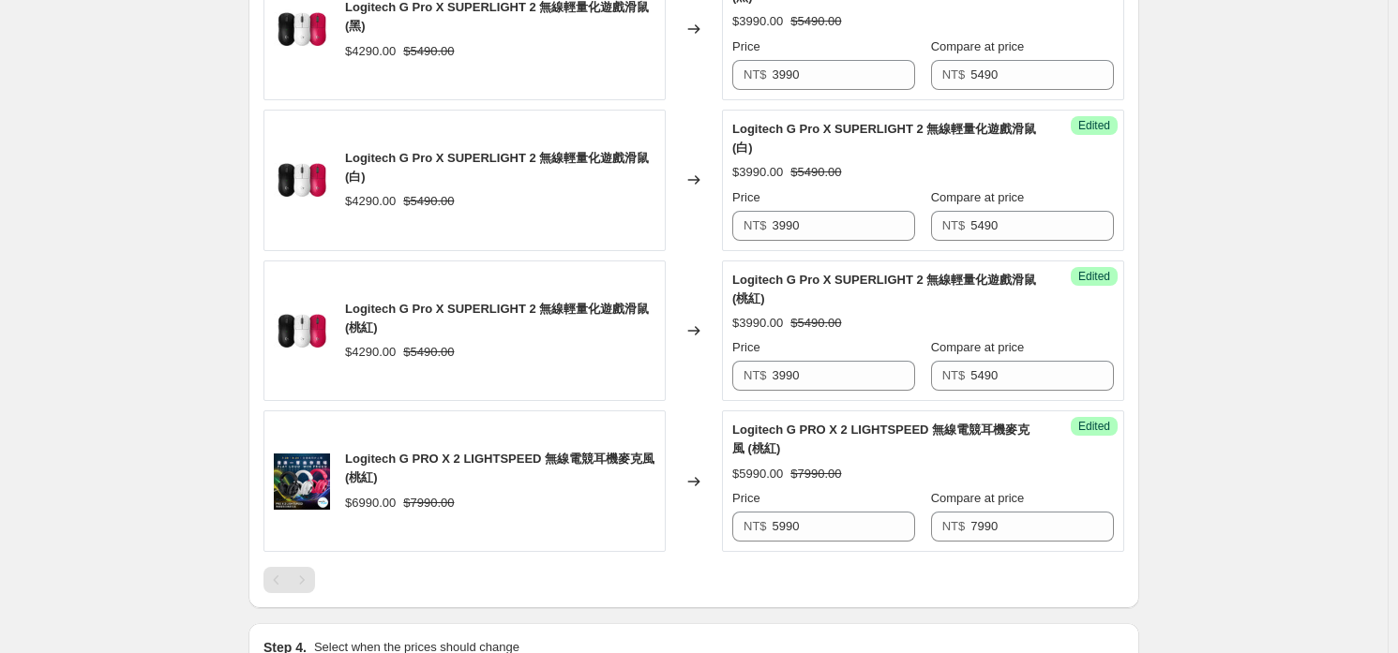
click at [885, 483] on div "Logitech G PRO X 2 LIGHTSPEED 無線電競耳機麥克風 (桃紅) $5990.00 $7990.00 Price NT$ 5990 C…" at bounding box center [923, 481] width 382 height 121
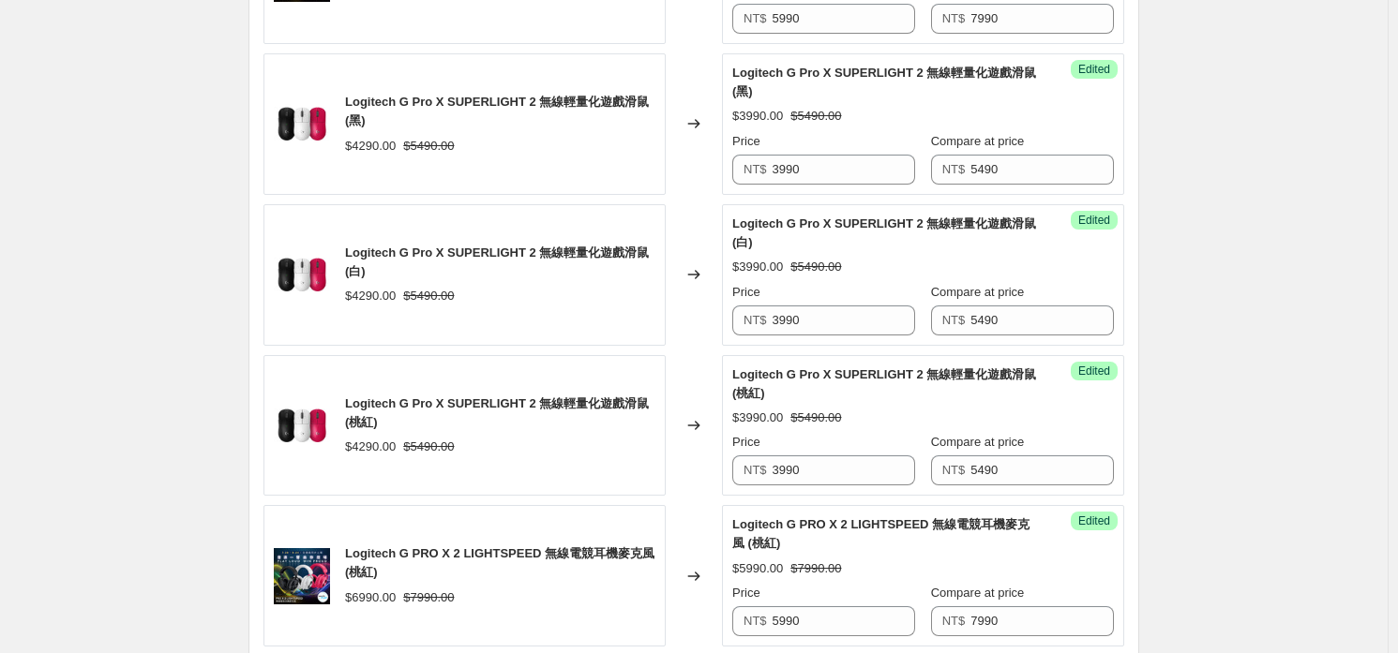
scroll to position [1274, 0]
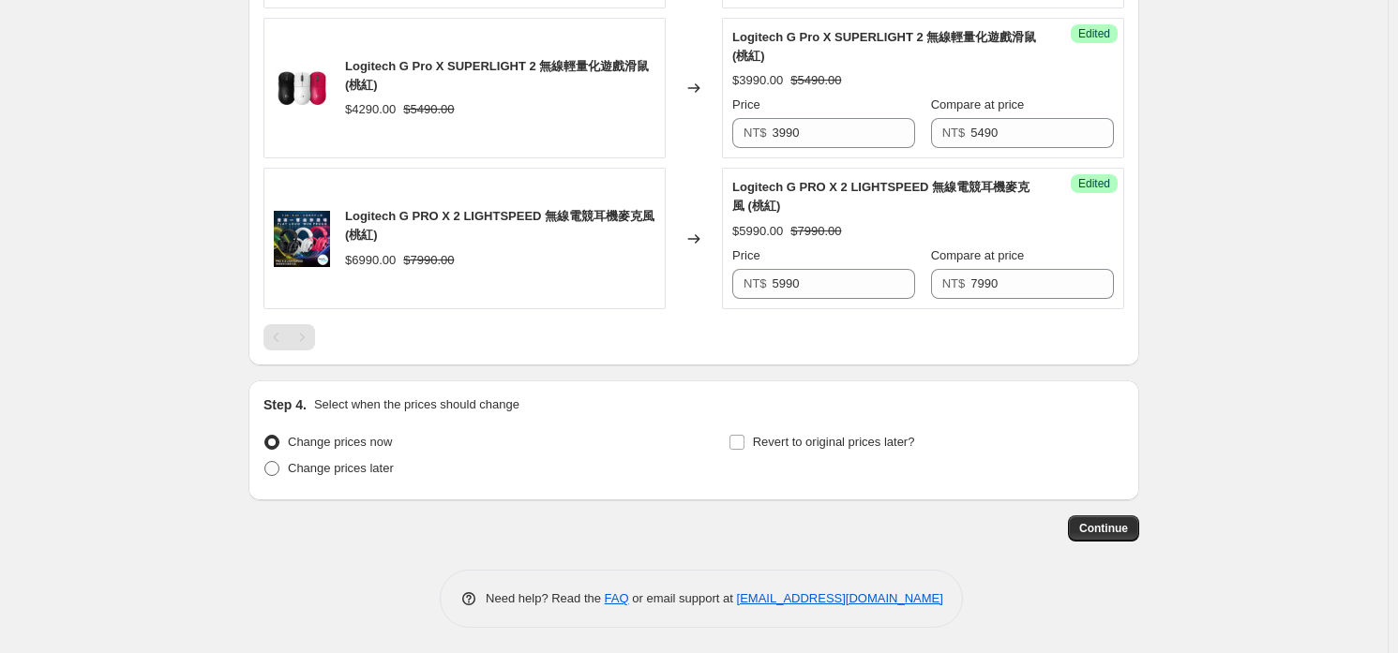
click at [287, 460] on label "Change prices later" at bounding box center [328, 469] width 130 height 26
click at [265, 461] on input "Change prices later" at bounding box center [264, 461] width 1 height 1
radio input "true"
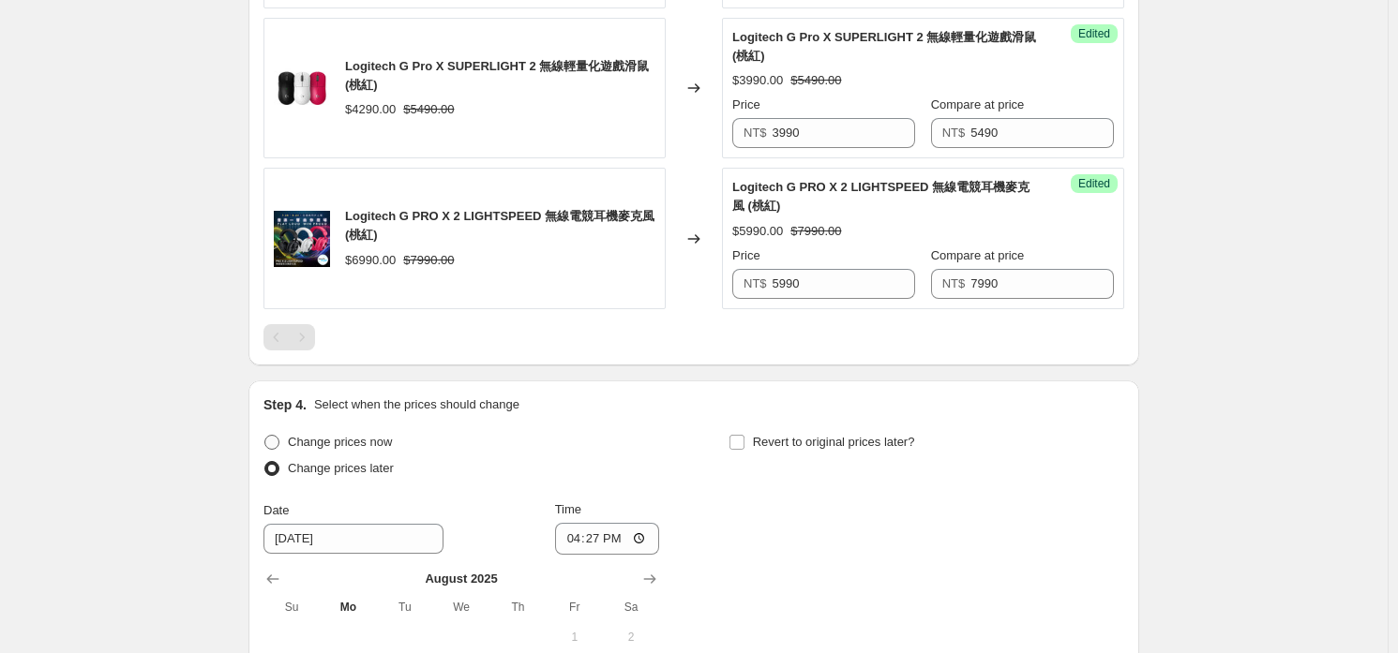
click at [306, 442] on span "Change prices now" at bounding box center [340, 442] width 104 height 14
click at [265, 436] on input "Change prices now" at bounding box center [264, 435] width 1 height 1
radio input "true"
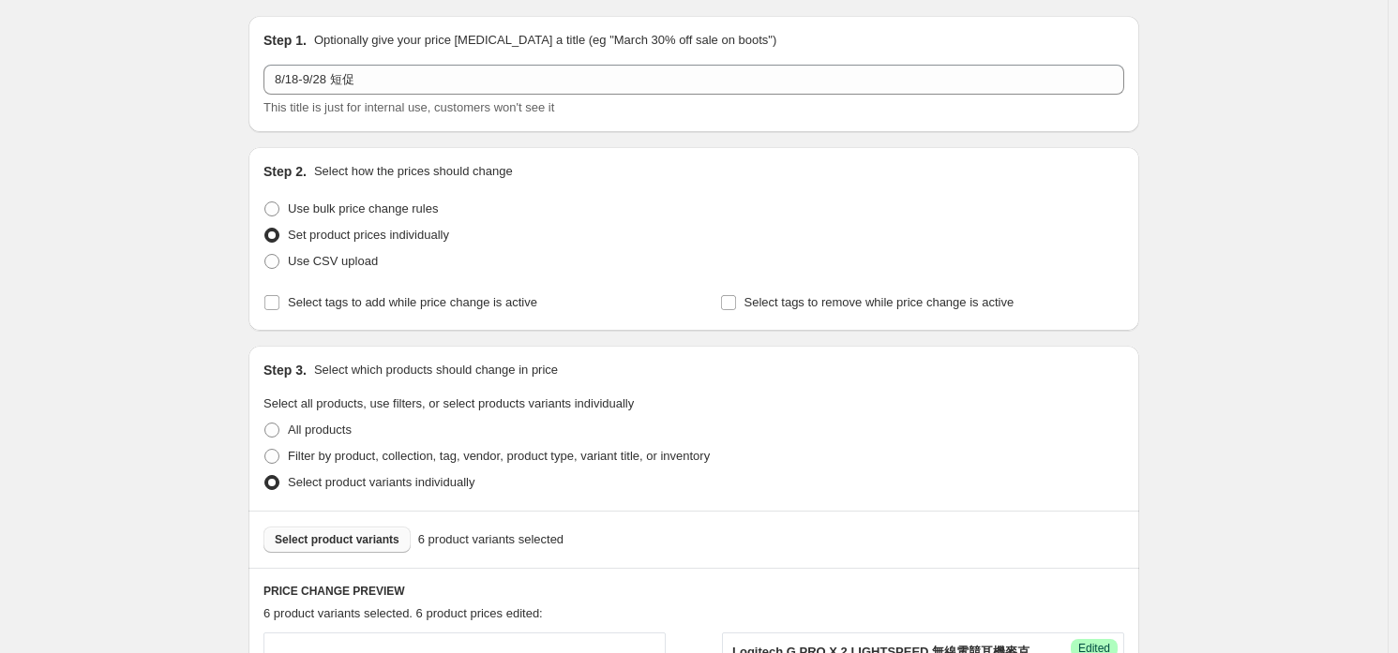
scroll to position [0, 0]
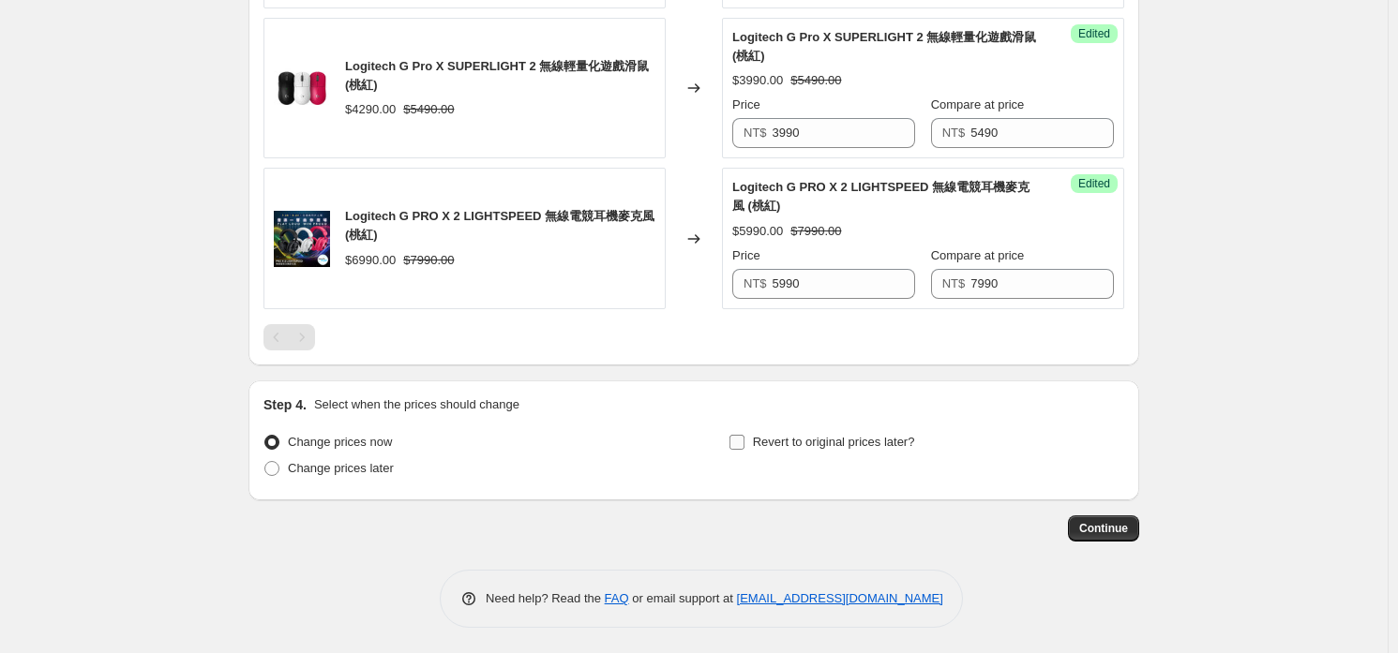
click at [799, 437] on span "Revert to original prices later?" at bounding box center [834, 442] width 162 height 14
click at [744, 437] on input "Revert to original prices later?" at bounding box center [736, 442] width 15 height 15
checkbox input "true"
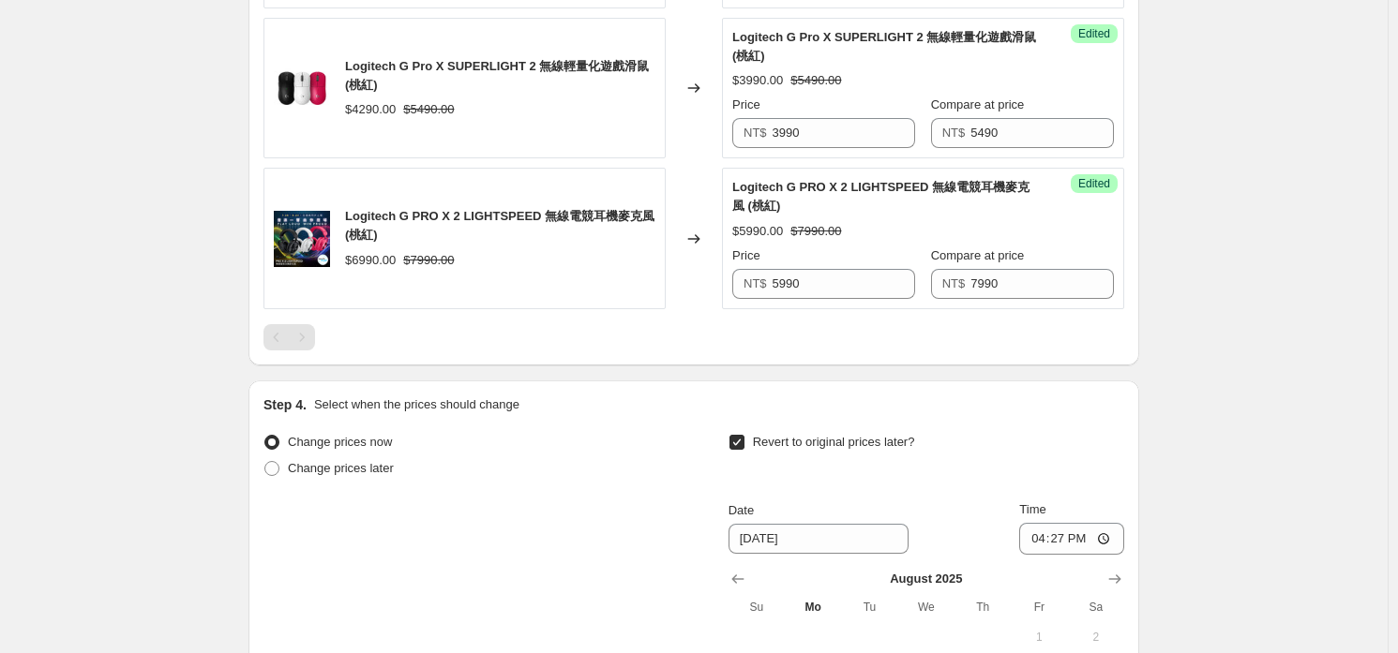
scroll to position [1555, 0]
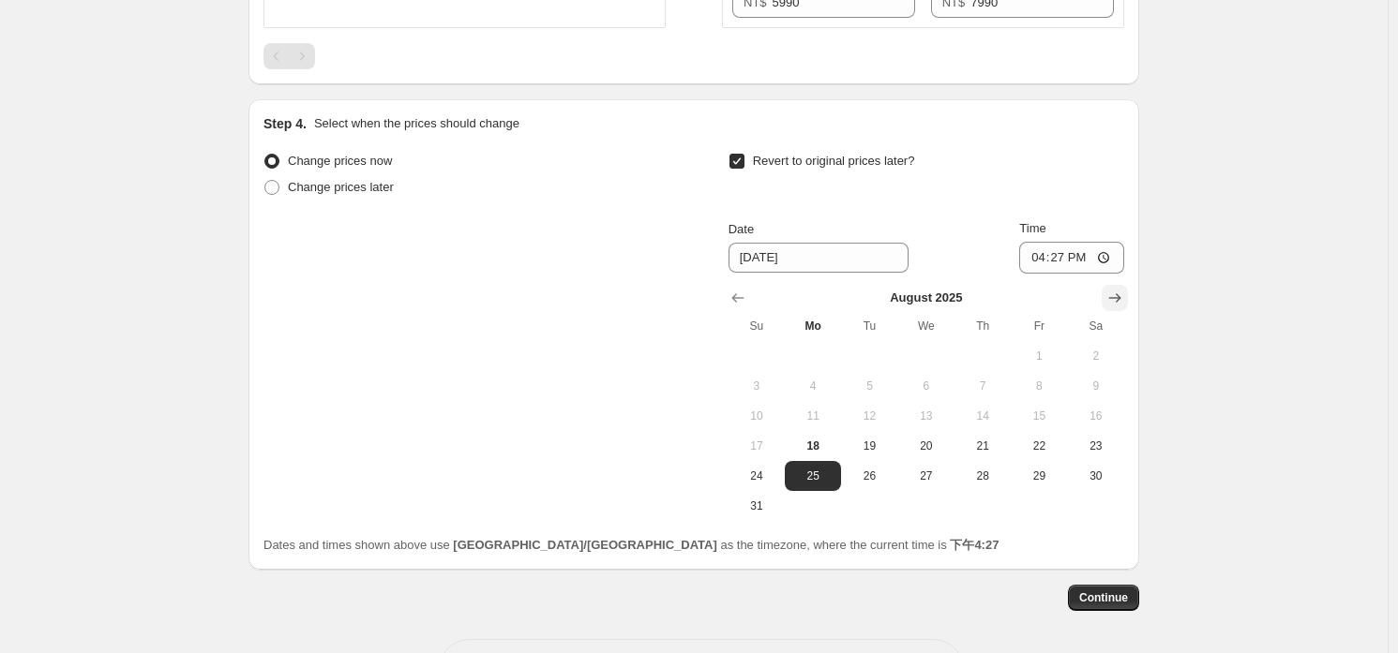
click at [1124, 292] on icon "Show next month, September 2025" at bounding box center [1114, 298] width 19 height 19
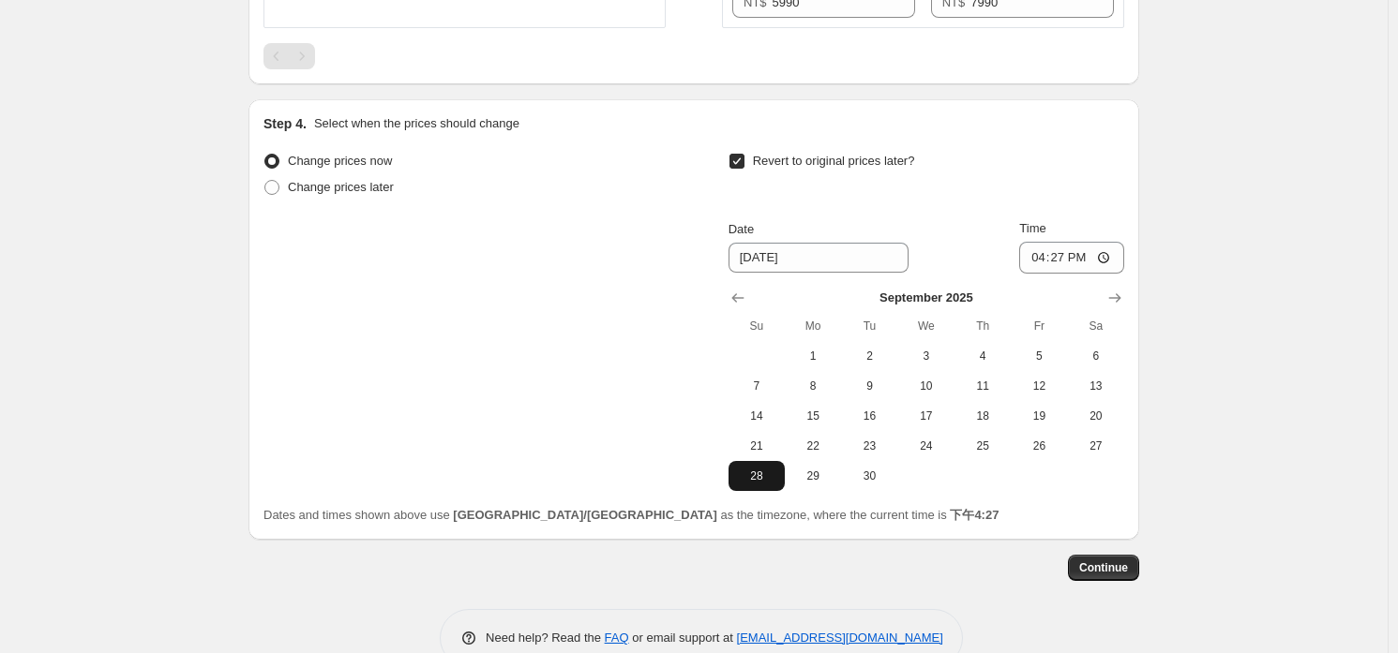
click at [764, 474] on span "28" at bounding box center [756, 476] width 41 height 15
type input "[DATE]"
click at [1065, 263] on input "16:27" at bounding box center [1071, 258] width 105 height 32
type input "23:59"
click at [1082, 560] on button "Continue" at bounding box center [1103, 568] width 71 height 26
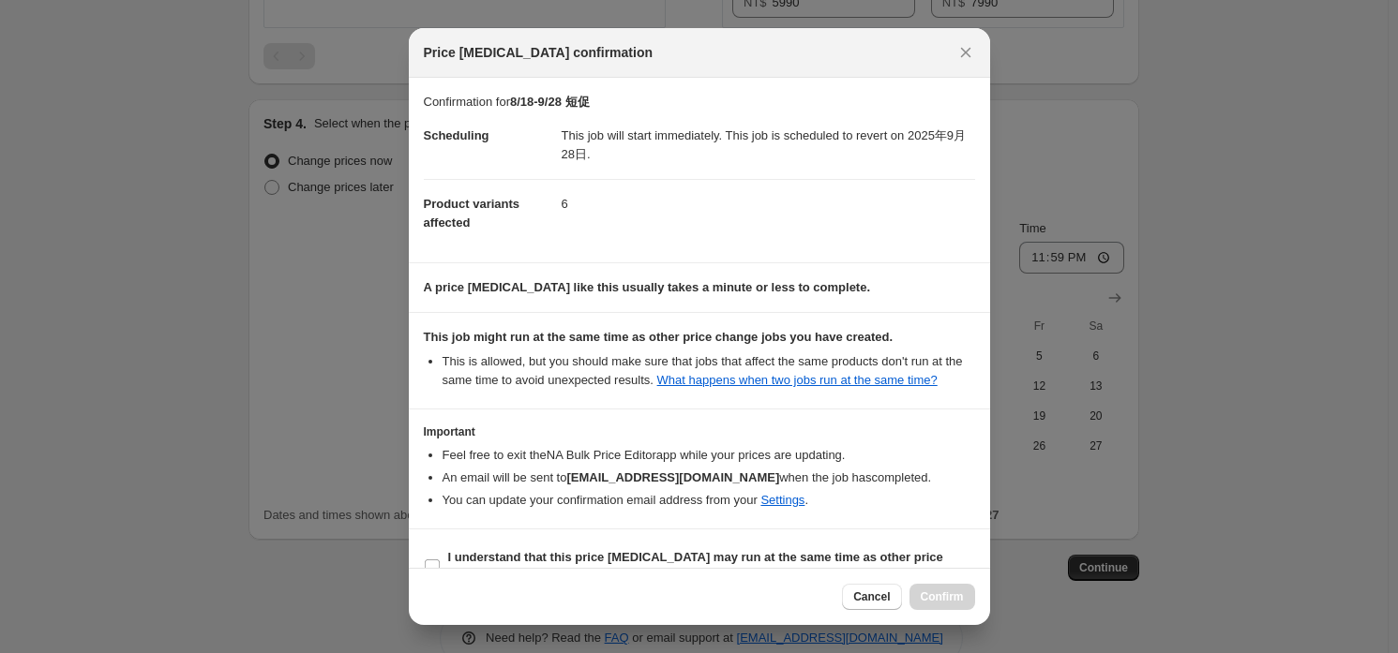
scroll to position [35, 0]
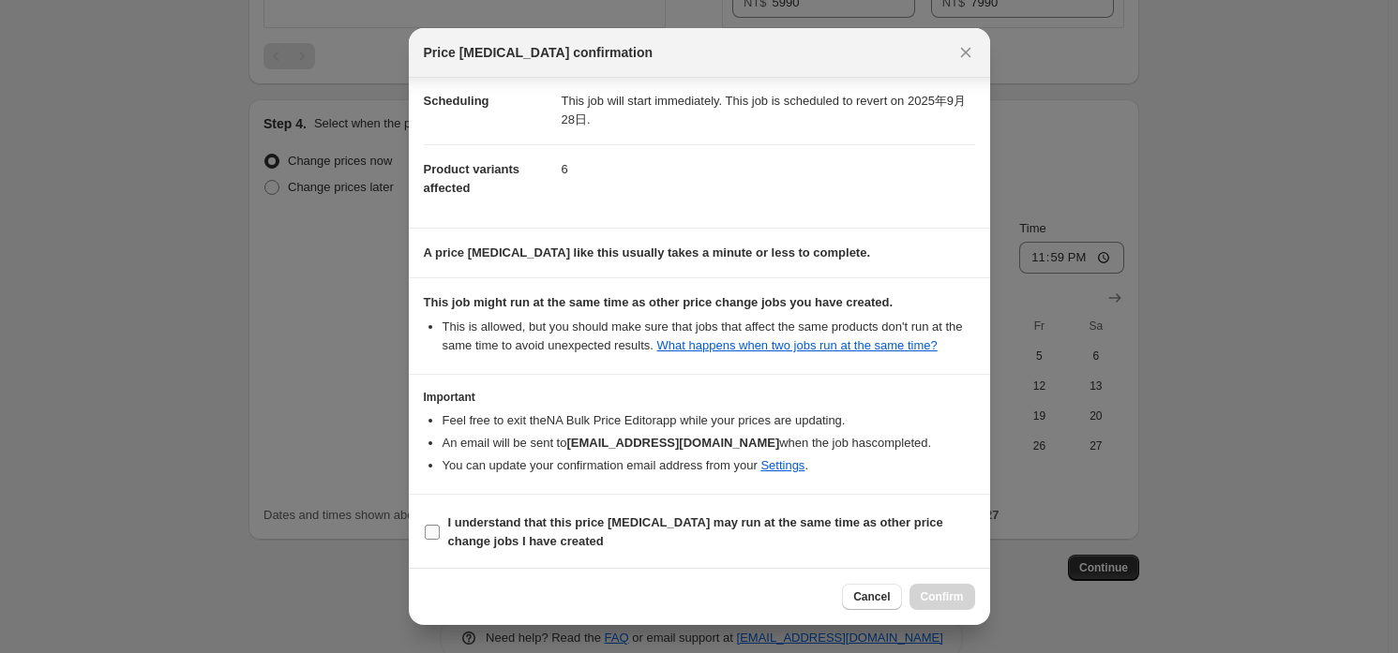
click at [671, 544] on span "I understand that this price [MEDICAL_DATA] may run at the same time as other p…" at bounding box center [711, 532] width 527 height 37
click at [440, 540] on input "I understand that this price [MEDICAL_DATA] may run at the same time as other p…" at bounding box center [432, 532] width 15 height 15
checkbox input "true"
click at [924, 603] on span "Confirm" at bounding box center [942, 597] width 43 height 15
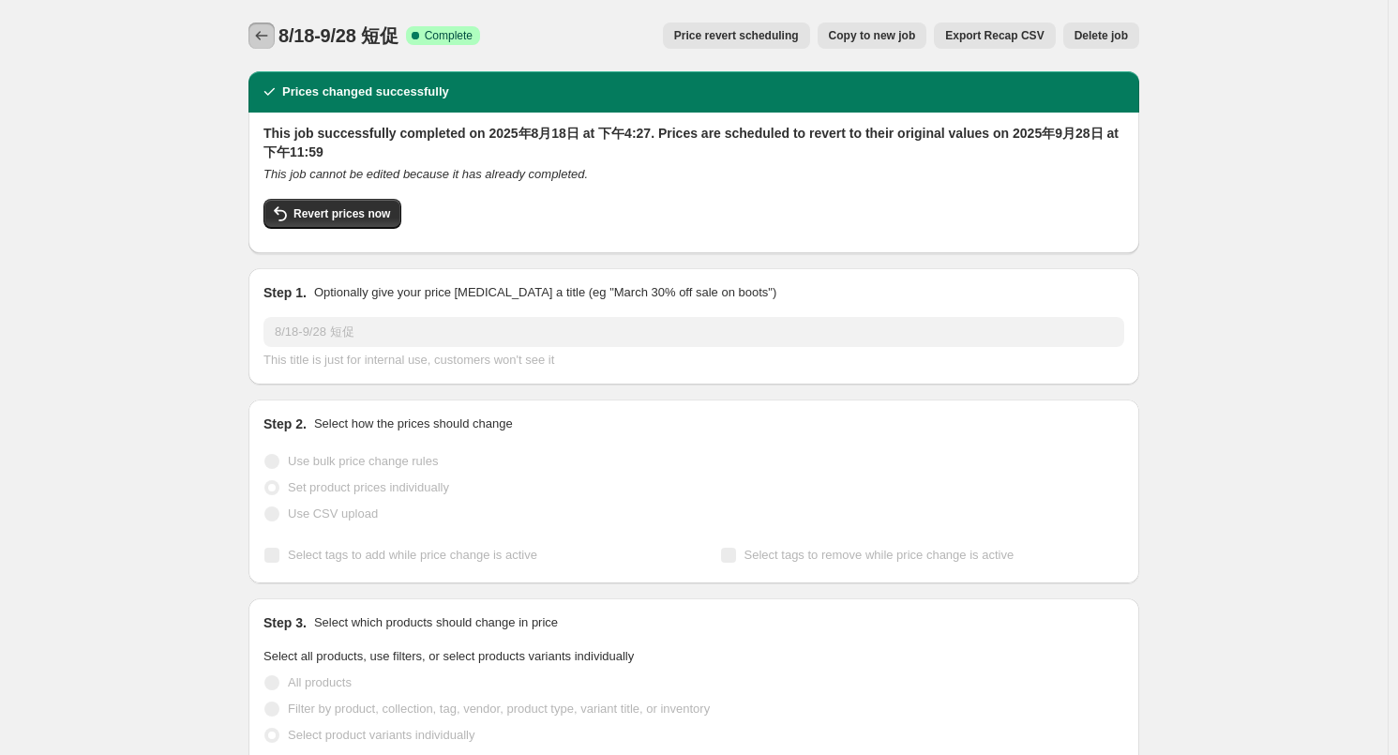
click at [271, 27] on icon "Price change jobs" at bounding box center [261, 35] width 19 height 19
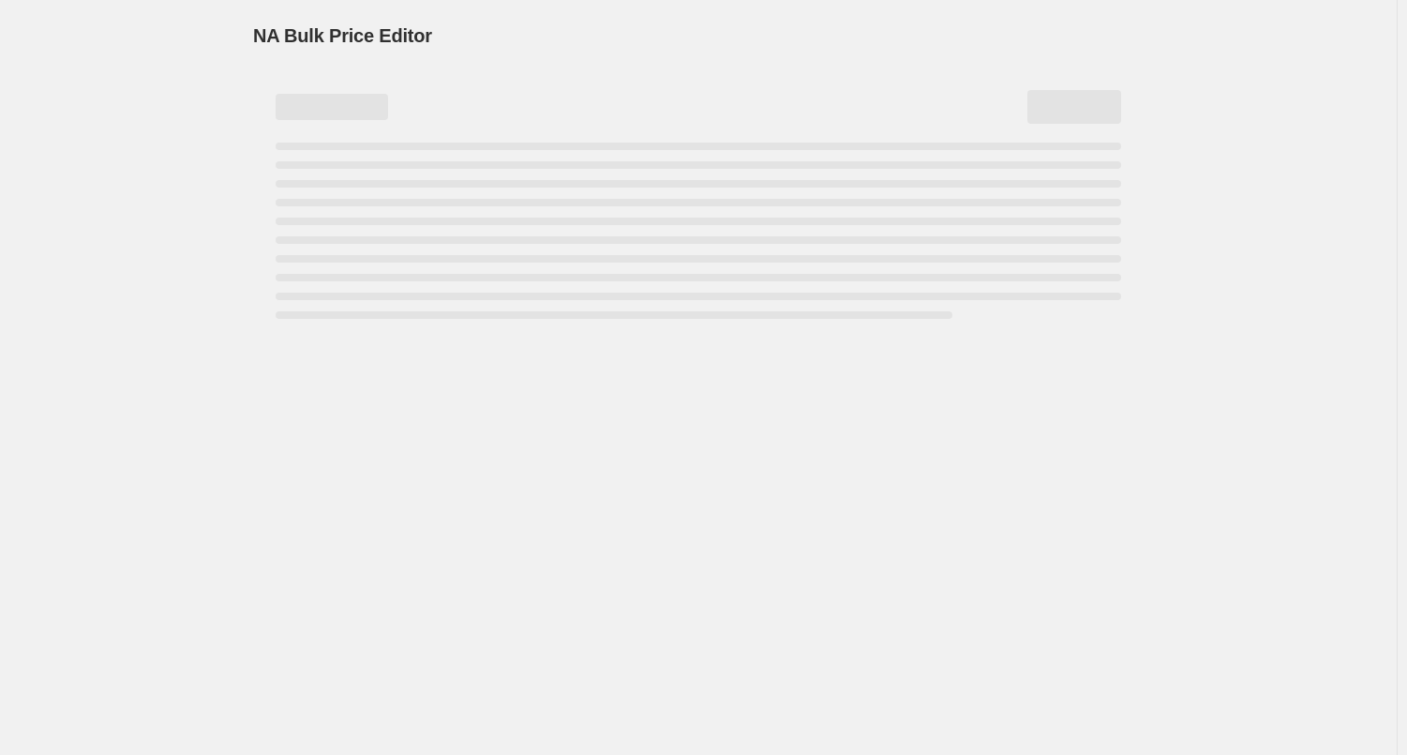
click at [467, 103] on div "Page loading" at bounding box center [699, 107] width 846 height 34
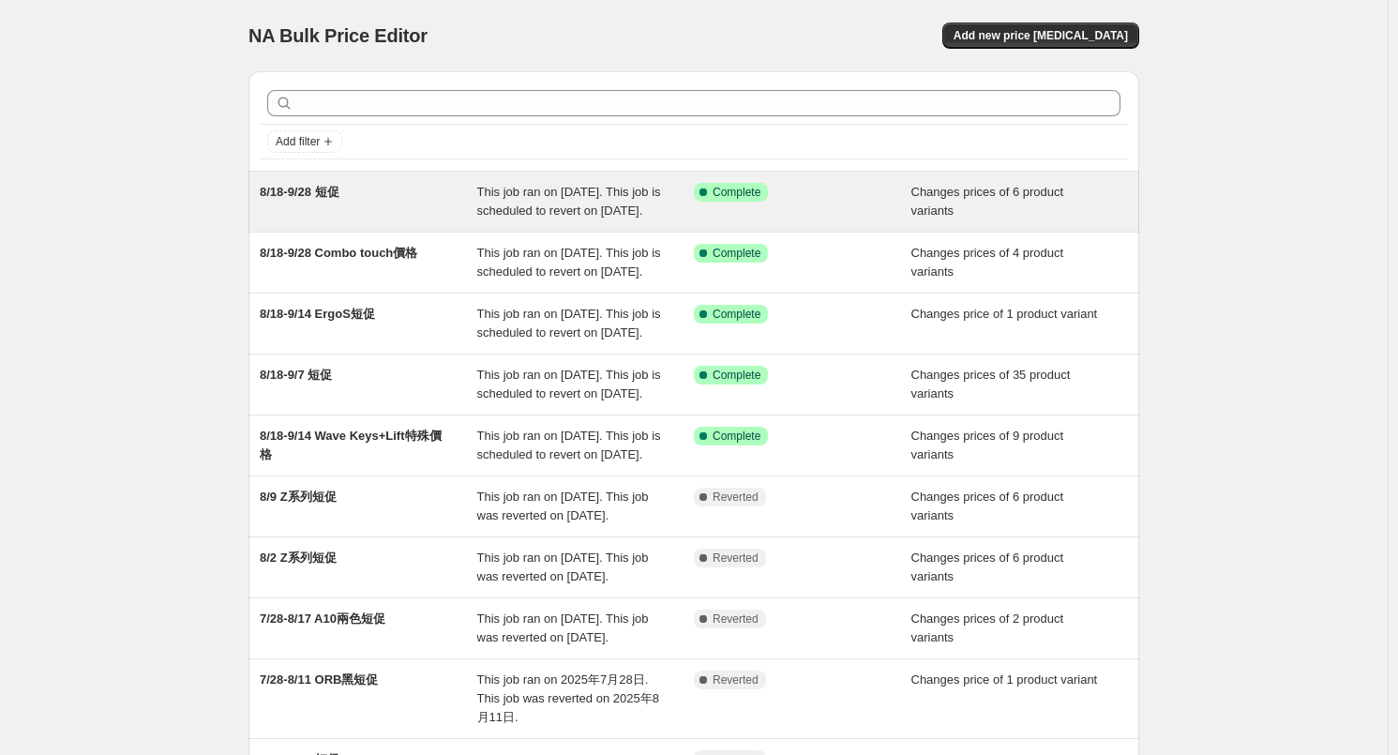
click at [544, 217] on span "This job ran on [DATE]. This job is scheduled to revert on [DATE]." at bounding box center [569, 201] width 184 height 33
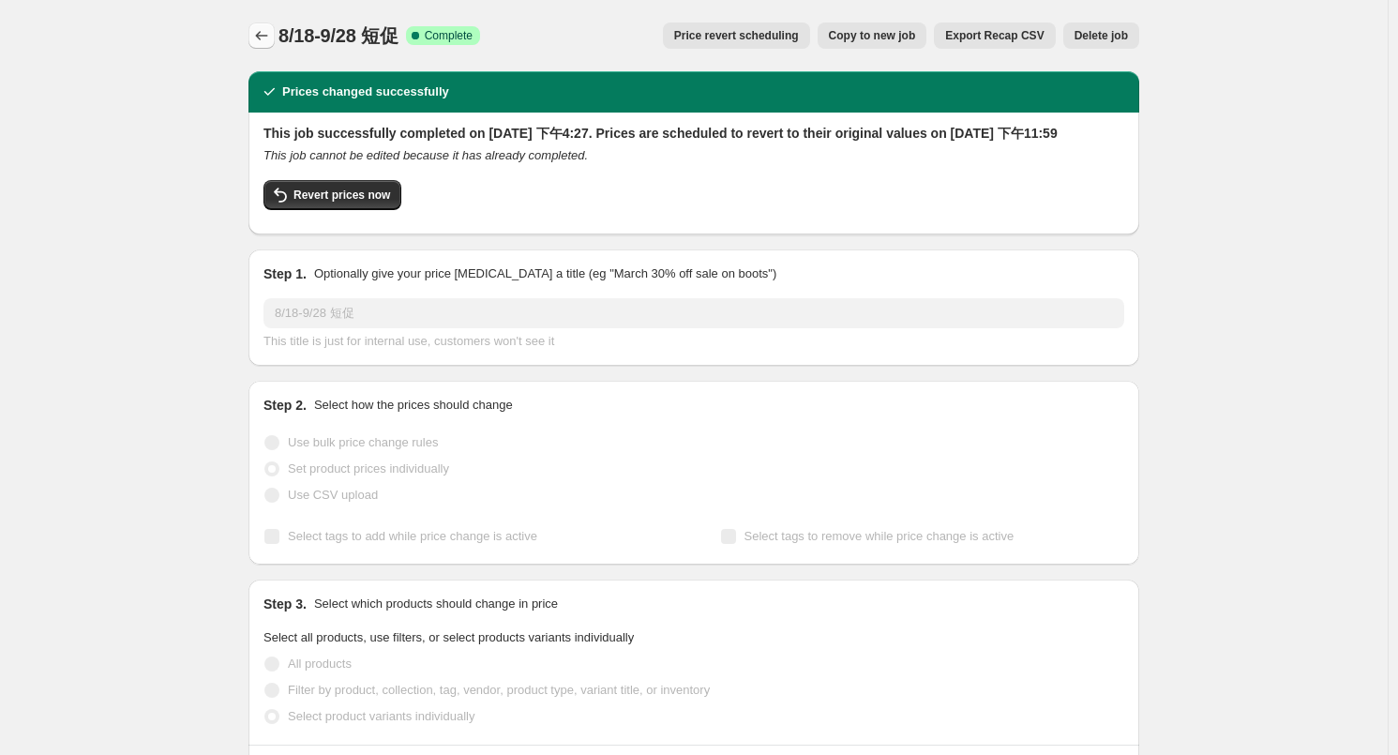
click at [267, 33] on icon "Price change jobs" at bounding box center [261, 35] width 19 height 19
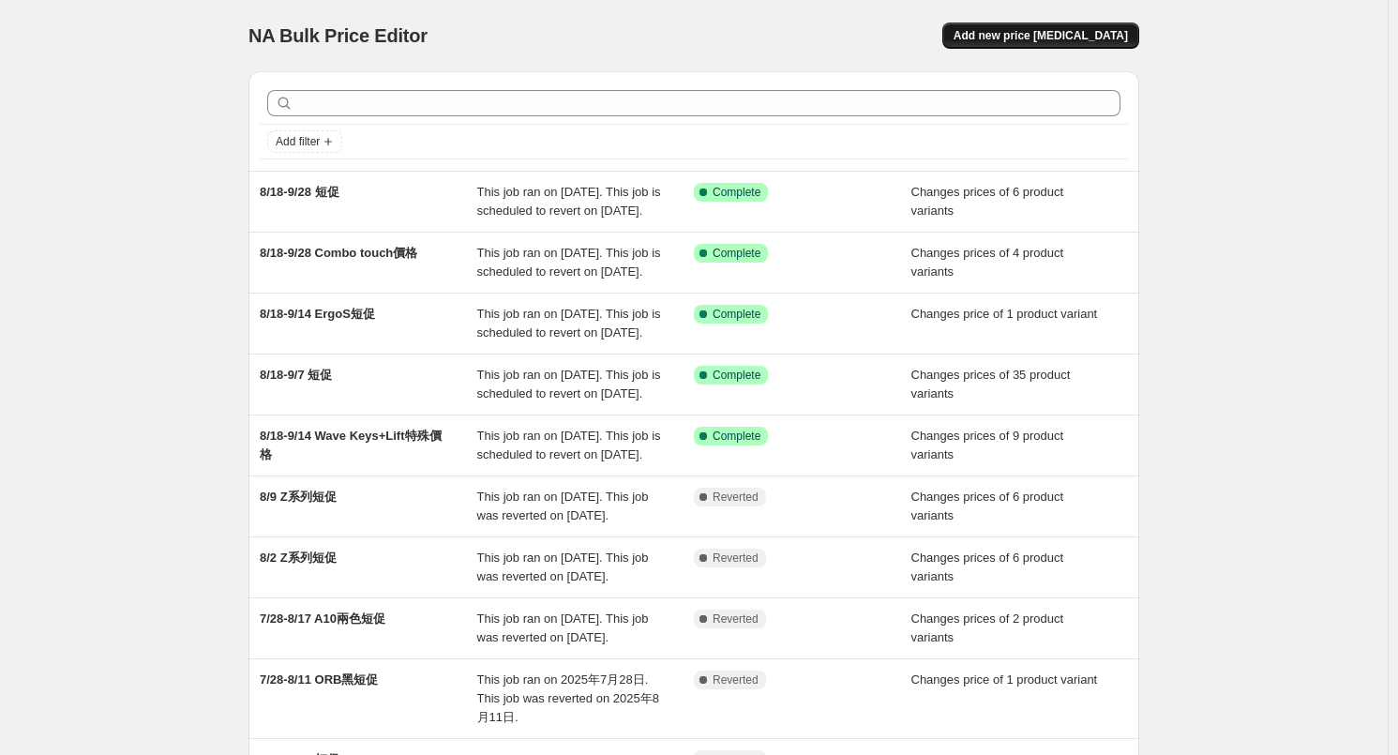
click at [1044, 42] on span "Add new price [MEDICAL_DATA]" at bounding box center [1040, 35] width 174 height 15
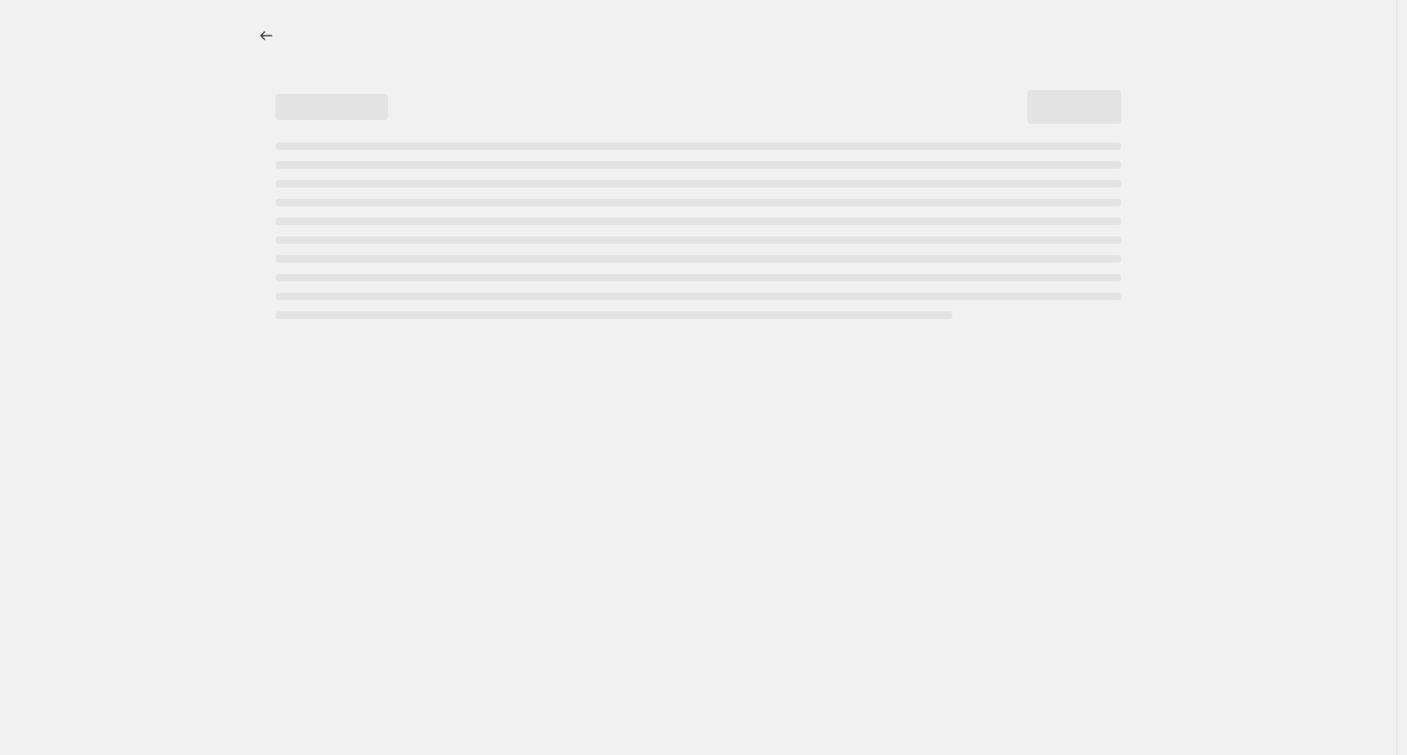
select select "percentage"
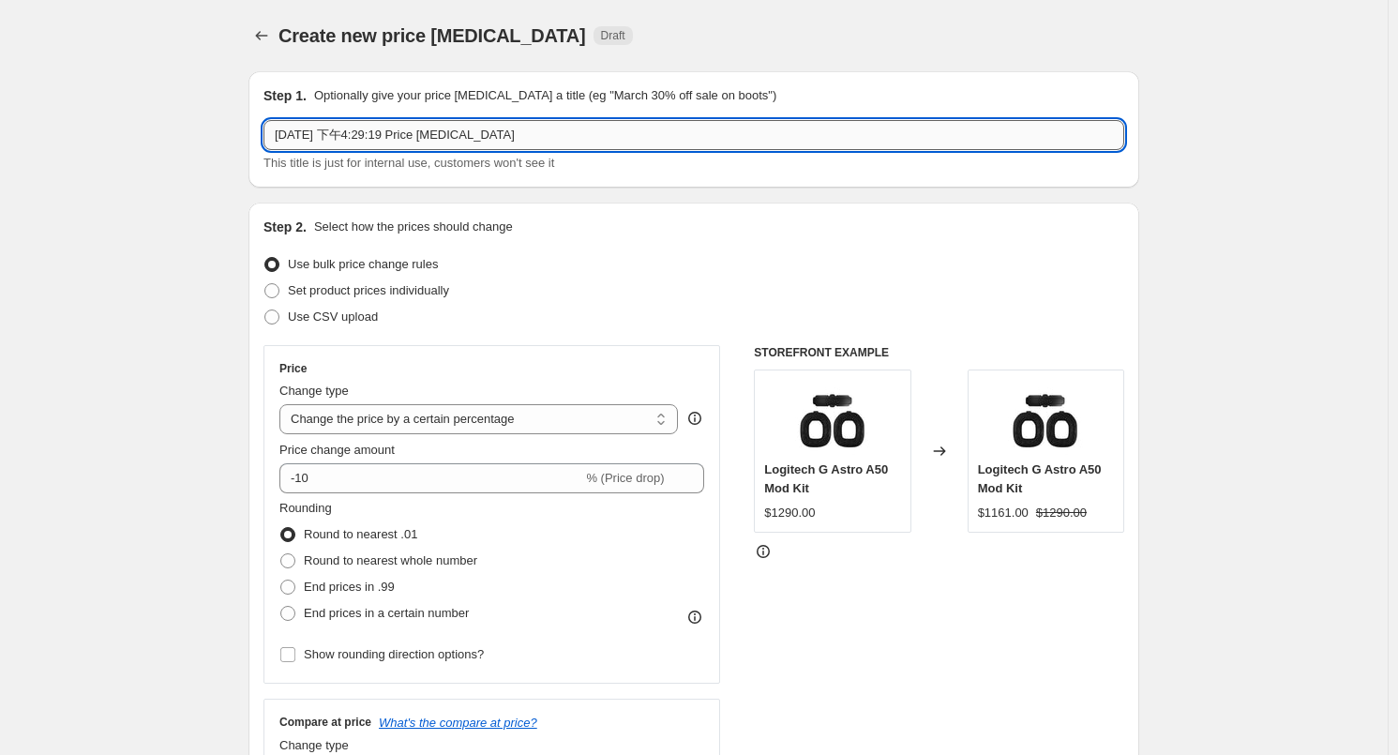
click at [486, 129] on input "[DATE] 下午4:29:19 Price [MEDICAL_DATA]" at bounding box center [693, 135] width 861 height 30
type input "8"
type input "1"
type input "8/18-9/28 RAPID短促"
click at [417, 294] on span "Set product prices individually" at bounding box center [368, 290] width 161 height 14
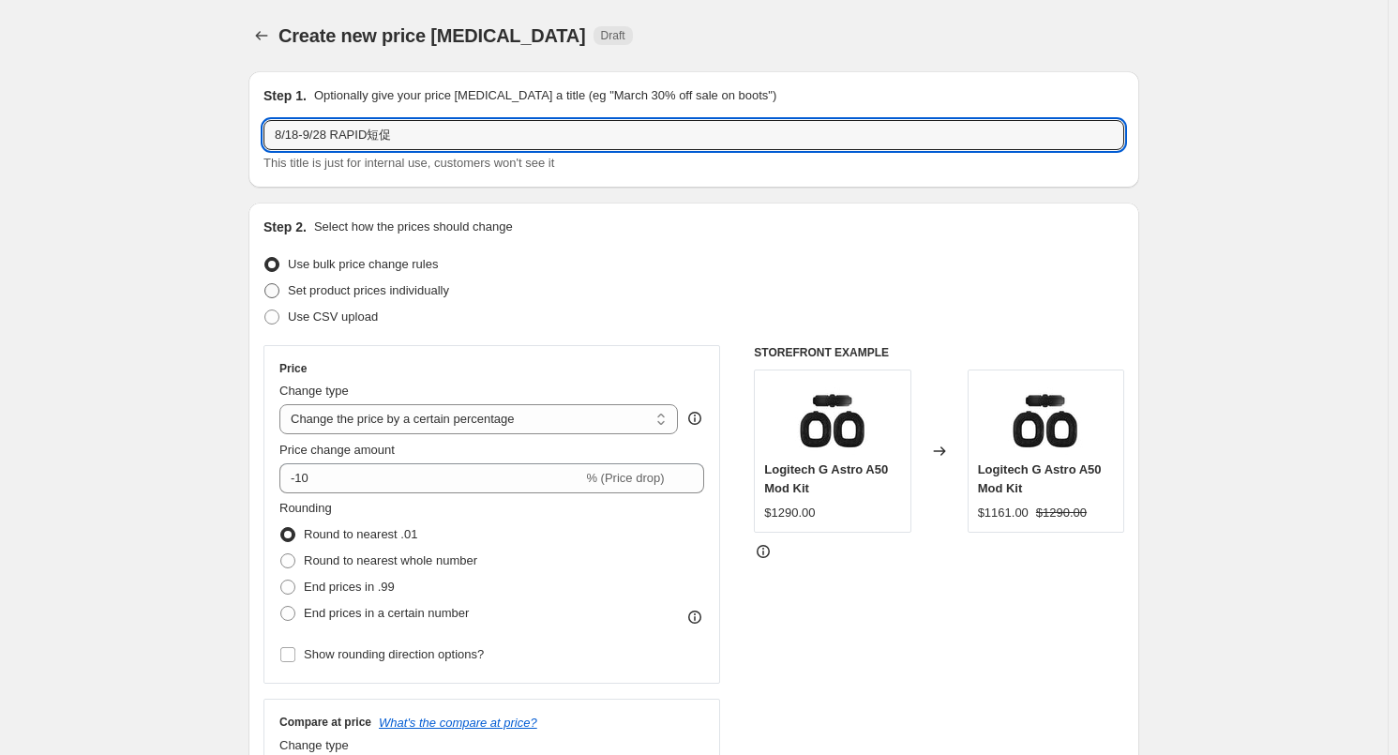
click at [265, 284] on input "Set product prices individually" at bounding box center [264, 283] width 1 height 1
radio input "true"
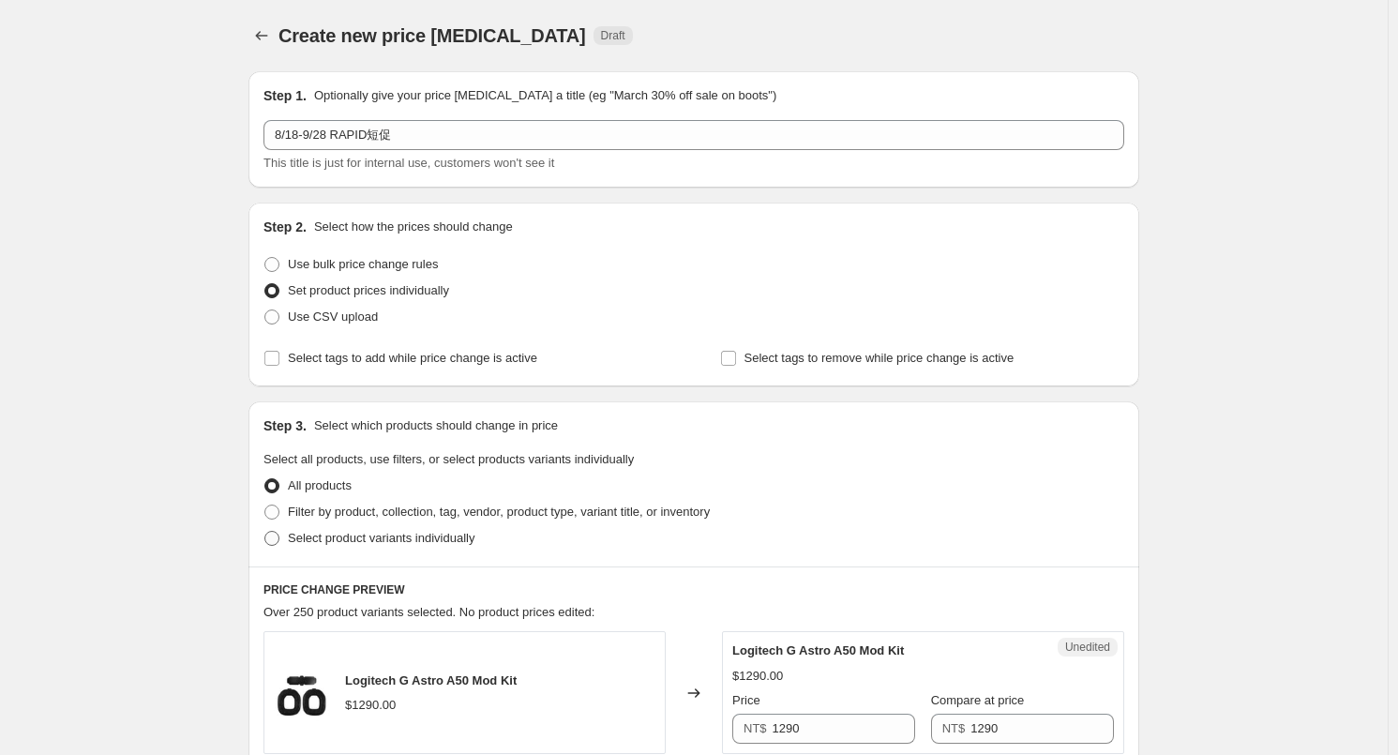
click at [316, 537] on span "Select product variants individually" at bounding box center [381, 538] width 187 height 14
click at [265, 532] on input "Select product variants individually" at bounding box center [264, 531] width 1 height 1
radio input "true"
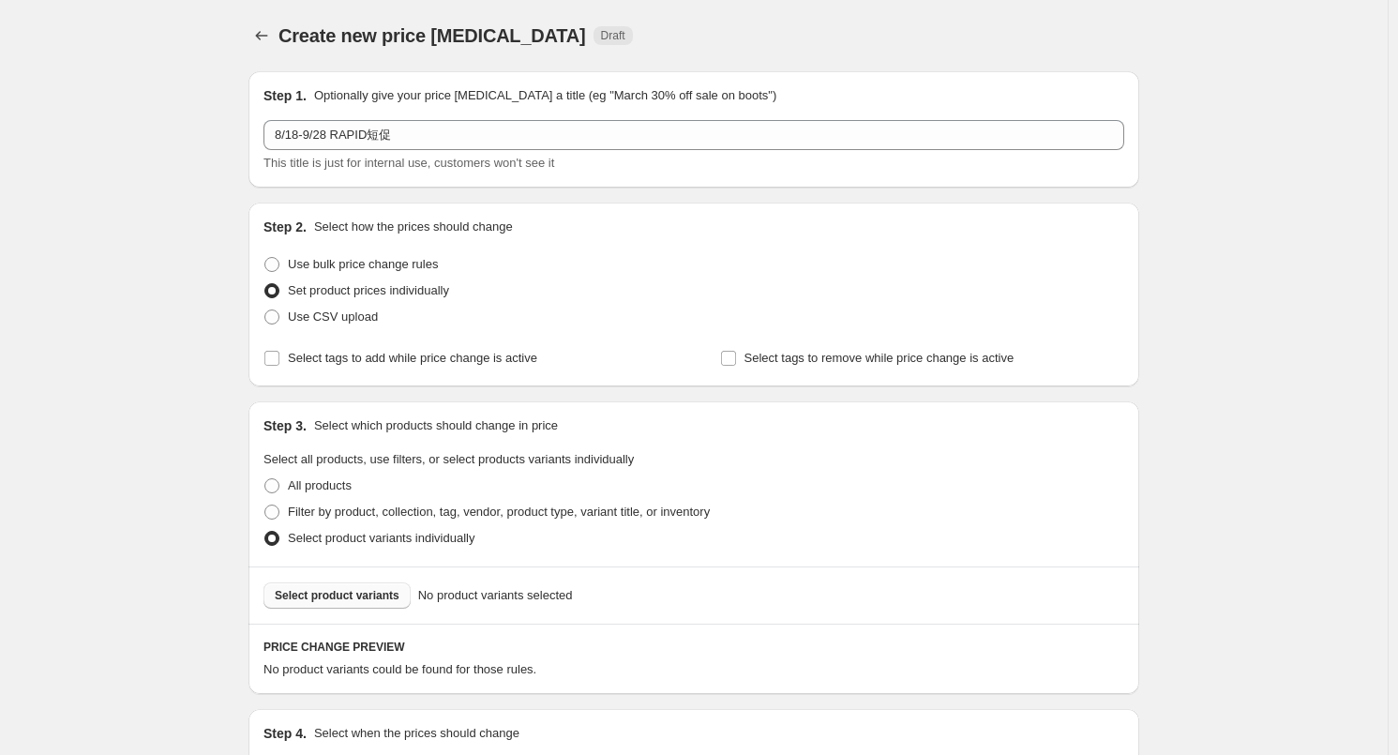
click at [318, 595] on span "Select product variants" at bounding box center [337, 595] width 125 height 15
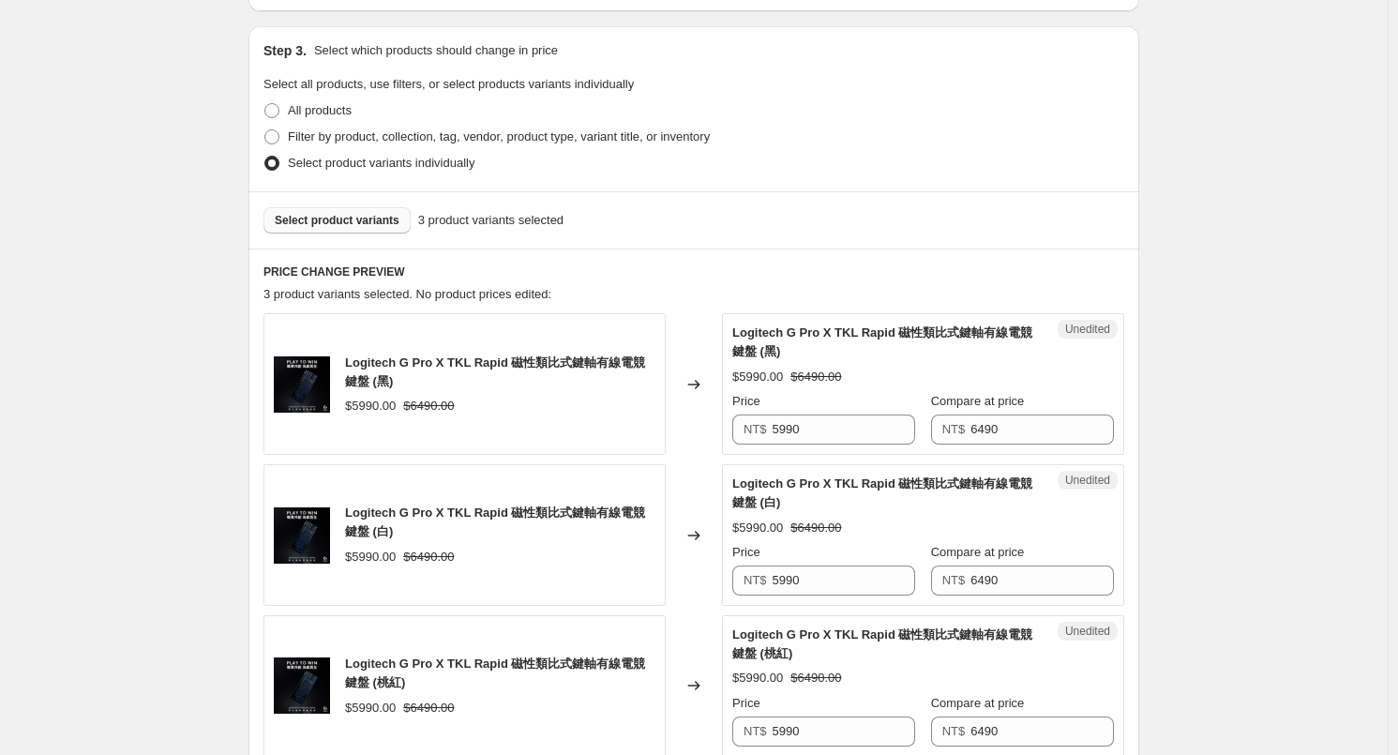
scroll to position [468, 0]
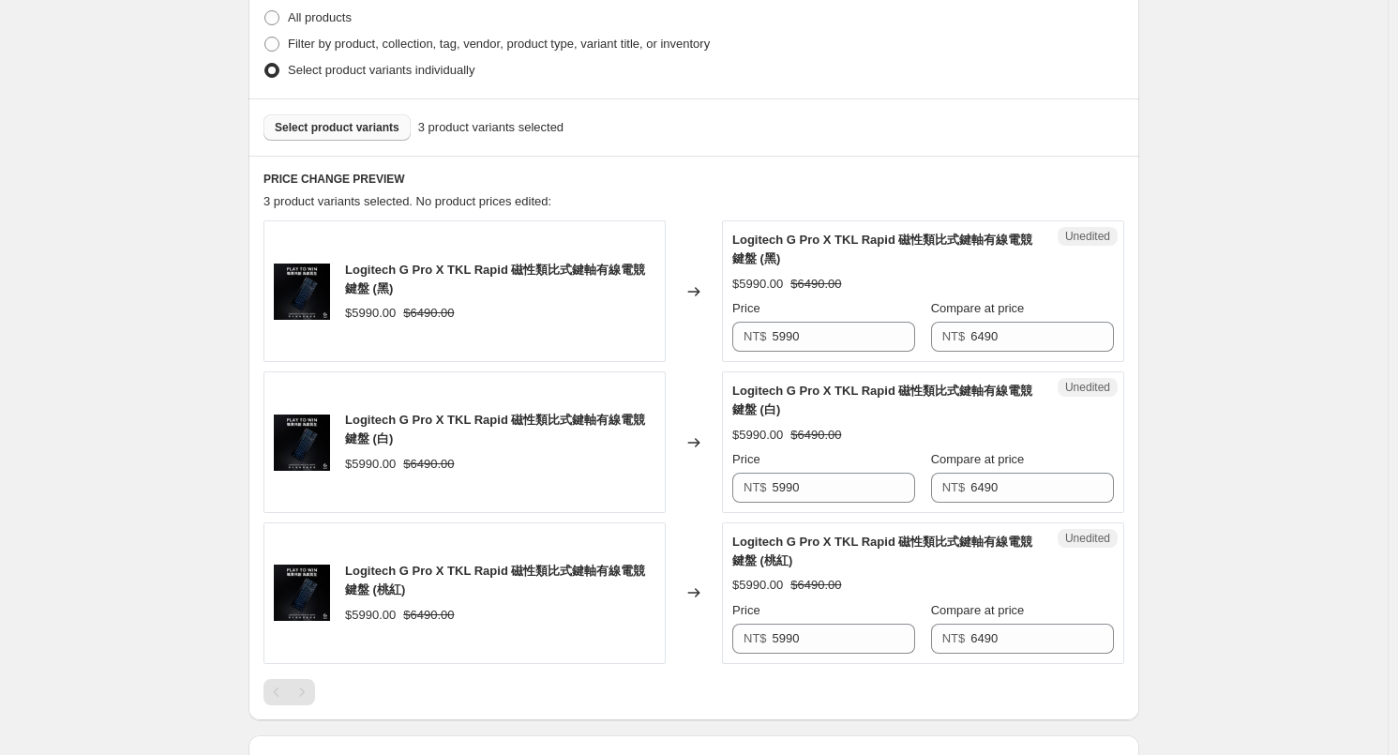
click at [809, 300] on div "Price" at bounding box center [823, 308] width 183 height 19
click at [829, 338] on input "5990" at bounding box center [843, 337] width 143 height 30
type input "4990"
click at [831, 337] on input "4990" at bounding box center [843, 337] width 143 height 30
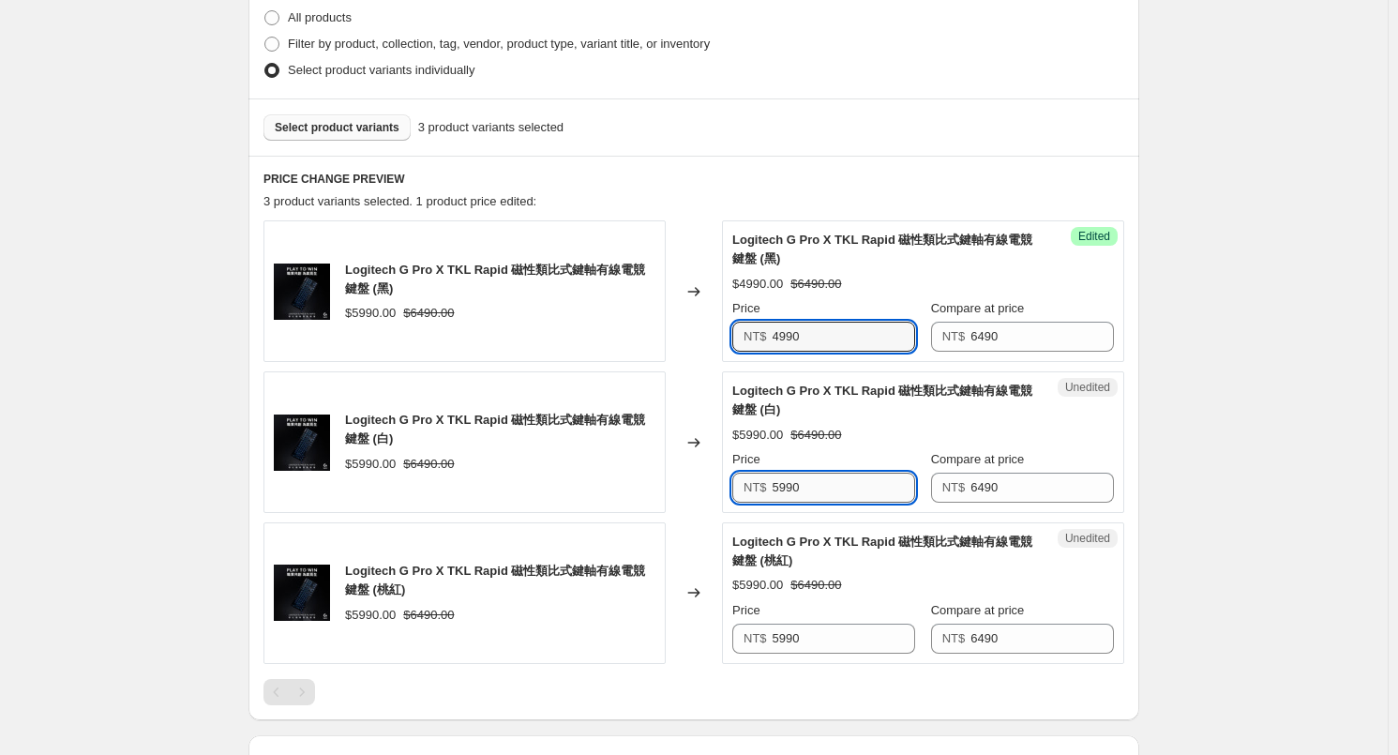
click at [815, 495] on input "5990" at bounding box center [843, 487] width 143 height 30
paste input "4"
type input "4990"
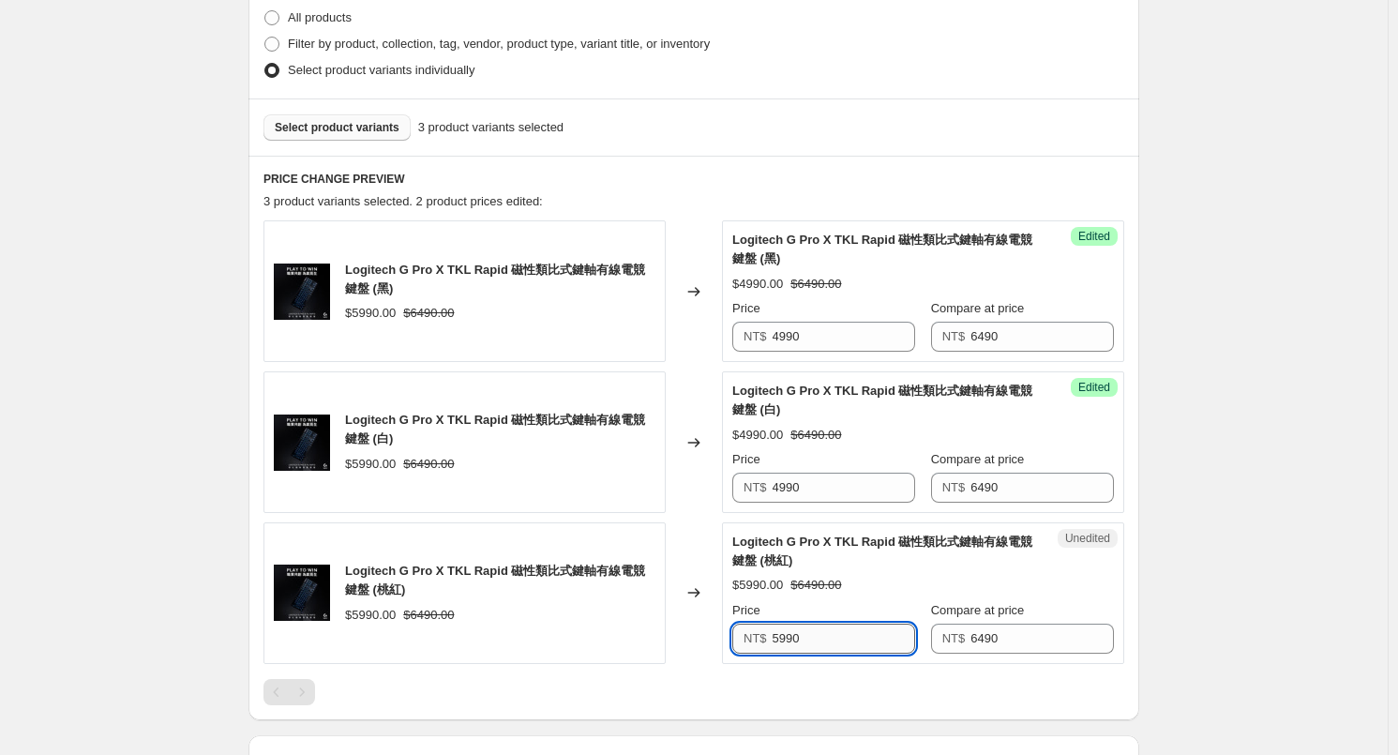
click at [830, 645] on input "5990" at bounding box center [843, 638] width 143 height 30
paste input "4"
type input "4990"
click at [871, 588] on div "$5990.00 $6490.00" at bounding box center [923, 585] width 382 height 19
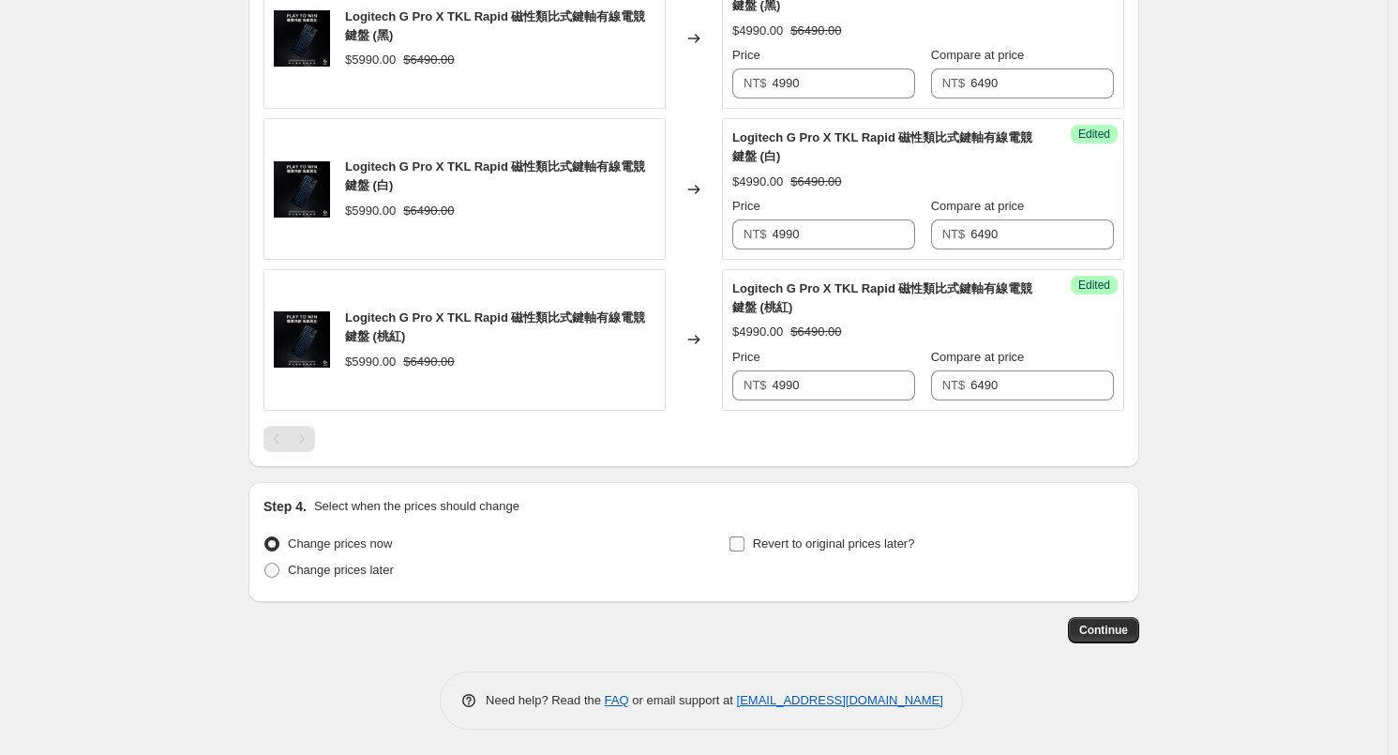
click at [842, 537] on span "Revert to original prices later?" at bounding box center [834, 543] width 162 height 14
click at [744, 537] on input "Revert to original prices later?" at bounding box center [736, 543] width 15 height 15
checkbox input "true"
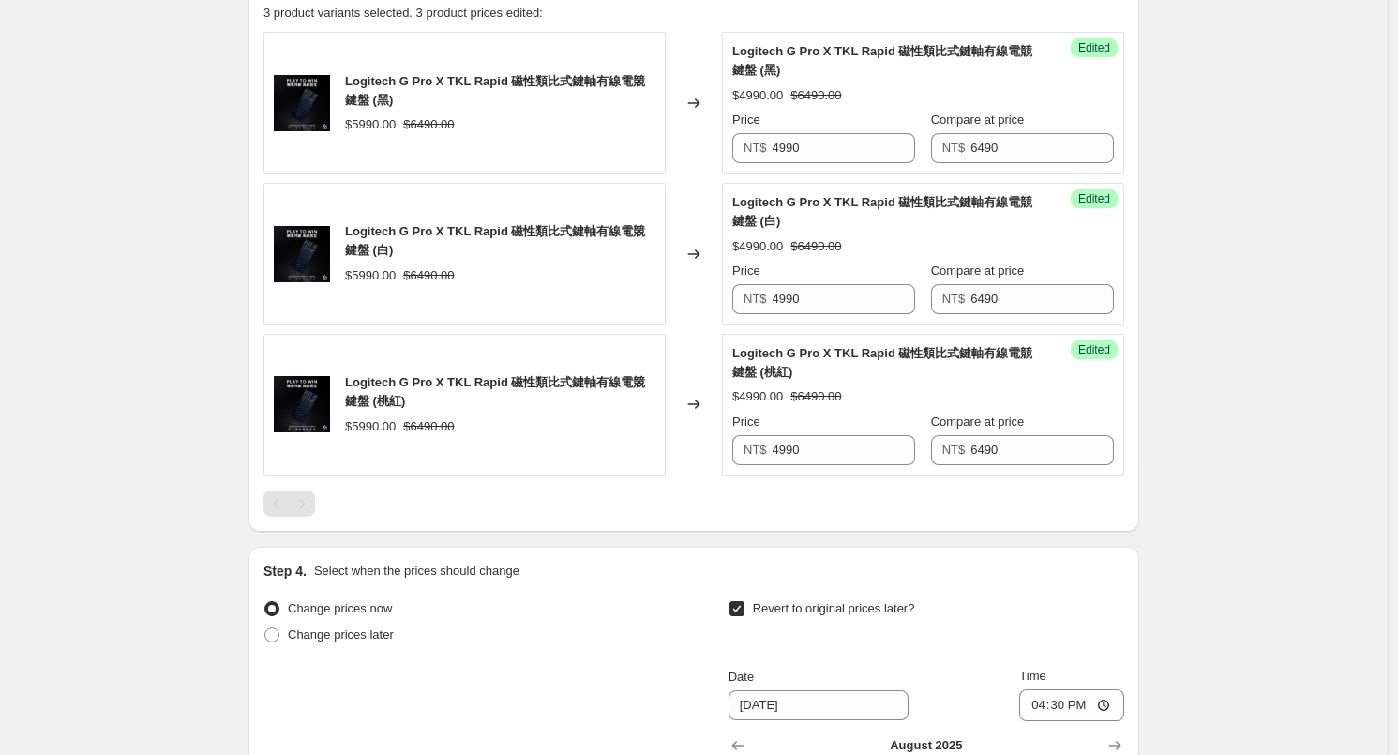
scroll to position [1071, 0]
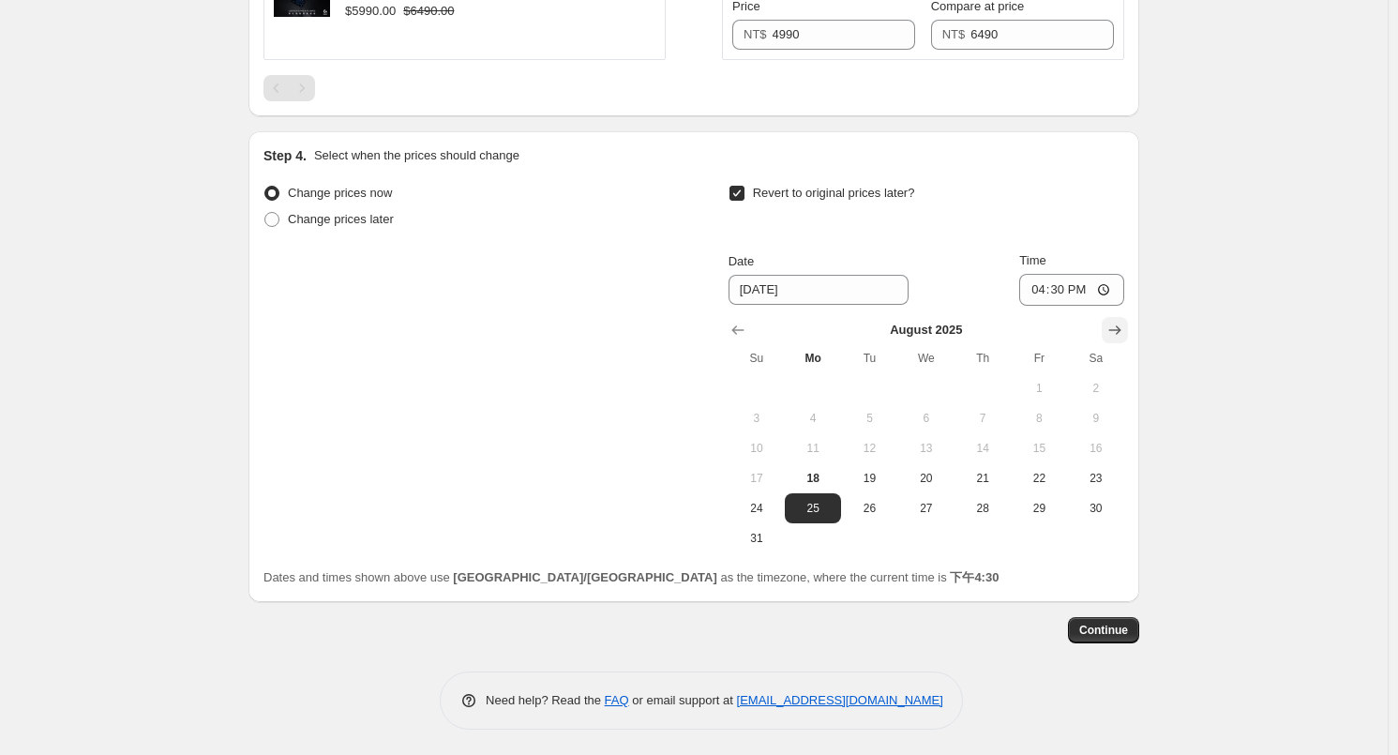
click at [1124, 313] on div "[DATE] Su Mo Tu We Th Fr Sa 1 2 3 4 5 6 7 8 9 10 11 12 13 14 15 16 17 18 19 20 …" at bounding box center [918, 429] width 411 height 247
click at [1118, 324] on icon "Show next month, September 2025" at bounding box center [1114, 330] width 19 height 19
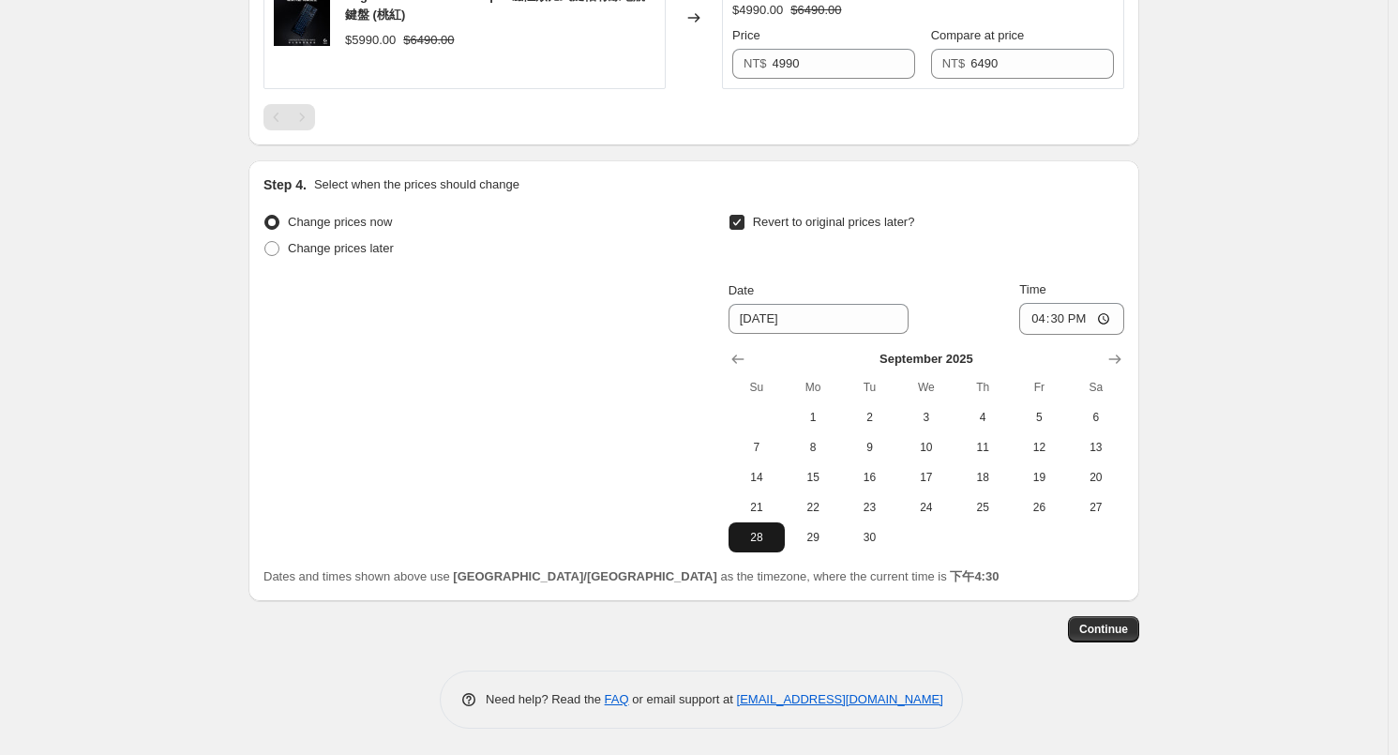
click at [757, 535] on span "28" at bounding box center [756, 537] width 41 height 15
type input "[DATE]"
click at [1062, 321] on input "16:30" at bounding box center [1071, 319] width 105 height 32
type input "23:59"
click at [1085, 625] on button "Continue" at bounding box center [1103, 629] width 71 height 26
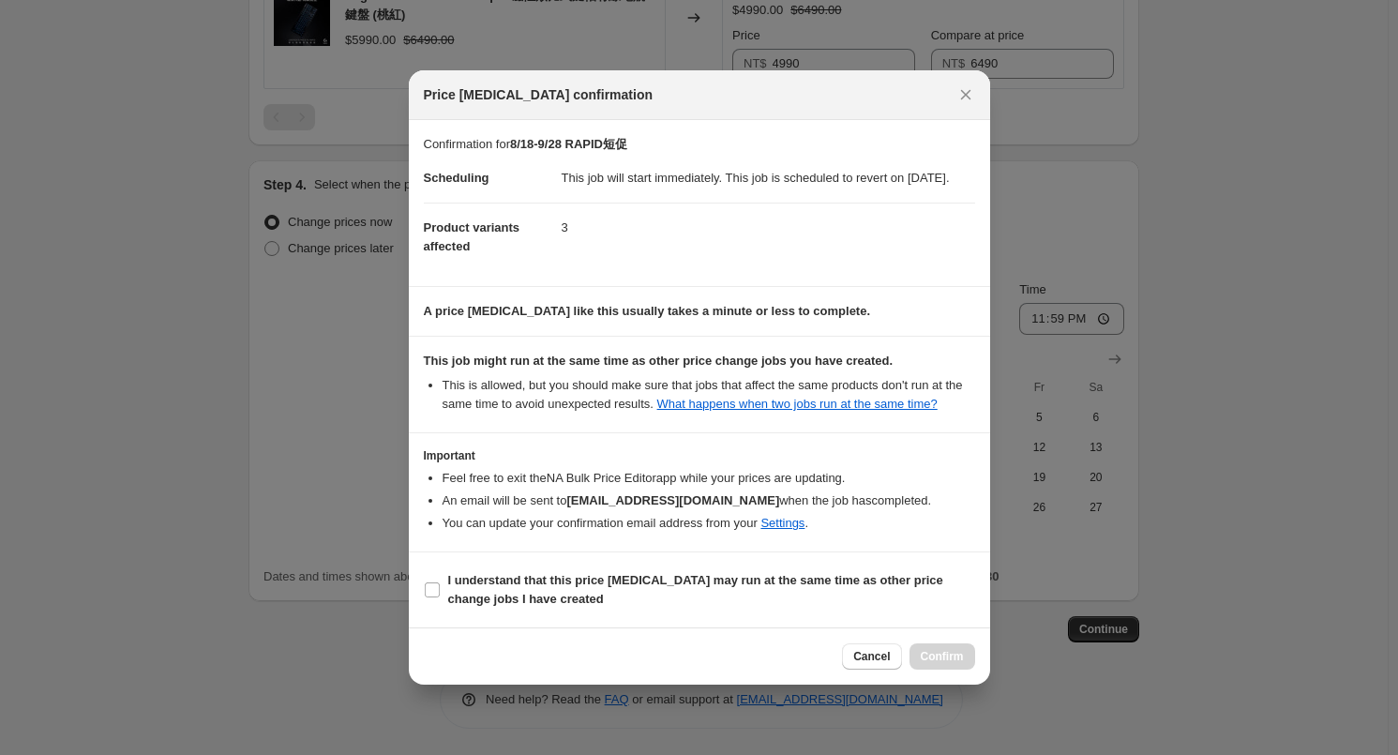
drag, startPoint x: 486, startPoint y: 648, endPoint x: 490, endPoint y: 638, distance: 10.5
click at [486, 647] on div "Cancel Confirm" at bounding box center [699, 655] width 581 height 57
click at [492, 606] on b "I understand that this price [MEDICAL_DATA] may run at the same time as other p…" at bounding box center [695, 589] width 495 height 33
click at [440, 597] on input "I understand that this price [MEDICAL_DATA] may run at the same time as other p…" at bounding box center [432, 589] width 15 height 15
checkbox input "true"
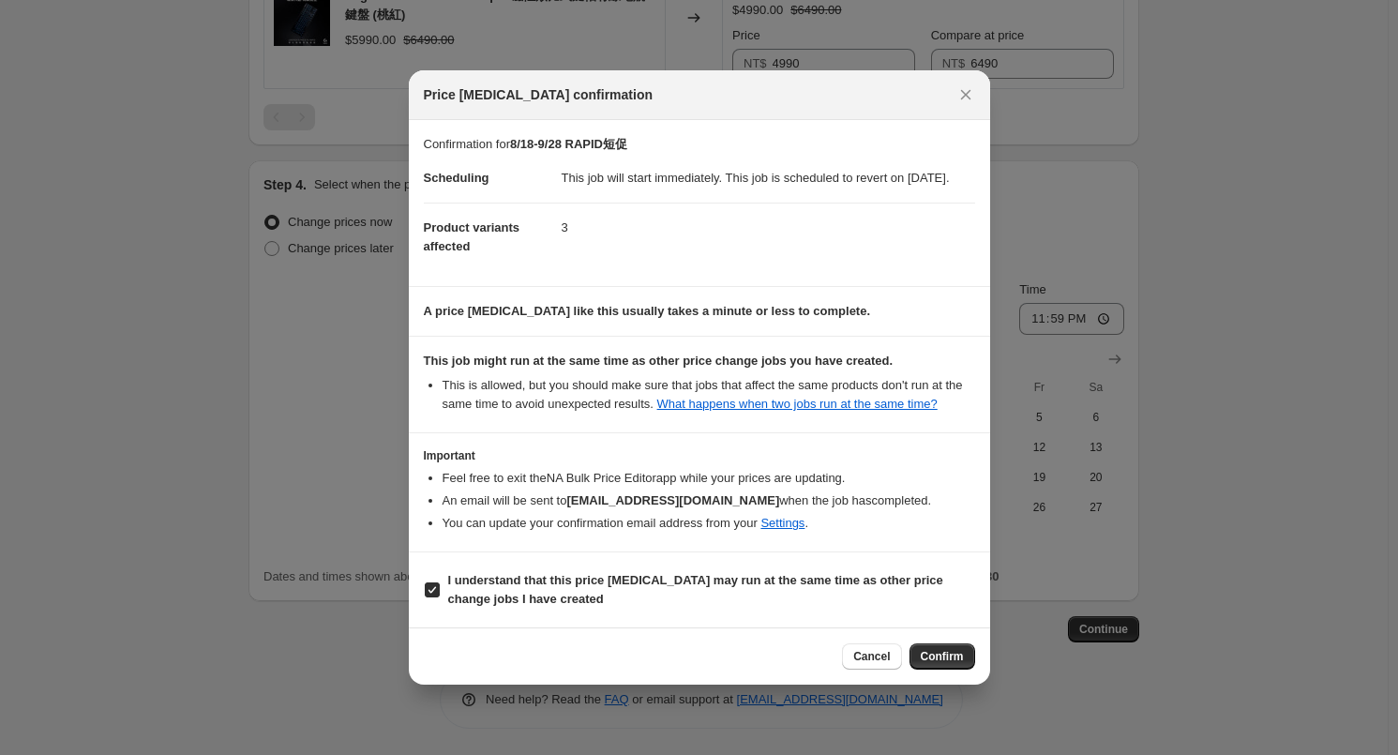
click at [925, 654] on button "Confirm" at bounding box center [942, 656] width 66 height 26
